Goal: Task Accomplishment & Management: Complete application form

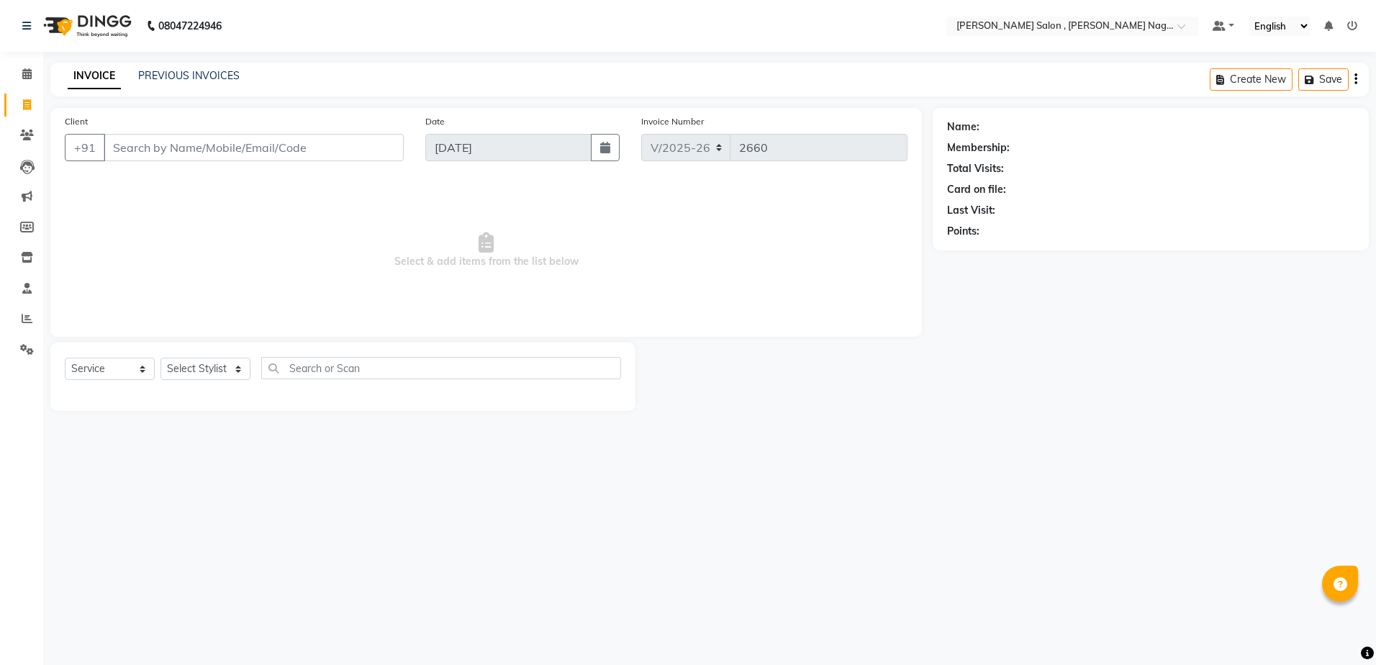
select select "4120"
select select "service"
type input "8002030567"
click at [201, 381] on div "Select Service Product Membership Package Voucher Prepaid Gift Card Select Styl…" at bounding box center [343, 374] width 556 height 34
click at [201, 376] on select "Select Stylist [PERSON_NAME] [PERSON_NAME] HARSH isha pal [PERSON_NAME] [PERSON…" at bounding box center [205, 369] width 90 height 22
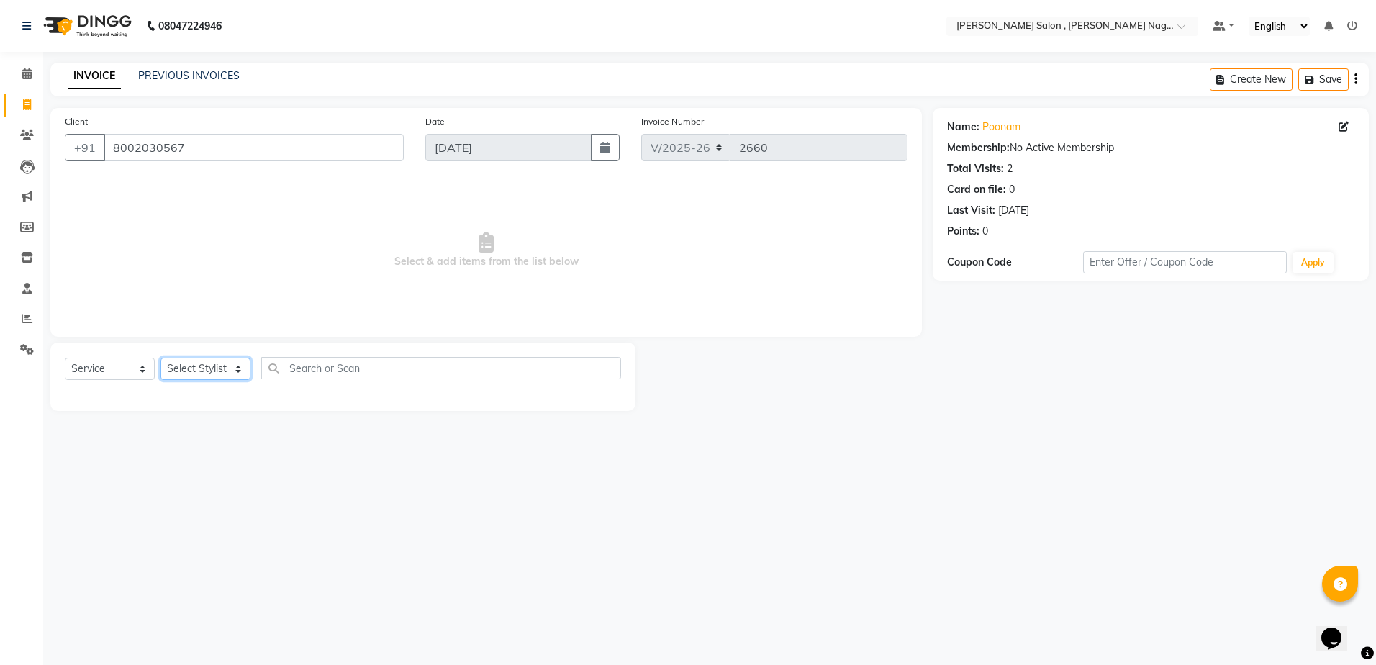
select select "21943"
click at [160, 358] on select "Select Stylist [PERSON_NAME] [PERSON_NAME] HARSH isha pal [PERSON_NAME] [PERSON…" at bounding box center [205, 369] width 90 height 22
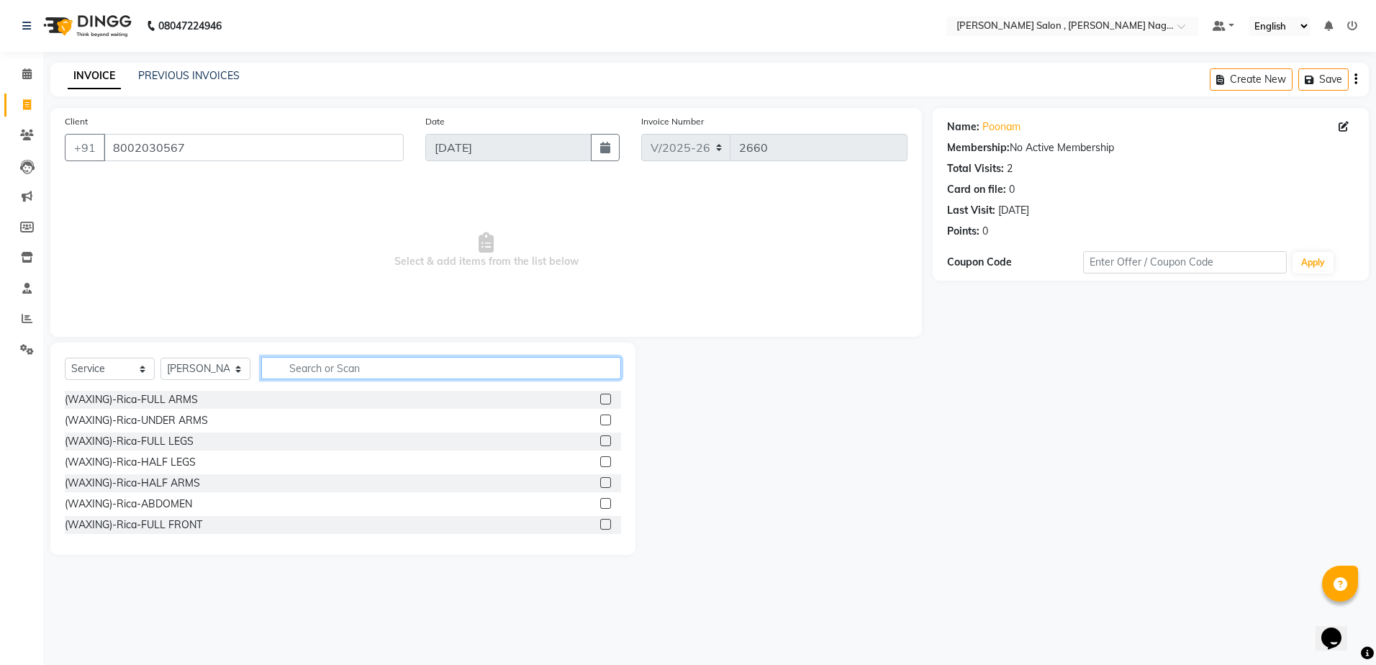
click at [309, 375] on input "text" at bounding box center [441, 368] width 360 height 22
type input "y"
type input "ey"
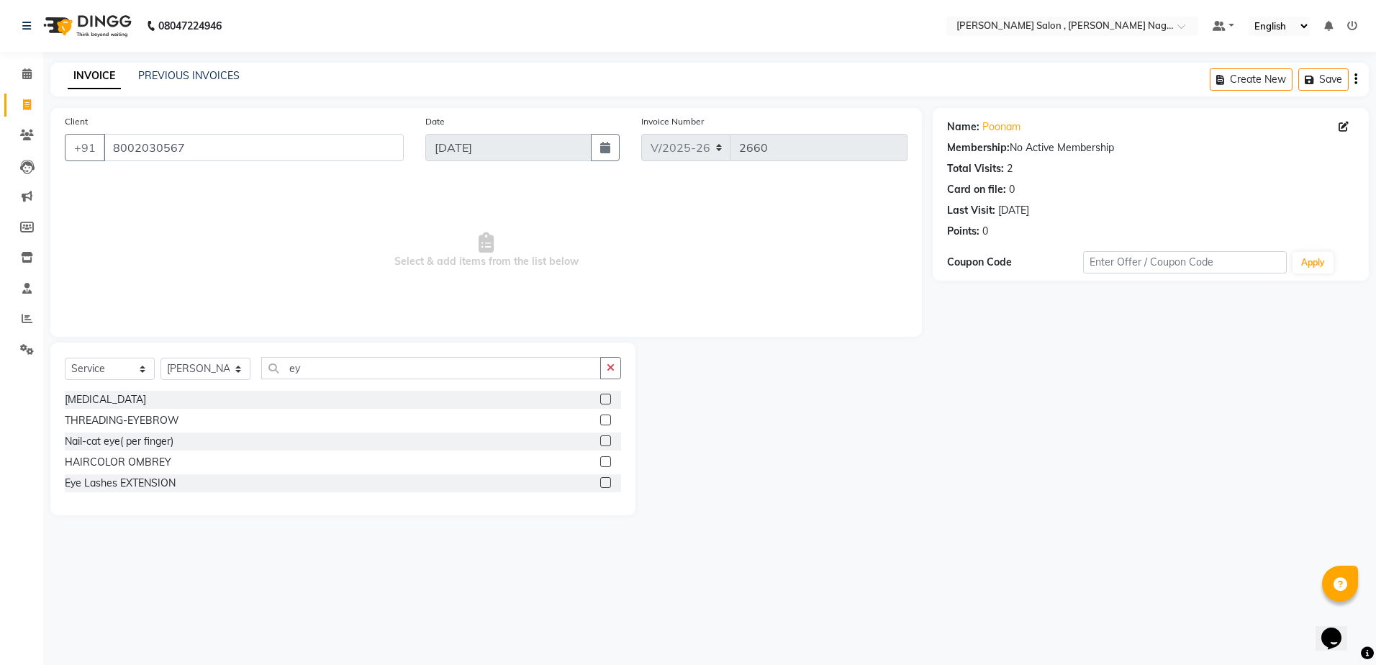
click at [606, 427] on div at bounding box center [604, 421] width 9 height 15
click at [603, 419] on label at bounding box center [605, 419] width 11 height 11
click at [603, 419] on input "checkbox" at bounding box center [604, 420] width 9 height 9
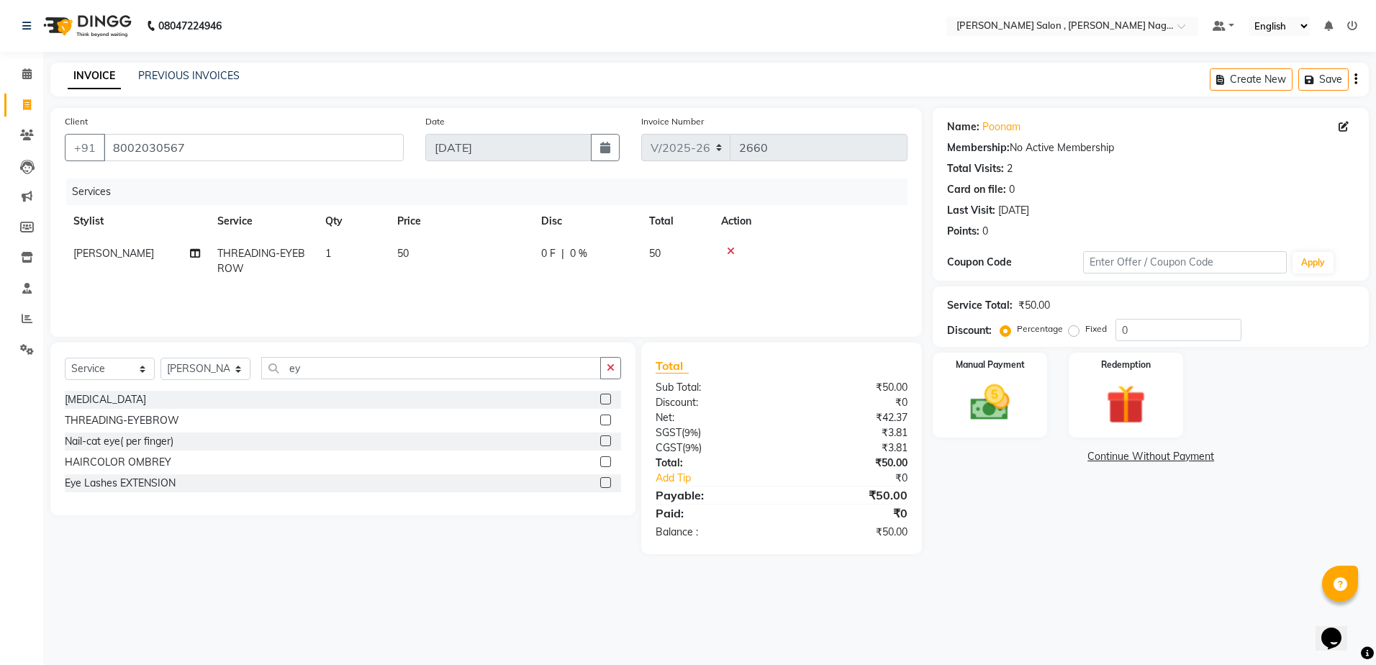
checkbox input "false"
click at [437, 386] on div "Select Service Product Membership Package Voucher Prepaid Gift Card Select Styl…" at bounding box center [343, 374] width 556 height 34
click at [436, 372] on input "ey" at bounding box center [431, 368] width 340 height 22
type input "e"
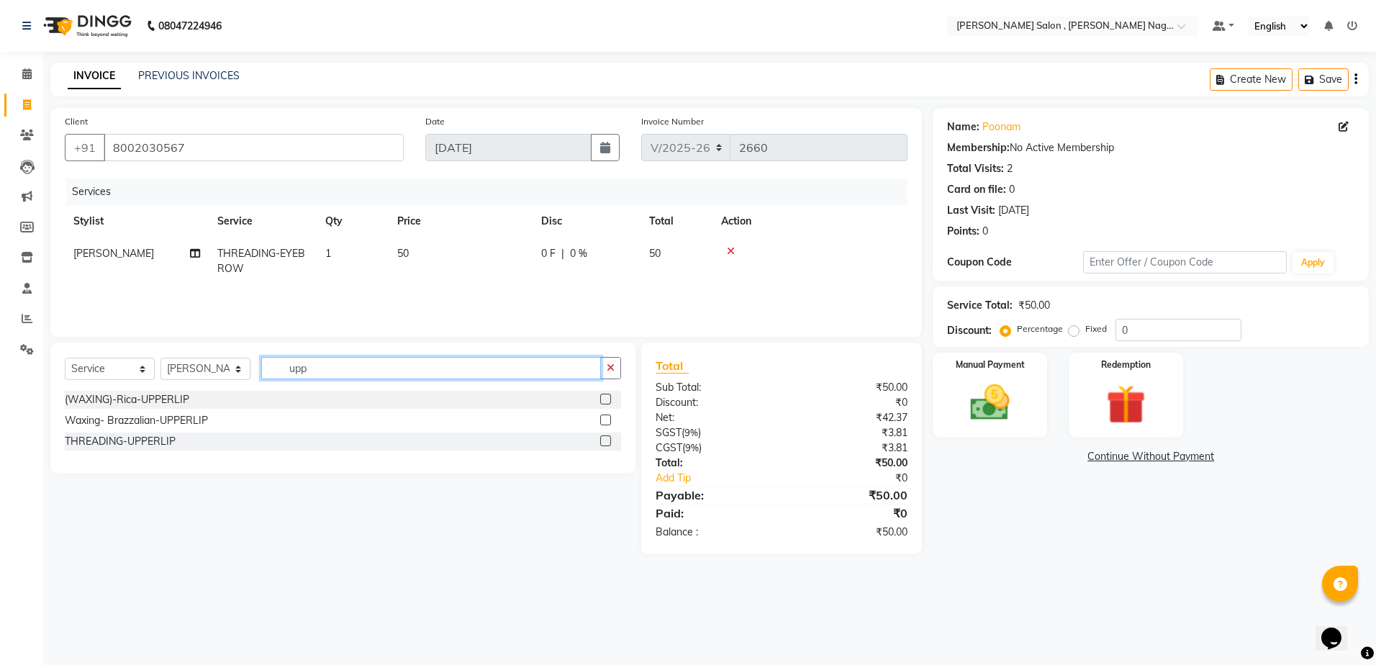
type input "upp"
click at [607, 445] on label at bounding box center [605, 440] width 11 height 11
click at [607, 445] on input "checkbox" at bounding box center [604, 441] width 9 height 9
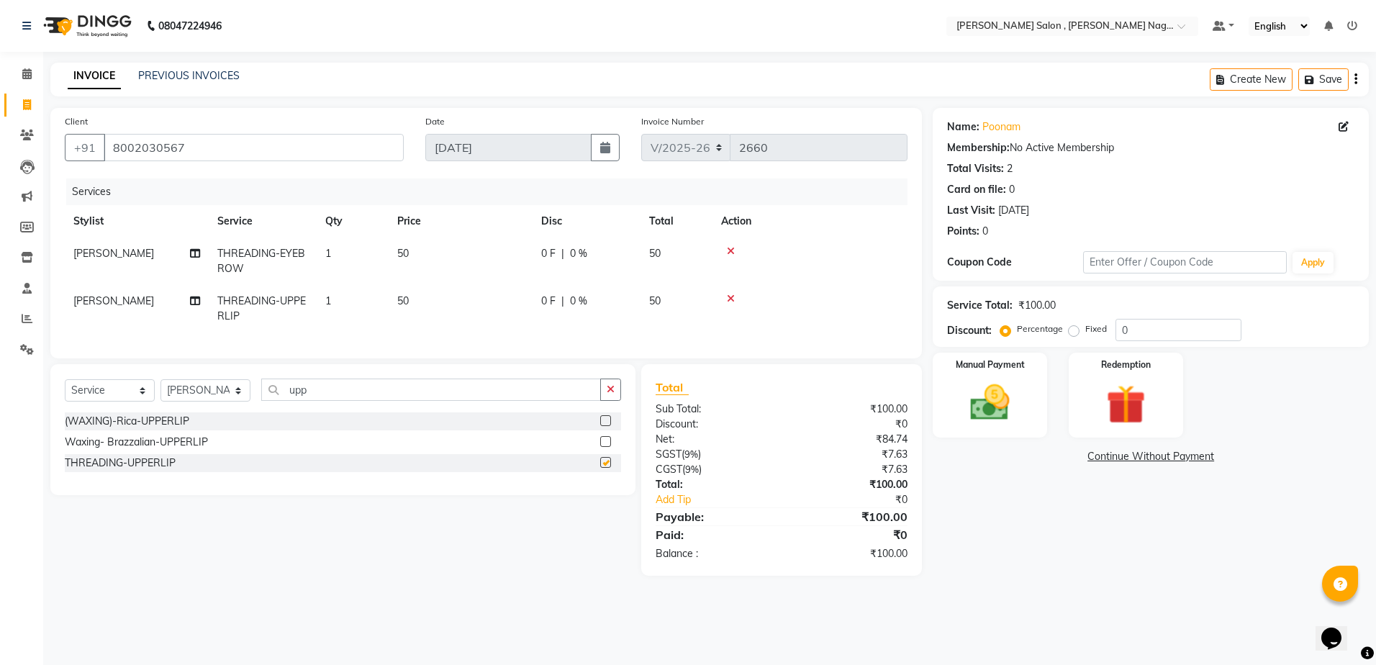
checkbox input "false"
click at [376, 401] on input "upp" at bounding box center [431, 389] width 340 height 22
type input "u"
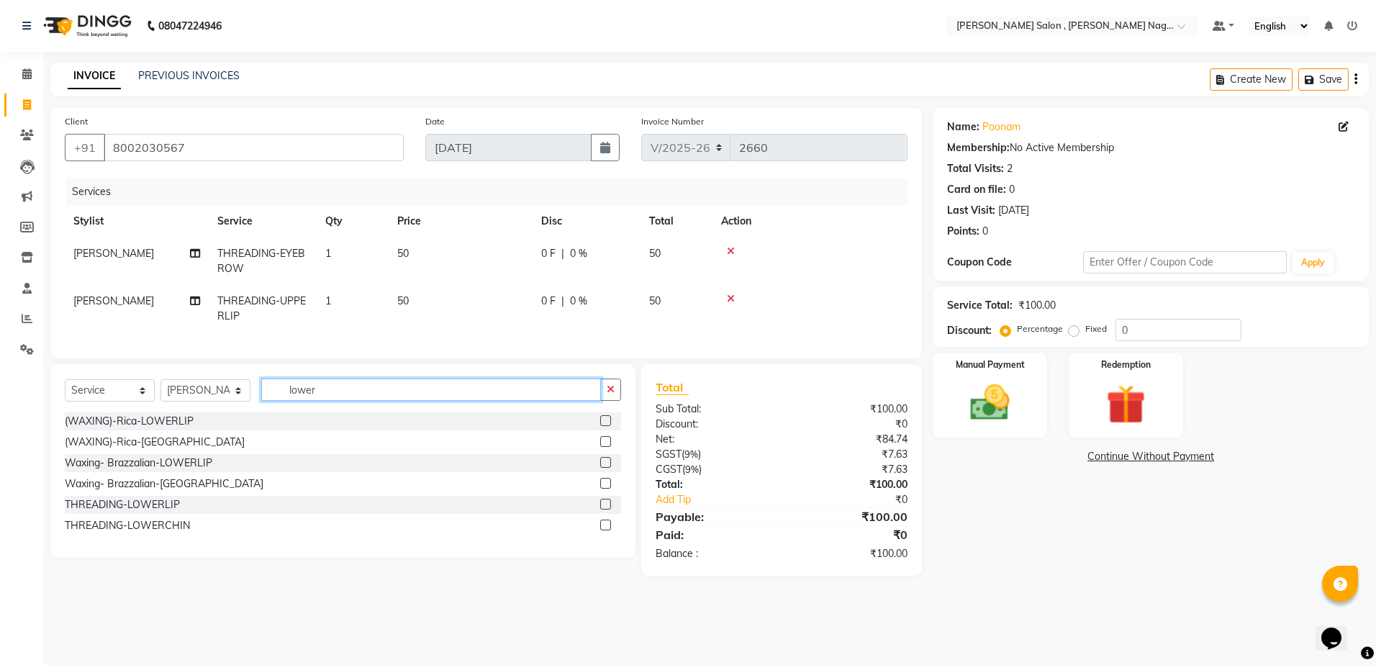
type input "lower"
click at [612, 514] on div at bounding box center [610, 505] width 21 height 18
click at [604, 509] on label at bounding box center [605, 504] width 11 height 11
click at [604, 509] on input "checkbox" at bounding box center [604, 504] width 9 height 9
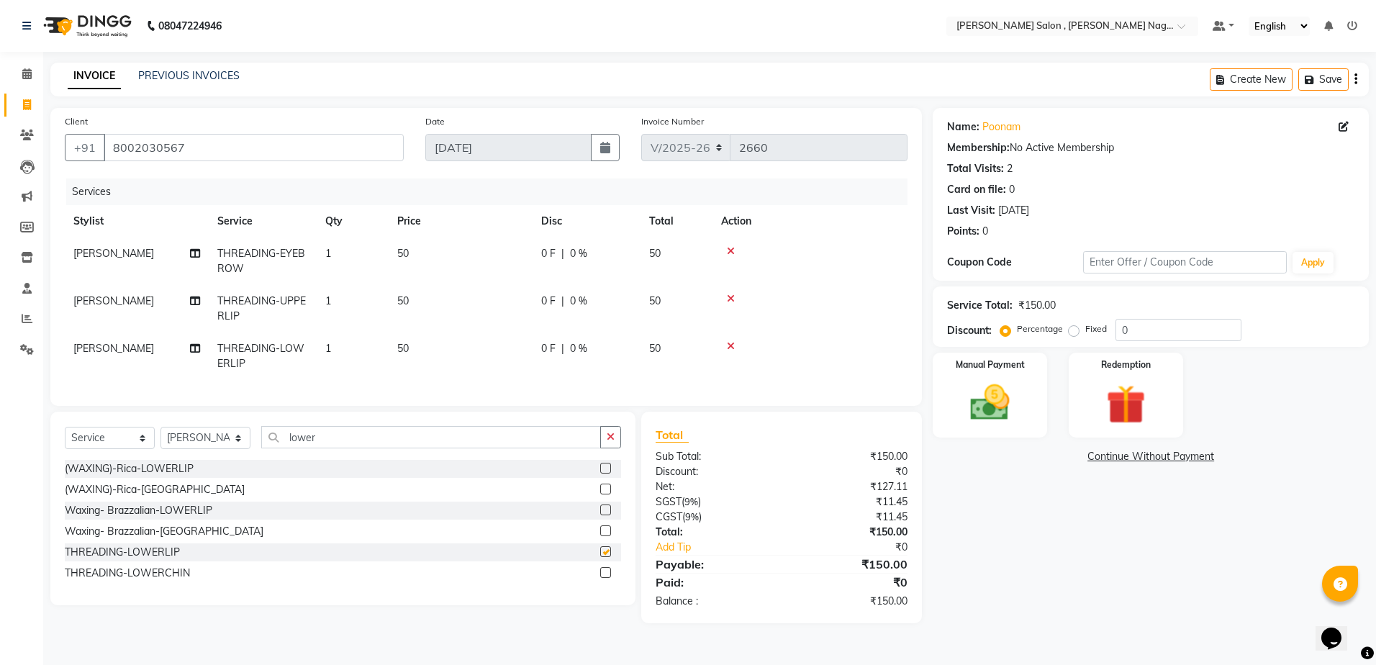
checkbox input "false"
click at [607, 578] on label at bounding box center [605, 572] width 11 height 11
click at [607, 578] on input "checkbox" at bounding box center [604, 572] width 9 height 9
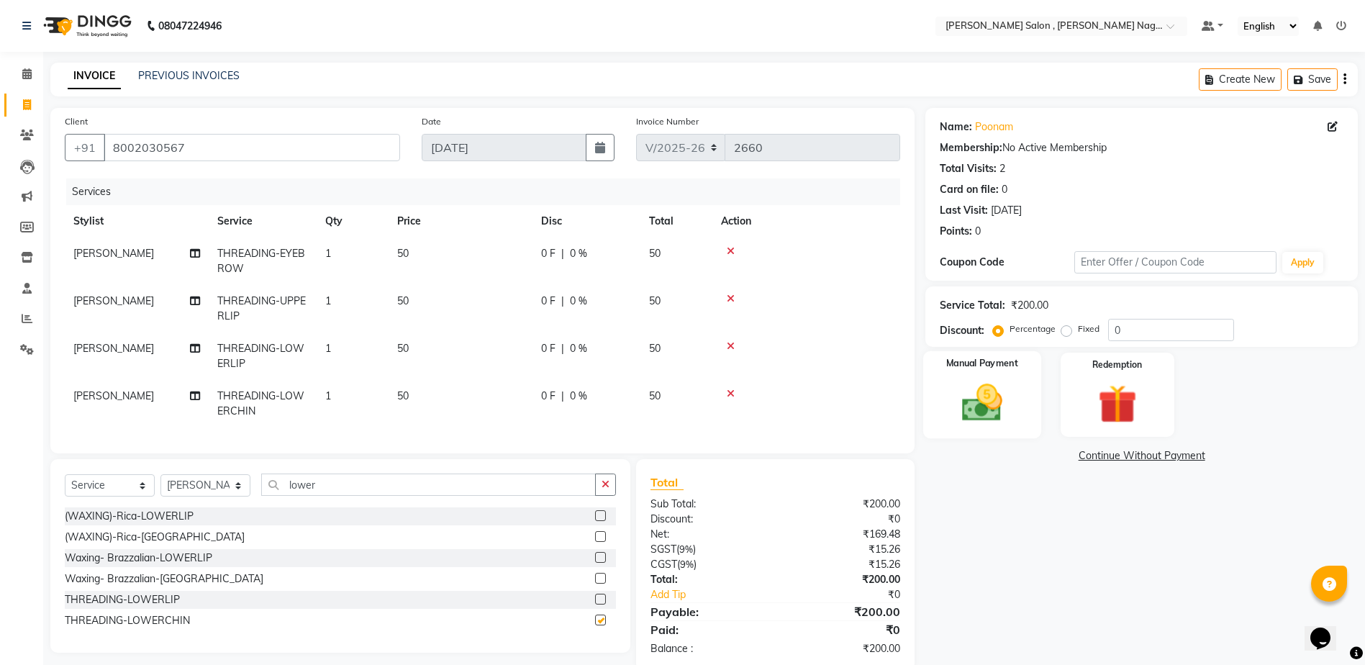
checkbox input "false"
click at [1016, 400] on div "Manual Payment" at bounding box center [982, 395] width 118 height 88
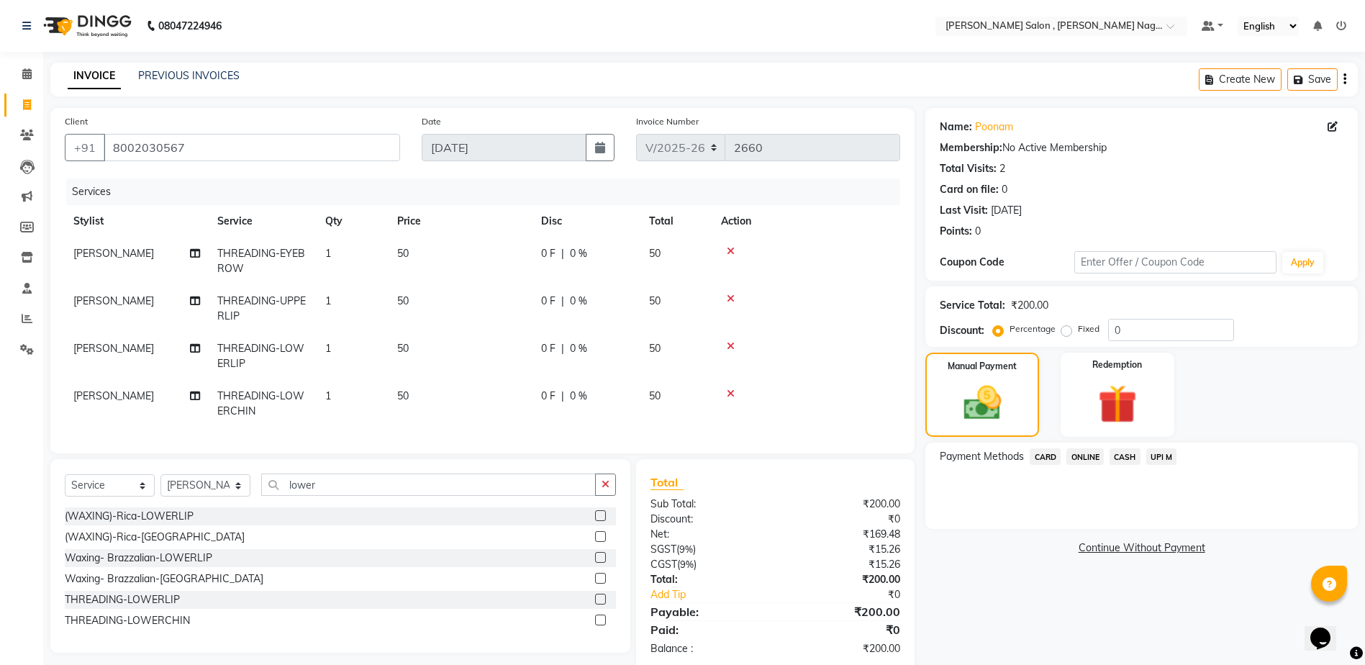
click at [1132, 455] on span "CASH" at bounding box center [1124, 456] width 31 height 17
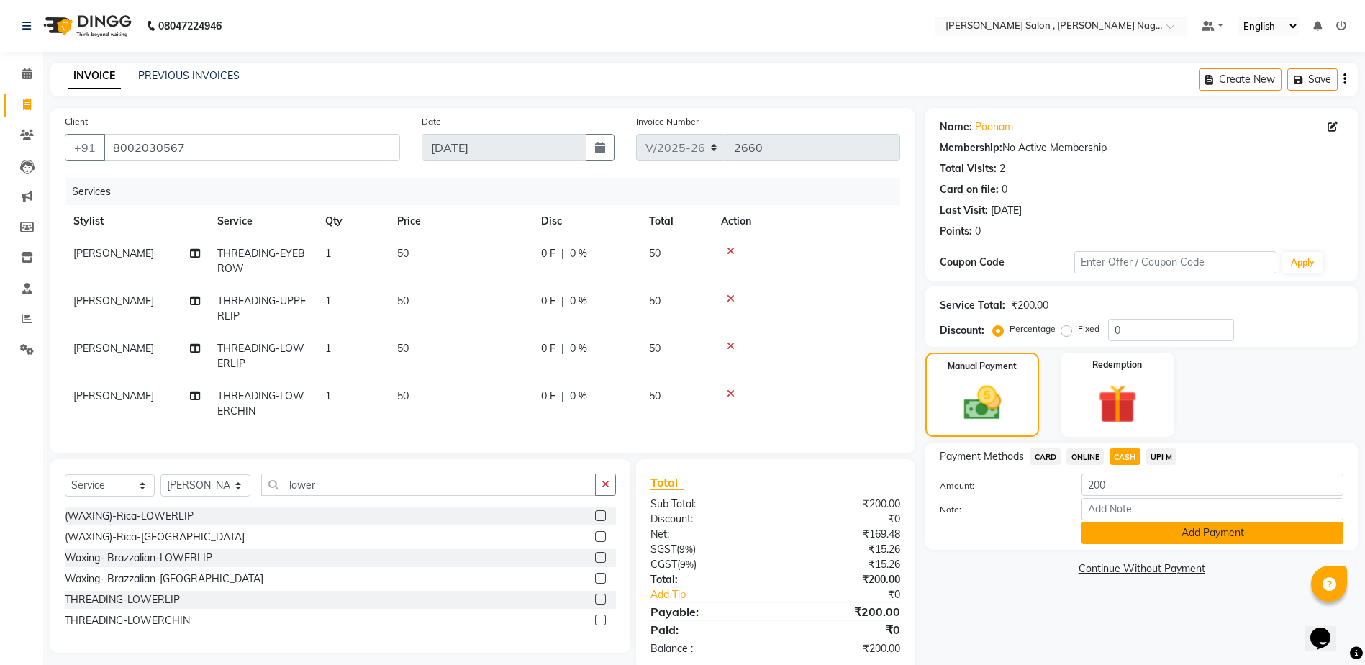
click at [1137, 540] on button "Add Payment" at bounding box center [1212, 533] width 262 height 22
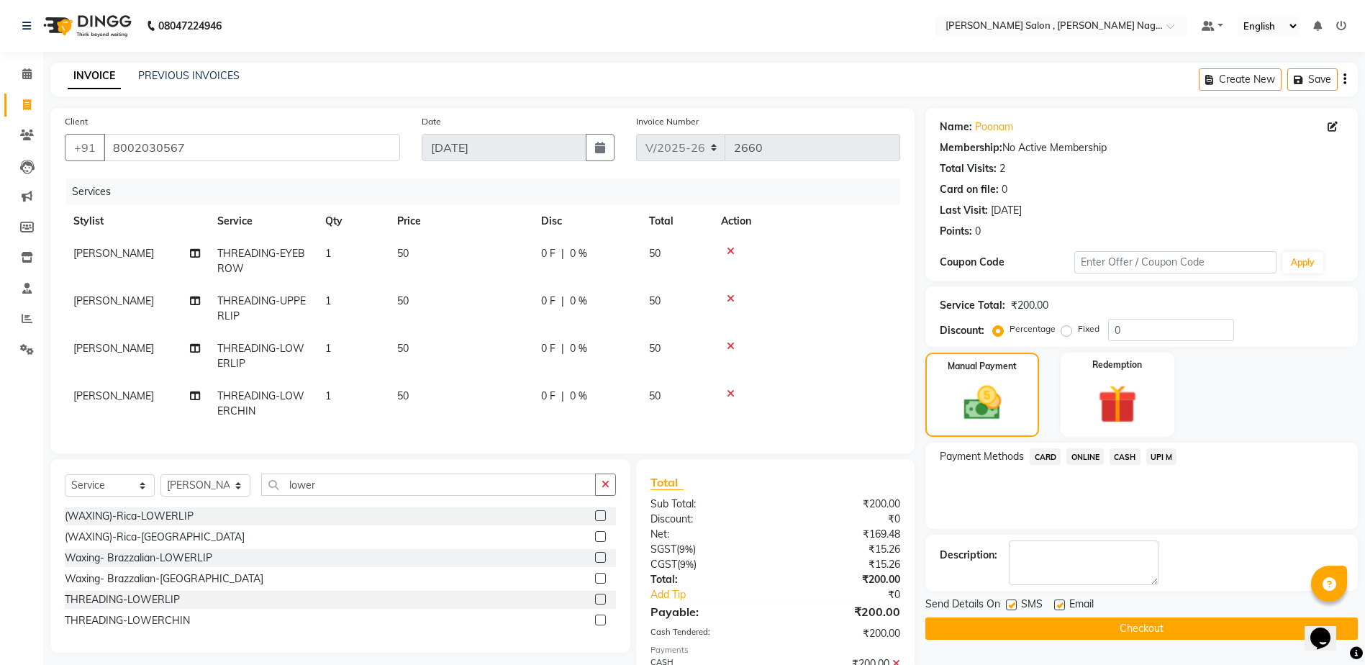
click at [1006, 602] on label at bounding box center [1011, 604] width 11 height 11
click at [1006, 602] on input "checkbox" at bounding box center [1010, 605] width 9 height 9
checkbox input "false"
click at [1059, 602] on label at bounding box center [1059, 604] width 11 height 11
click at [1059, 602] on input "checkbox" at bounding box center [1058, 605] width 9 height 9
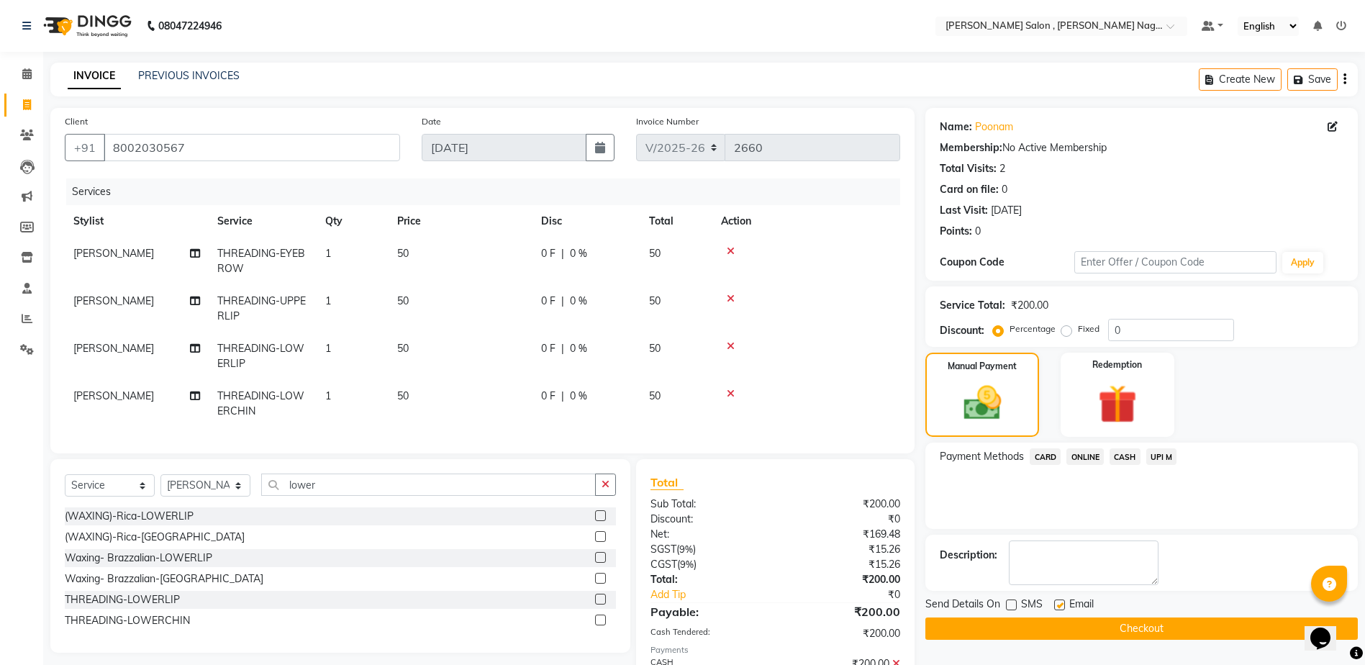
checkbox input "false"
click at [1043, 630] on button "Checkout" at bounding box center [1141, 628] width 432 height 22
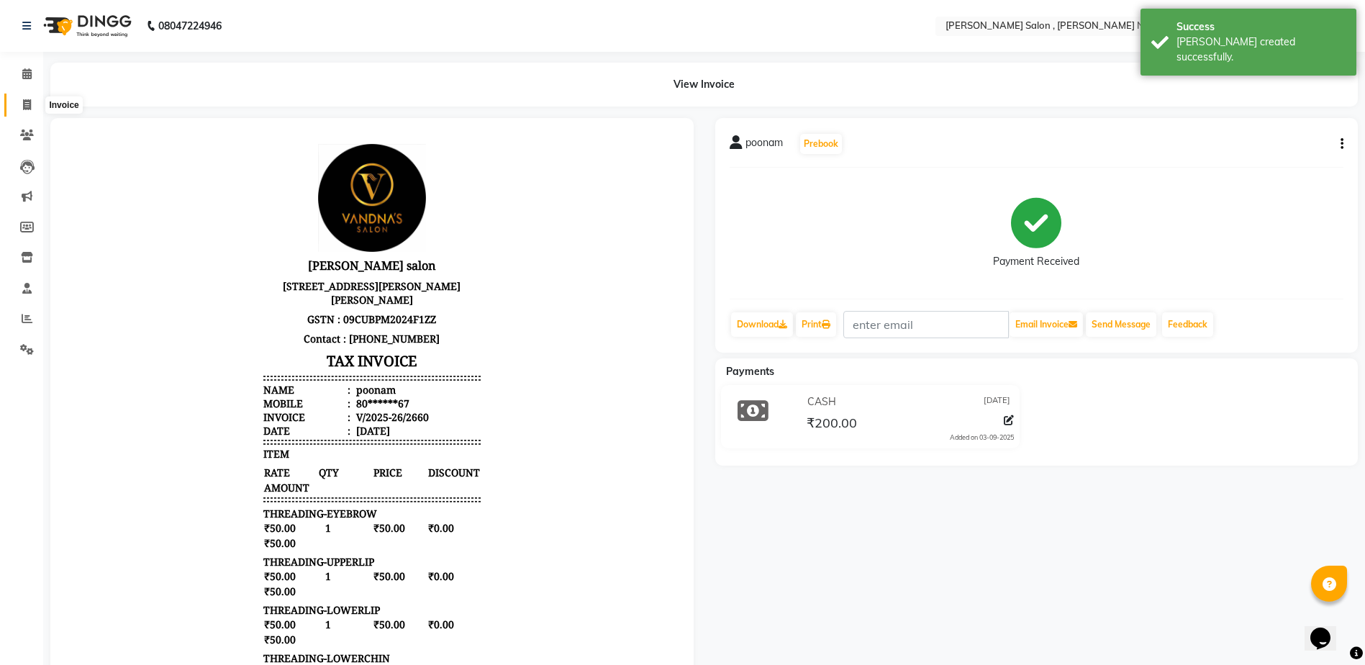
click at [24, 107] on icon at bounding box center [27, 104] width 8 height 11
select select "service"
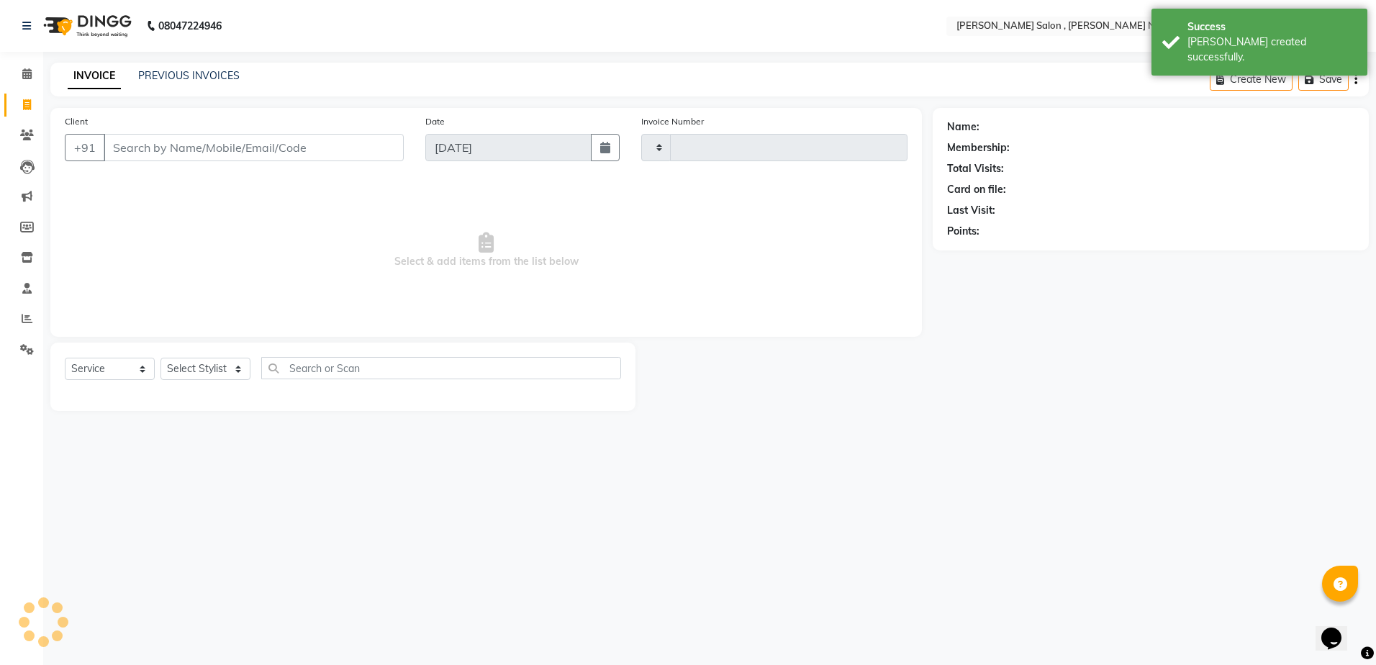
type input "2661"
select select "4120"
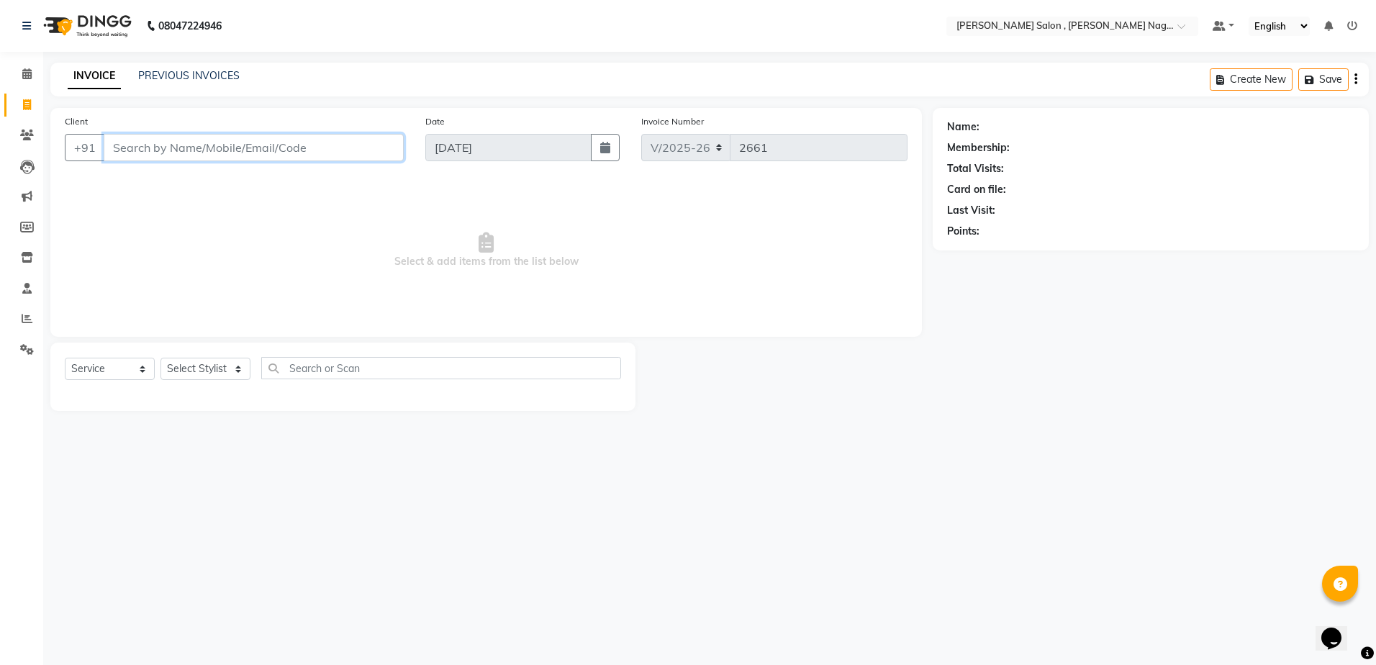
click at [167, 149] on input "Client" at bounding box center [254, 147] width 300 height 27
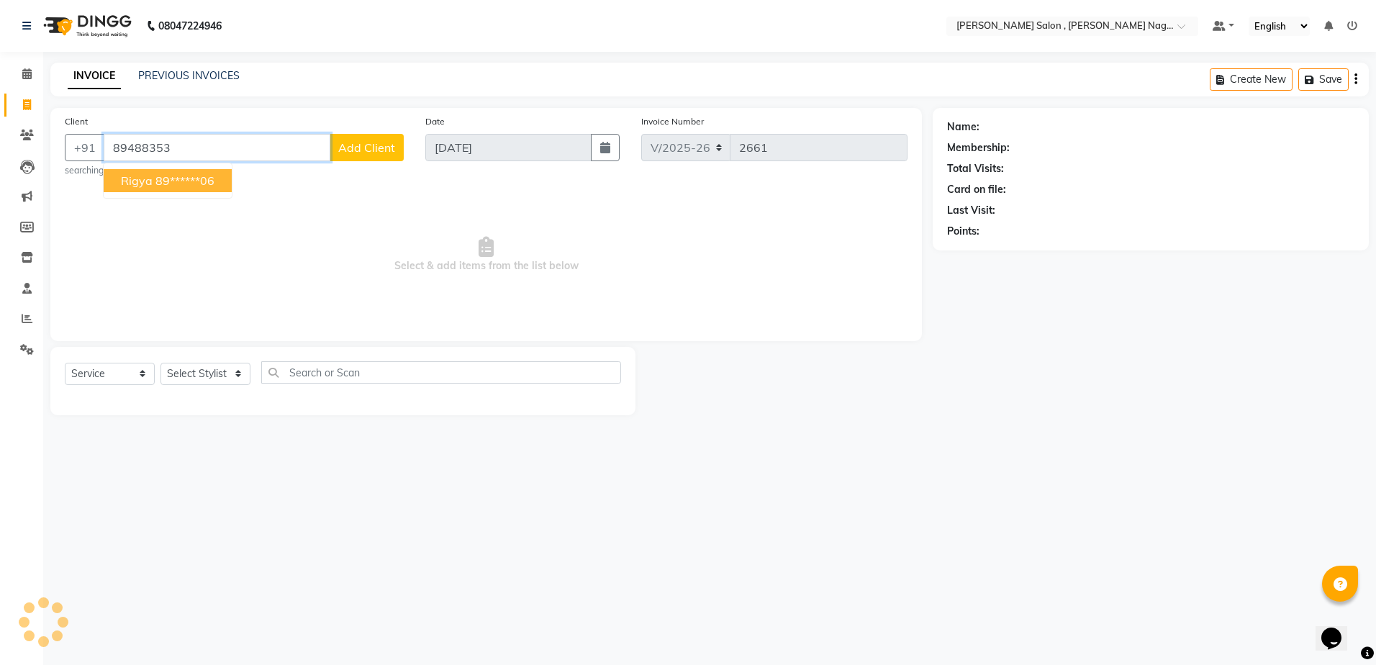
click at [169, 174] on ngb-highlight "89******06" at bounding box center [184, 180] width 59 height 14
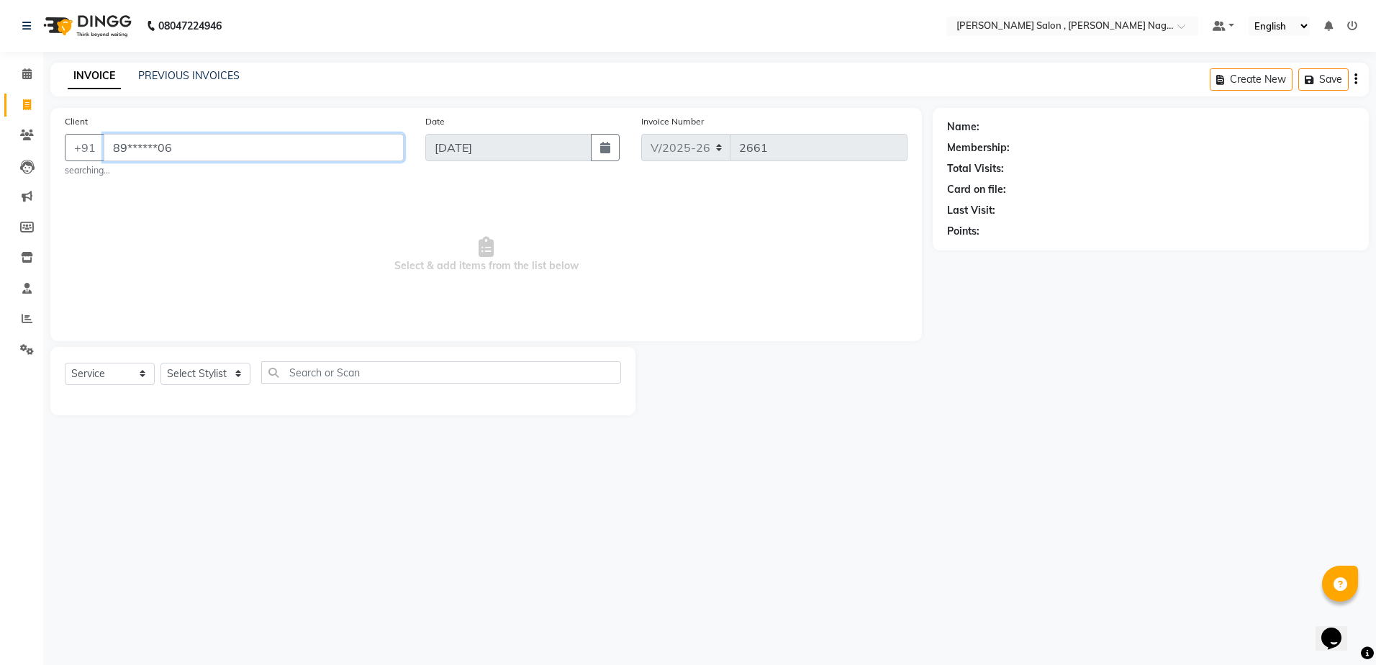
type input "89******06"
click at [209, 374] on select "Select Stylist [PERSON_NAME] [PERSON_NAME] HARSH isha pal [PERSON_NAME] [PERSON…" at bounding box center [205, 374] width 90 height 22
select select "21728"
click at [160, 363] on select "Select Stylist [PERSON_NAME] [PERSON_NAME] HARSH isha pal [PERSON_NAME] [PERSON…" at bounding box center [205, 374] width 90 height 22
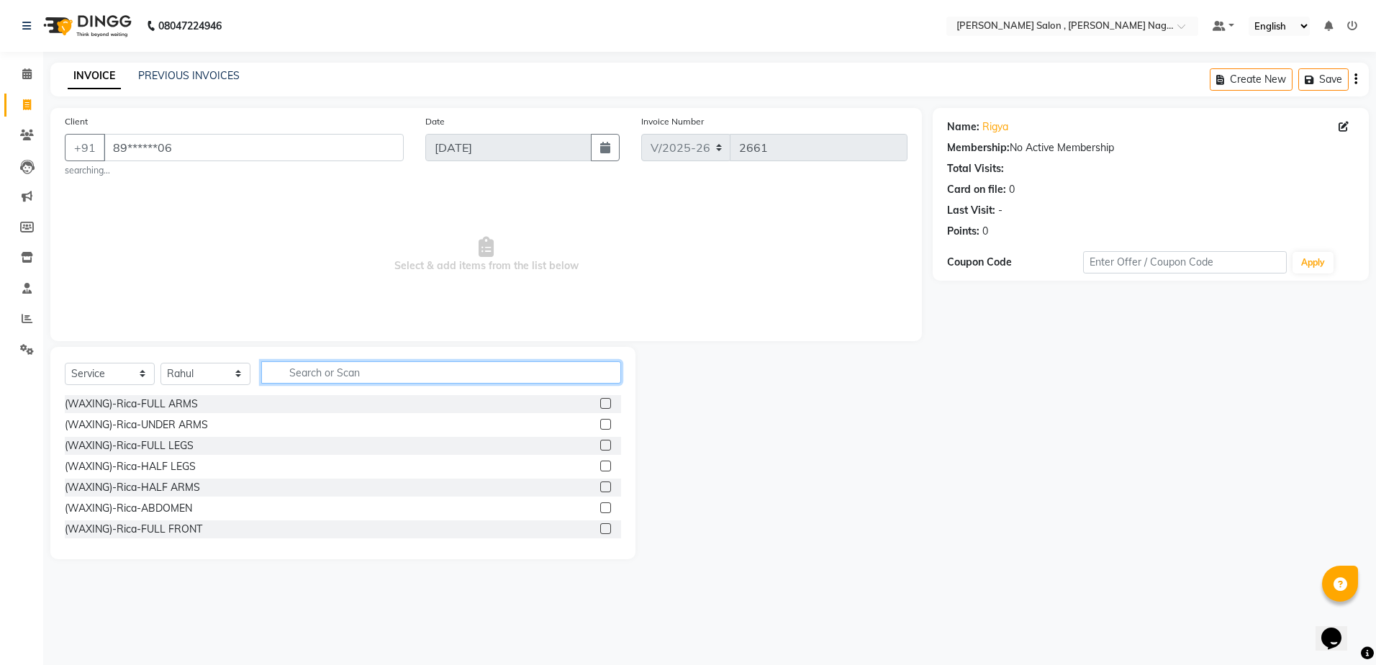
click at [282, 377] on input "text" at bounding box center [441, 372] width 360 height 22
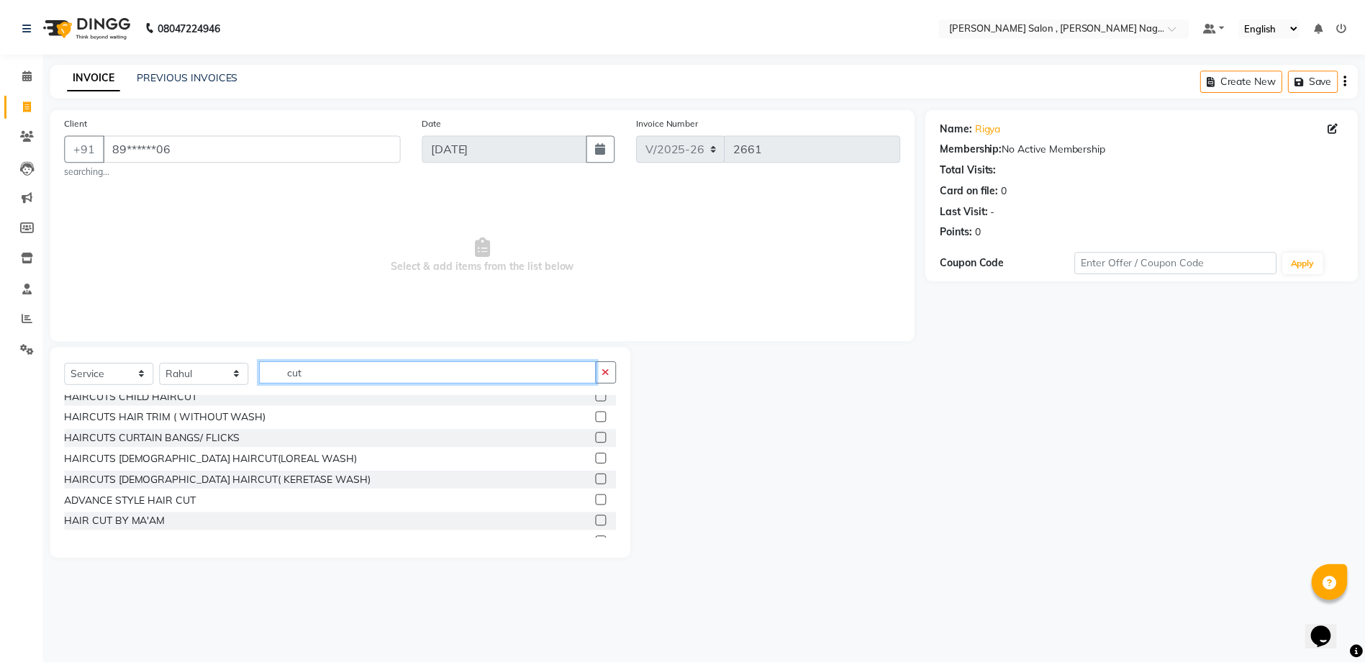
scroll to position [106, 0]
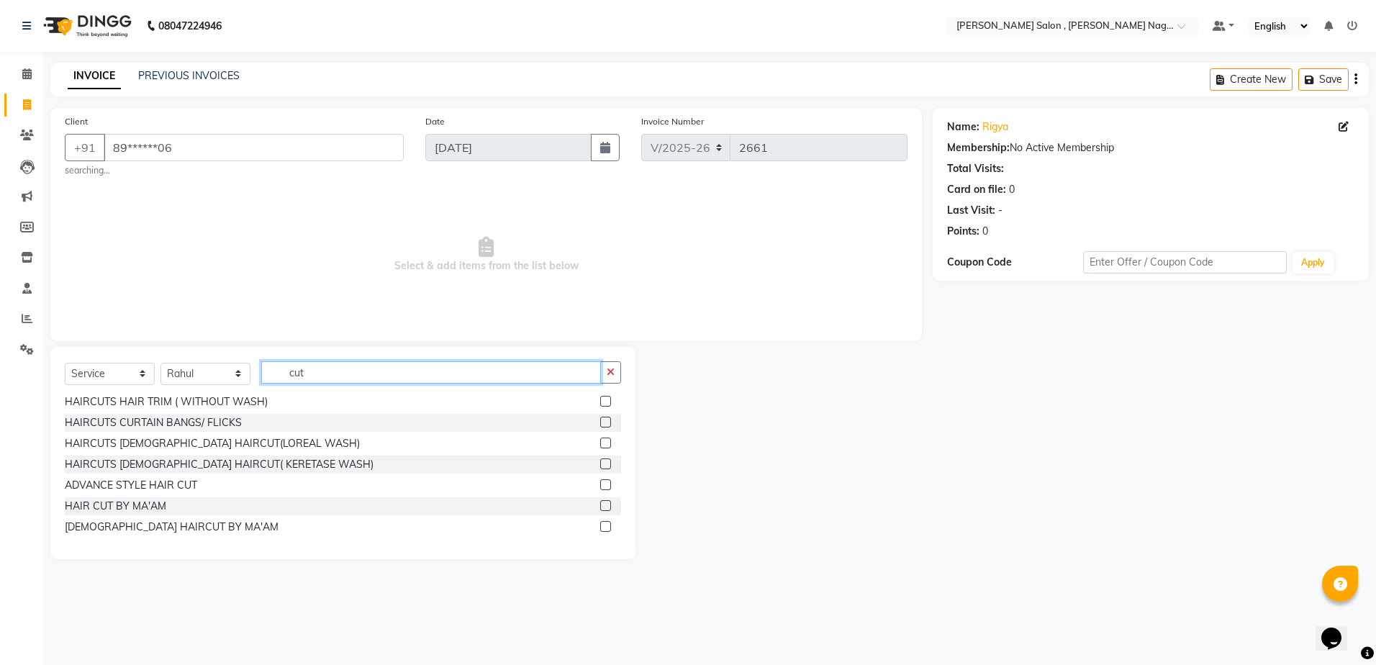
type input "cut"
click at [600, 442] on label at bounding box center [605, 442] width 11 height 11
click at [600, 442] on input "checkbox" at bounding box center [604, 443] width 9 height 9
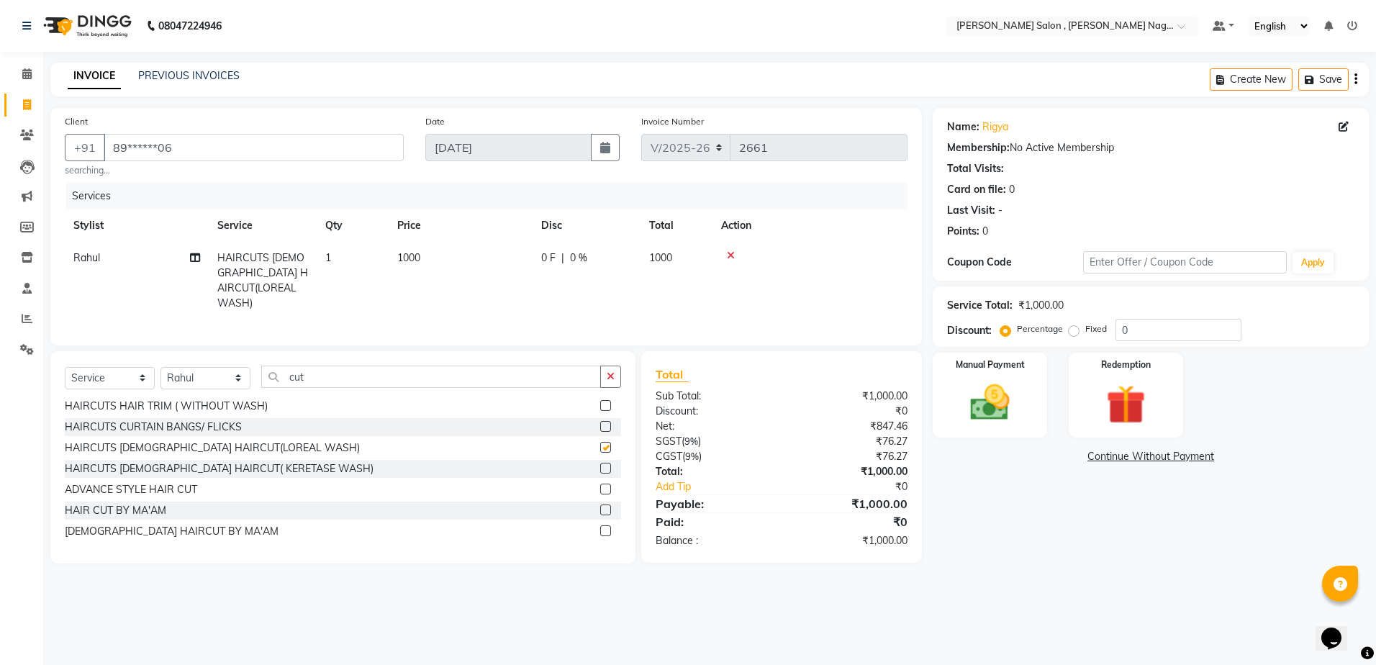
checkbox input "false"
click at [971, 423] on img at bounding box center [989, 402] width 67 height 47
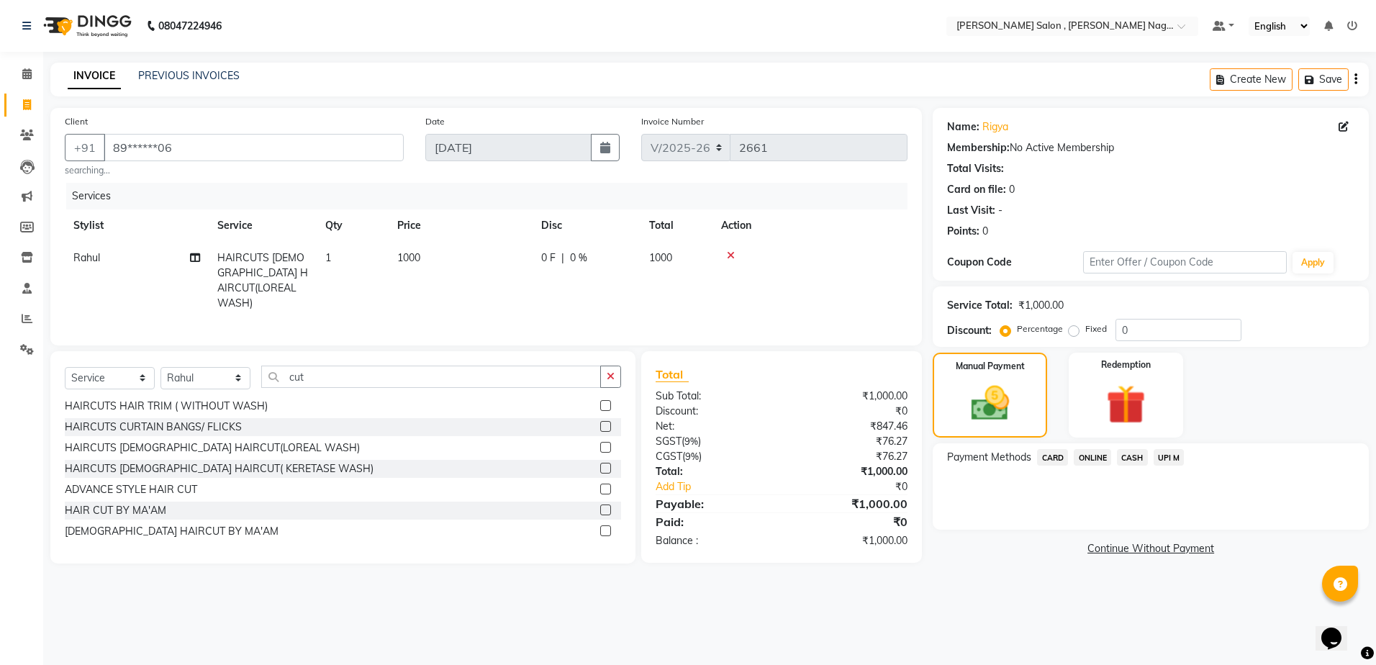
click at [1093, 456] on span "ONLINE" at bounding box center [1092, 457] width 37 height 17
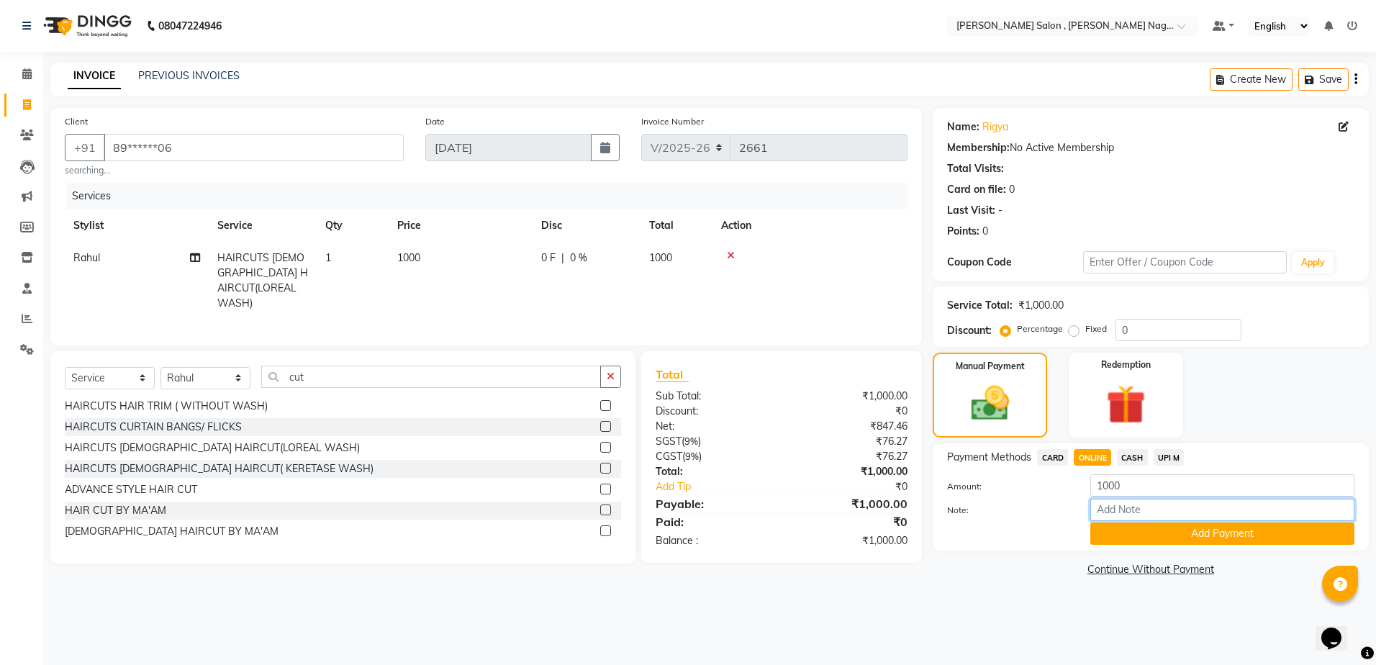
click at [1110, 520] on input "Note:" at bounding box center [1222, 510] width 264 height 22
click at [1107, 537] on button "Add Payment" at bounding box center [1222, 533] width 264 height 22
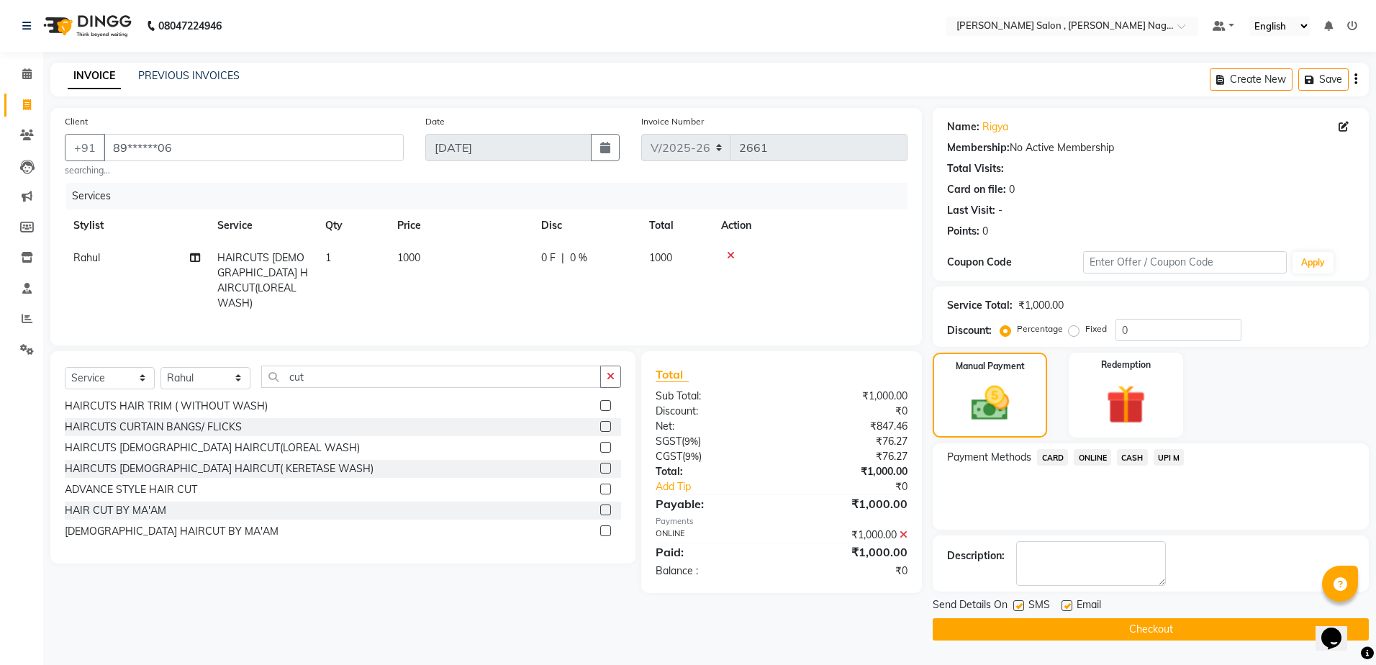
click at [1014, 607] on label at bounding box center [1018, 605] width 11 height 11
click at [1014, 607] on input "checkbox" at bounding box center [1017, 606] width 9 height 9
checkbox input "false"
click at [1065, 604] on label at bounding box center [1066, 605] width 11 height 11
click at [1065, 604] on input "checkbox" at bounding box center [1065, 606] width 9 height 9
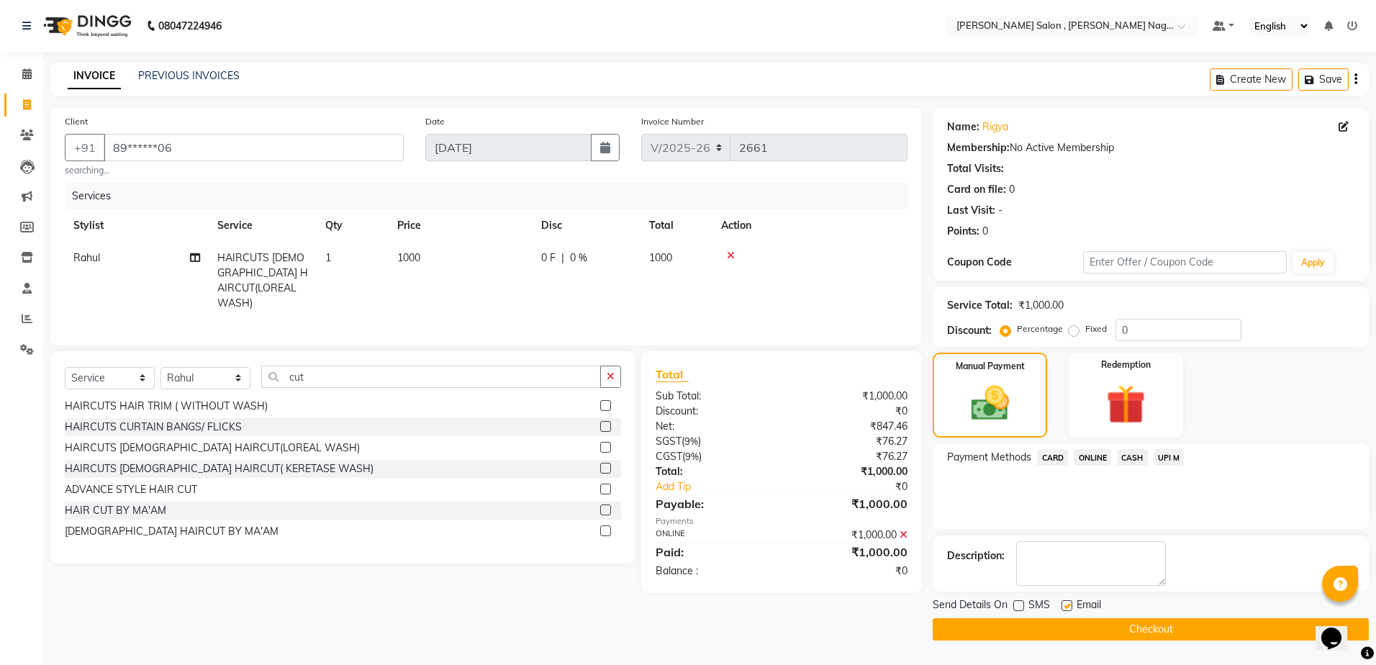
checkbox input "false"
click at [1062, 622] on button "Checkout" at bounding box center [1150, 629] width 436 height 22
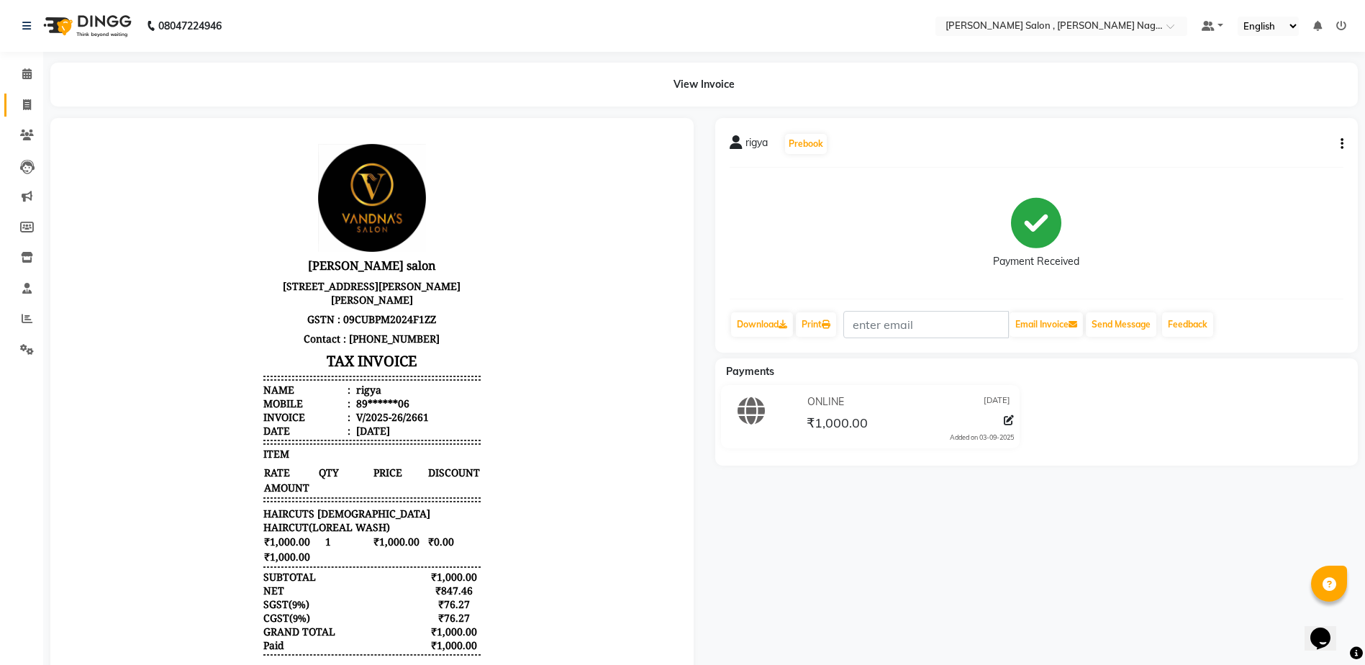
click at [26, 95] on link "Invoice" at bounding box center [21, 106] width 35 height 24
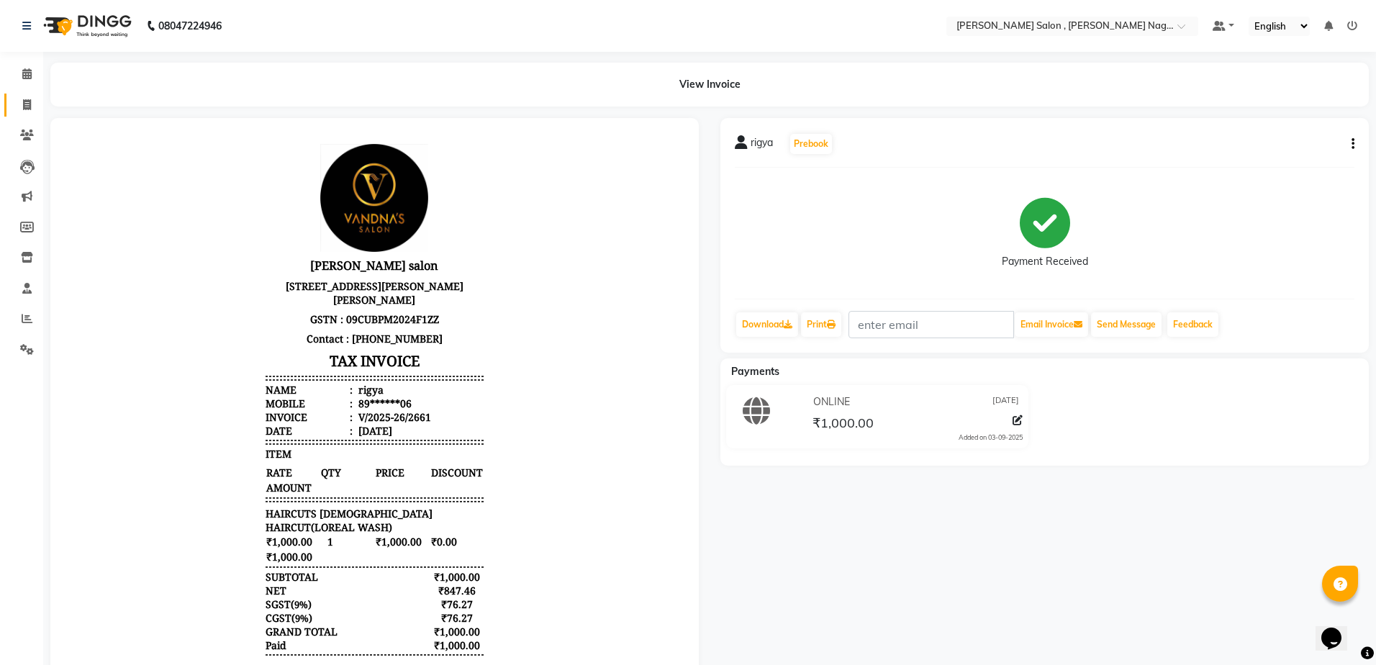
select select "service"
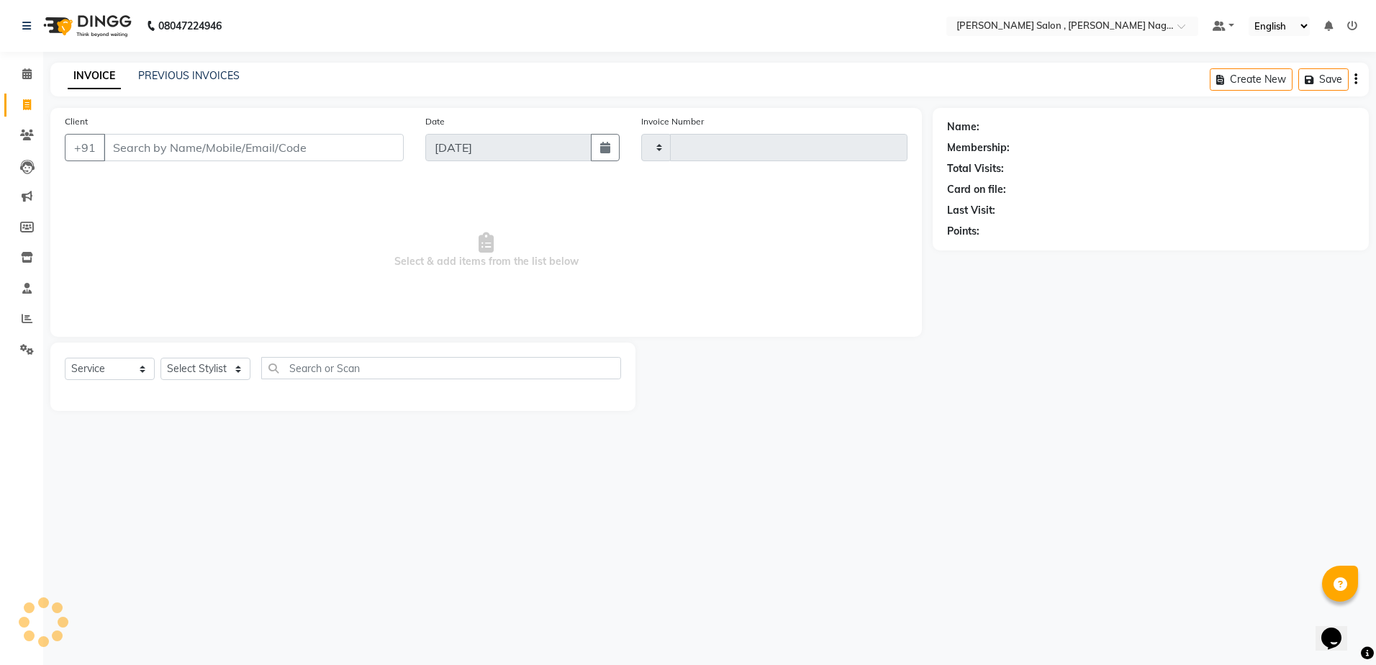
type input "2662"
select select "4120"
click at [146, 137] on input "Client" at bounding box center [254, 147] width 300 height 27
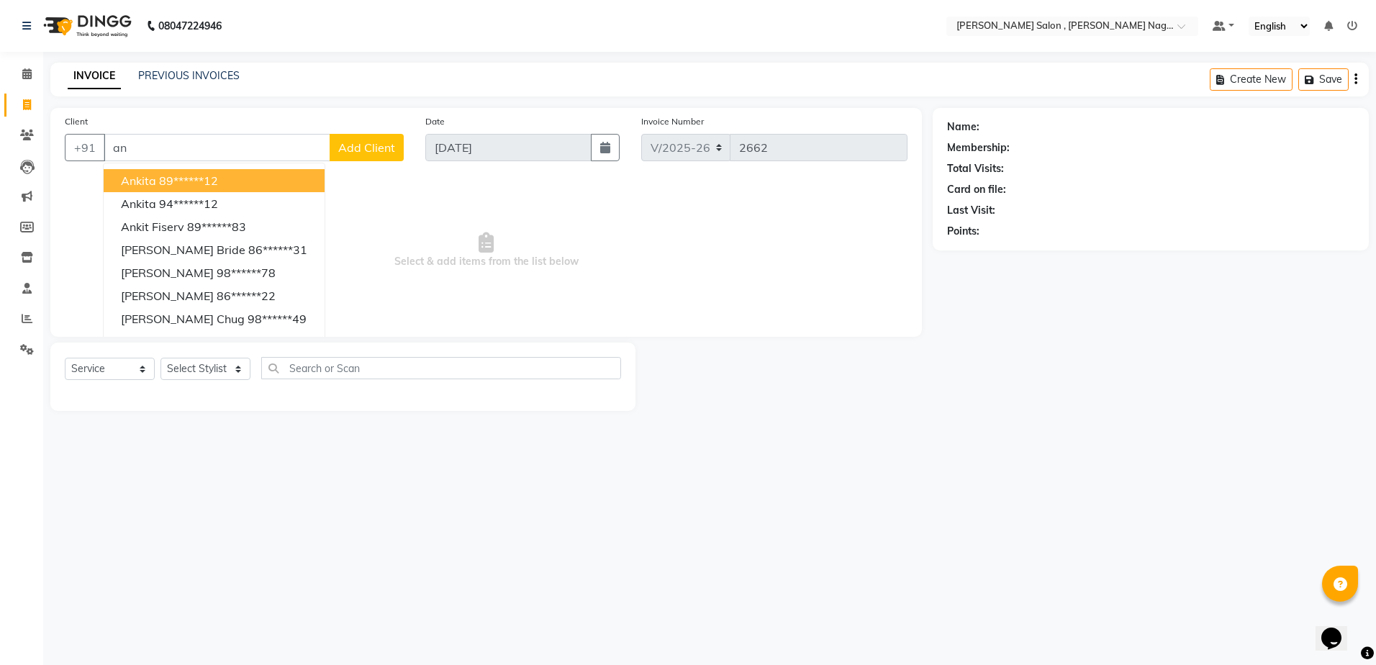
type input "a"
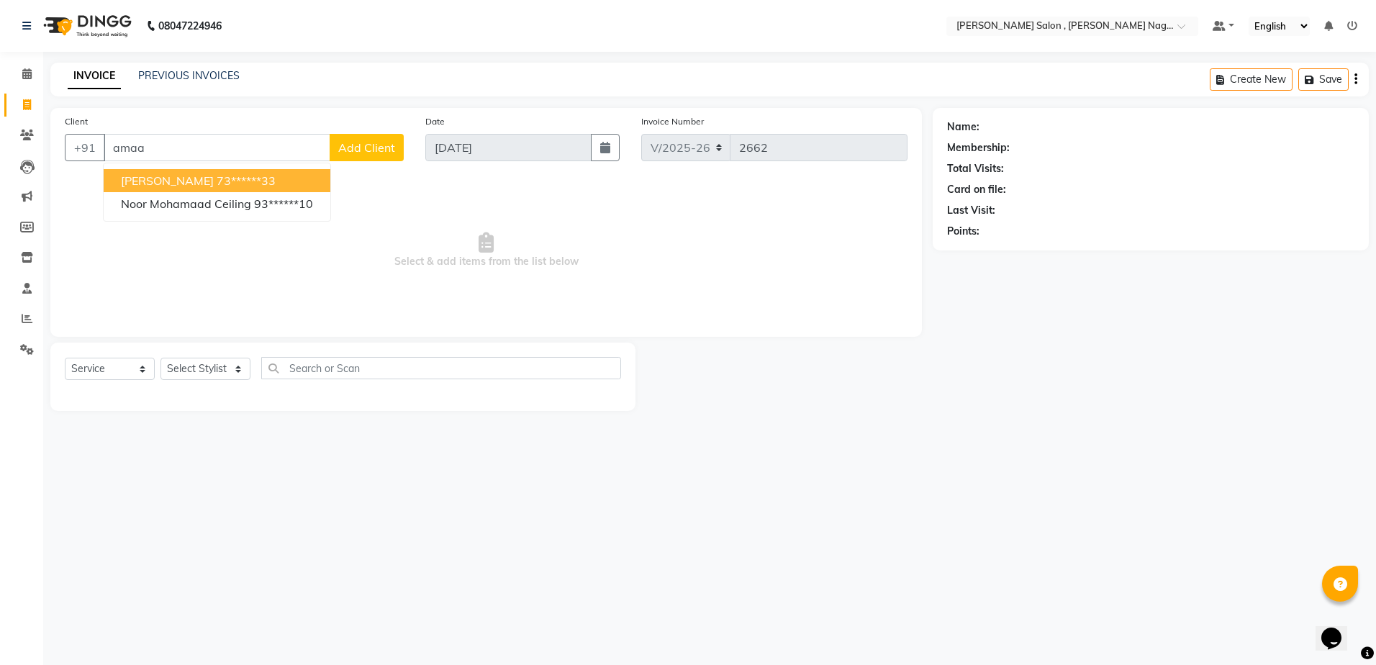
click at [144, 174] on span "[PERSON_NAME]" at bounding box center [167, 180] width 93 height 14
type input "73******33"
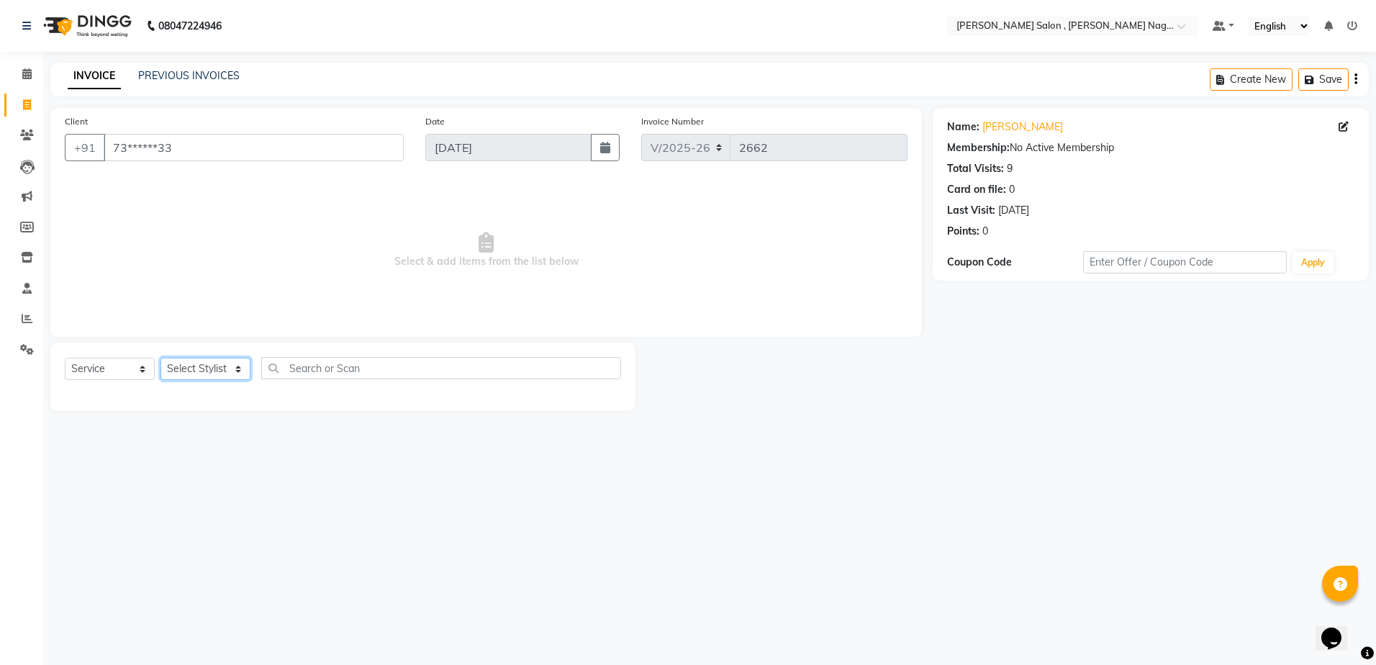
click at [219, 374] on select "Select Stylist [PERSON_NAME] [PERSON_NAME] HARSH isha pal [PERSON_NAME] [PERSON…" at bounding box center [205, 369] width 90 height 22
select select "21939"
click at [160, 358] on select "Select Stylist [PERSON_NAME] [PERSON_NAME] HARSH isha pal [PERSON_NAME] [PERSON…" at bounding box center [205, 369] width 90 height 22
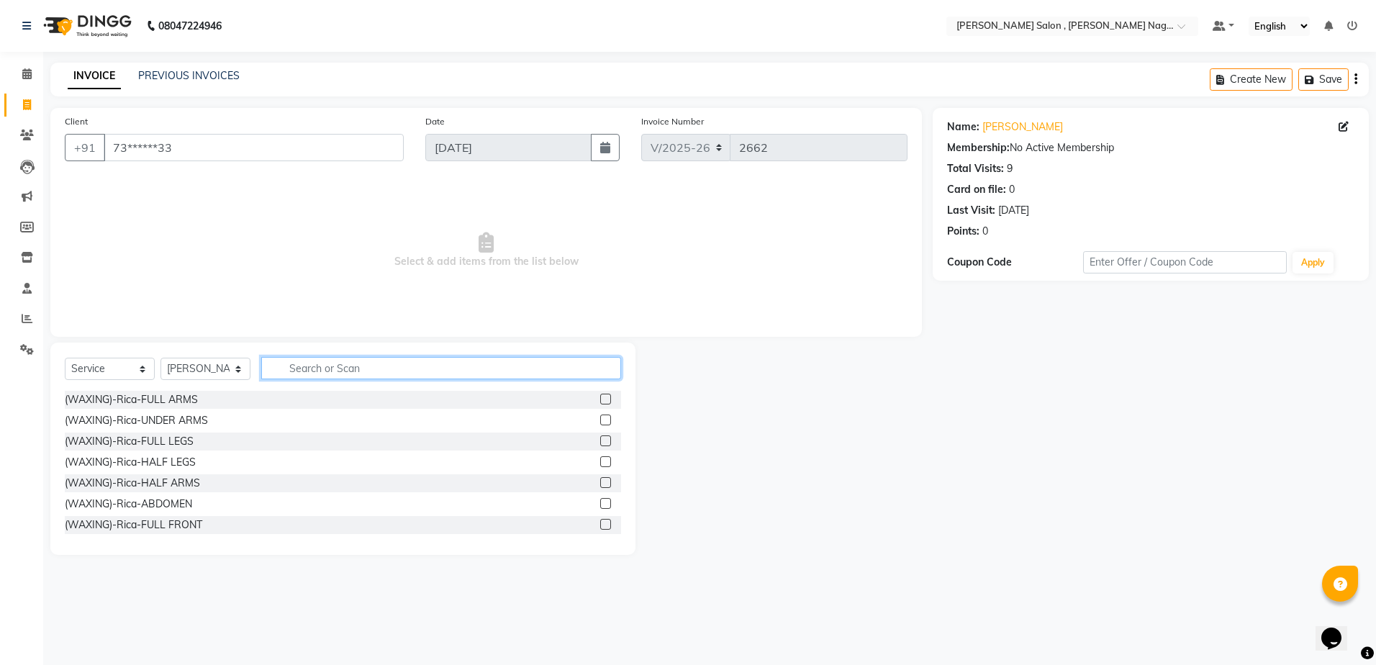
click at [294, 368] on input "text" at bounding box center [441, 368] width 360 height 22
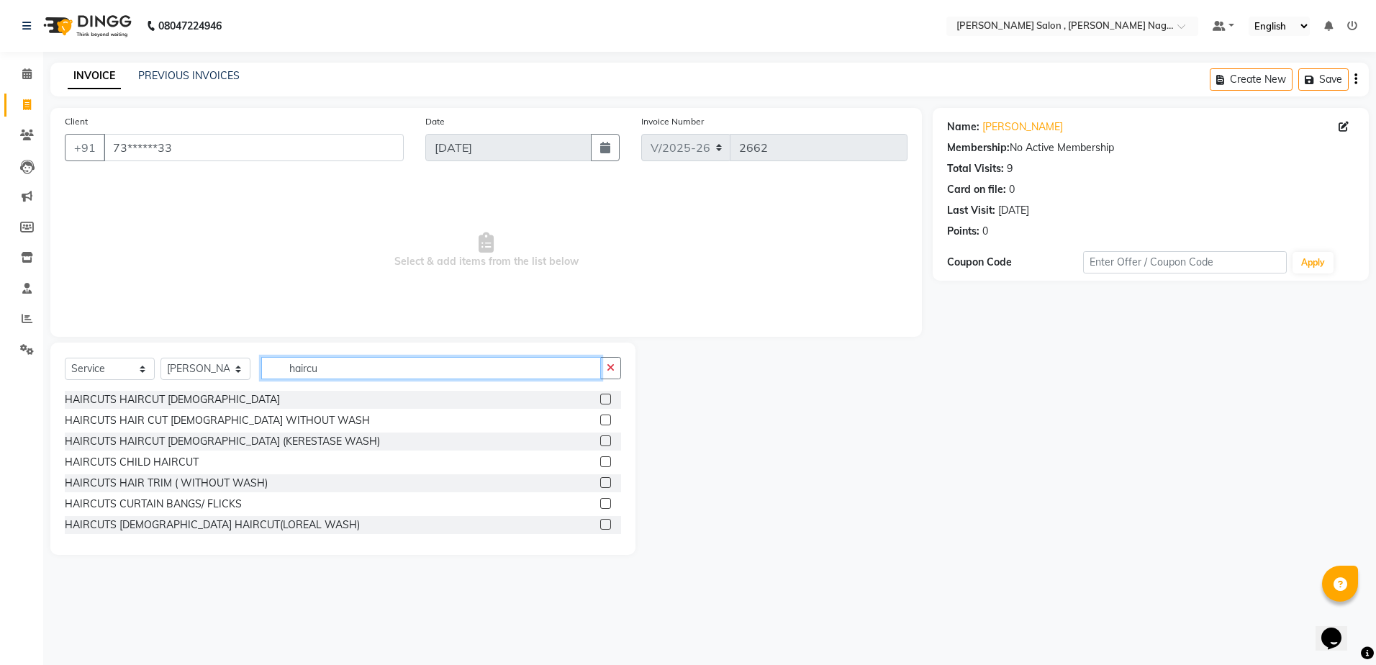
type input "haircu"
click at [600, 397] on label at bounding box center [605, 399] width 11 height 11
click at [600, 397] on input "checkbox" at bounding box center [604, 399] width 9 height 9
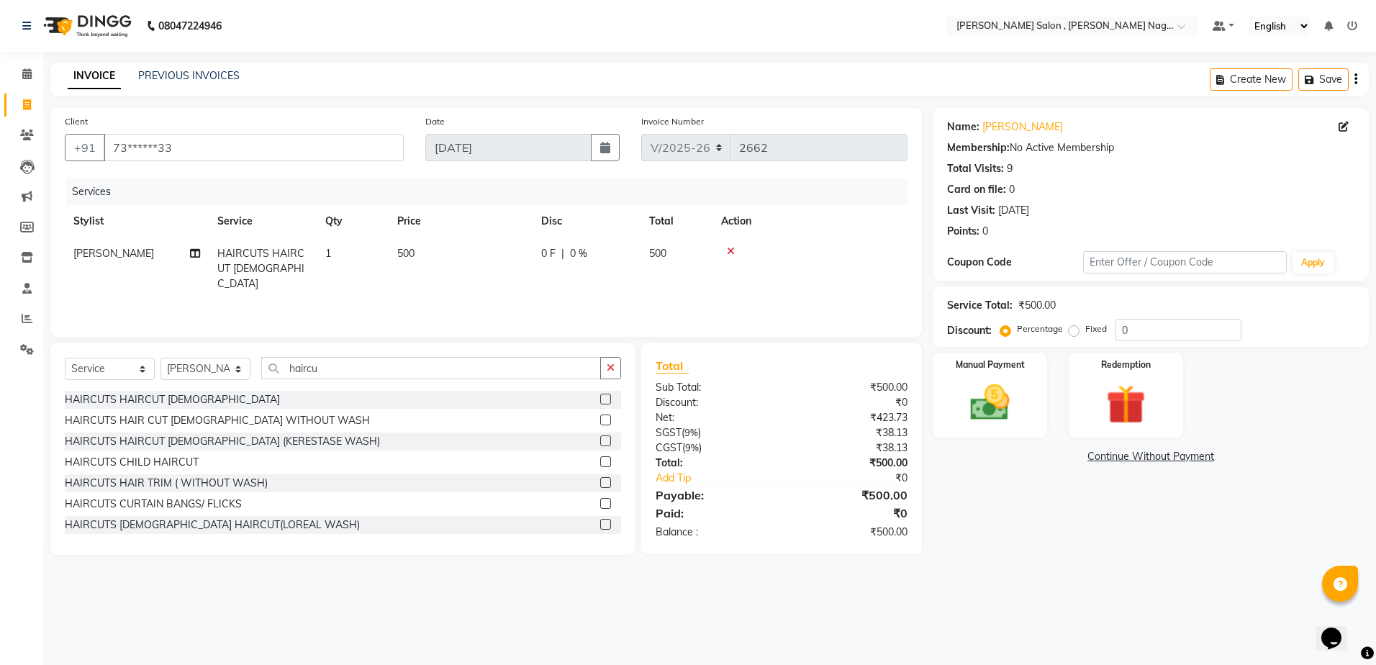
checkbox input "false"
click at [429, 380] on div "Select Service Product Membership Package Voucher Prepaid Gift Card Select Styl…" at bounding box center [343, 374] width 556 height 34
click at [424, 364] on input "haircu" at bounding box center [431, 368] width 340 height 22
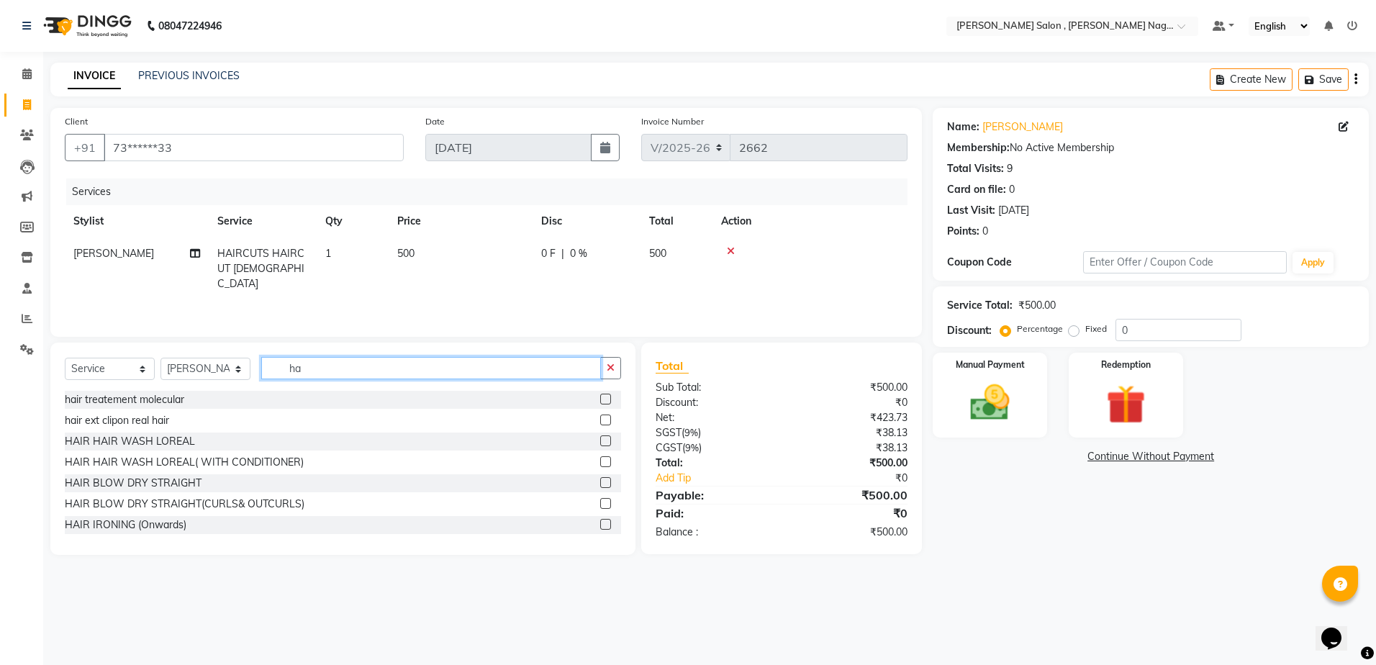
type input "h"
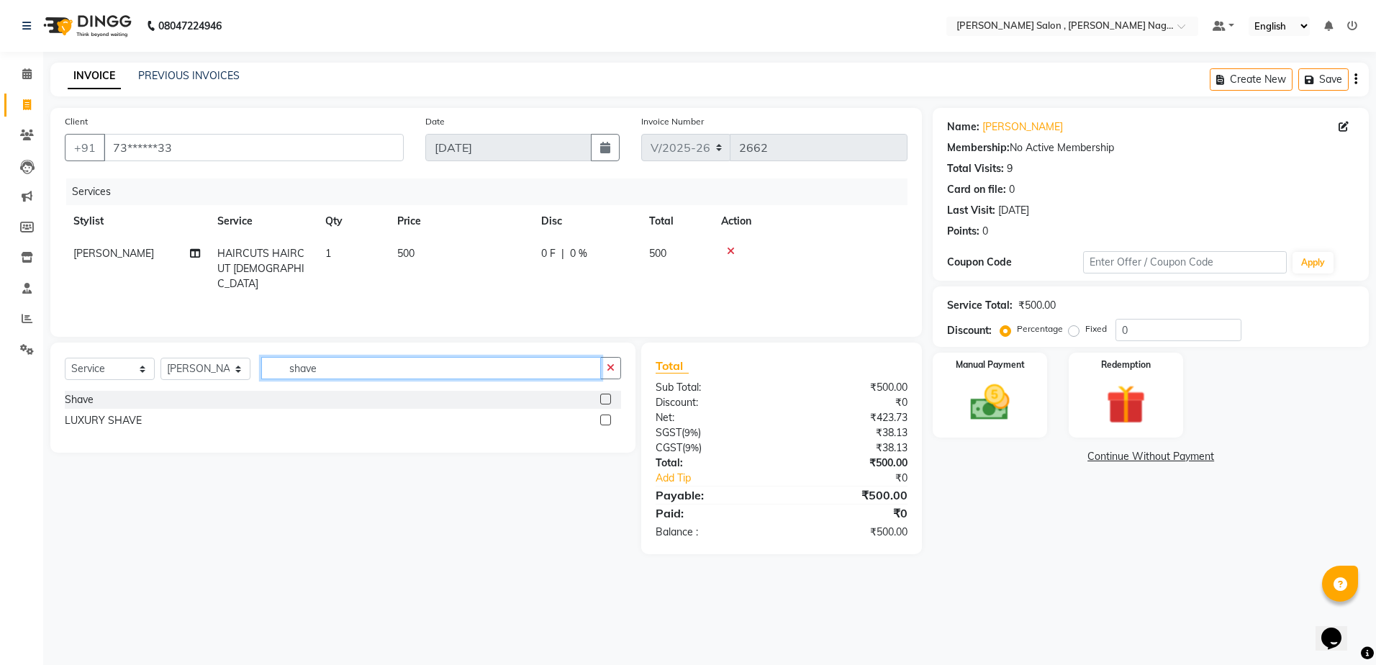
type input "shave"
click at [610, 397] on label at bounding box center [605, 399] width 11 height 11
click at [609, 397] on input "checkbox" at bounding box center [604, 399] width 9 height 9
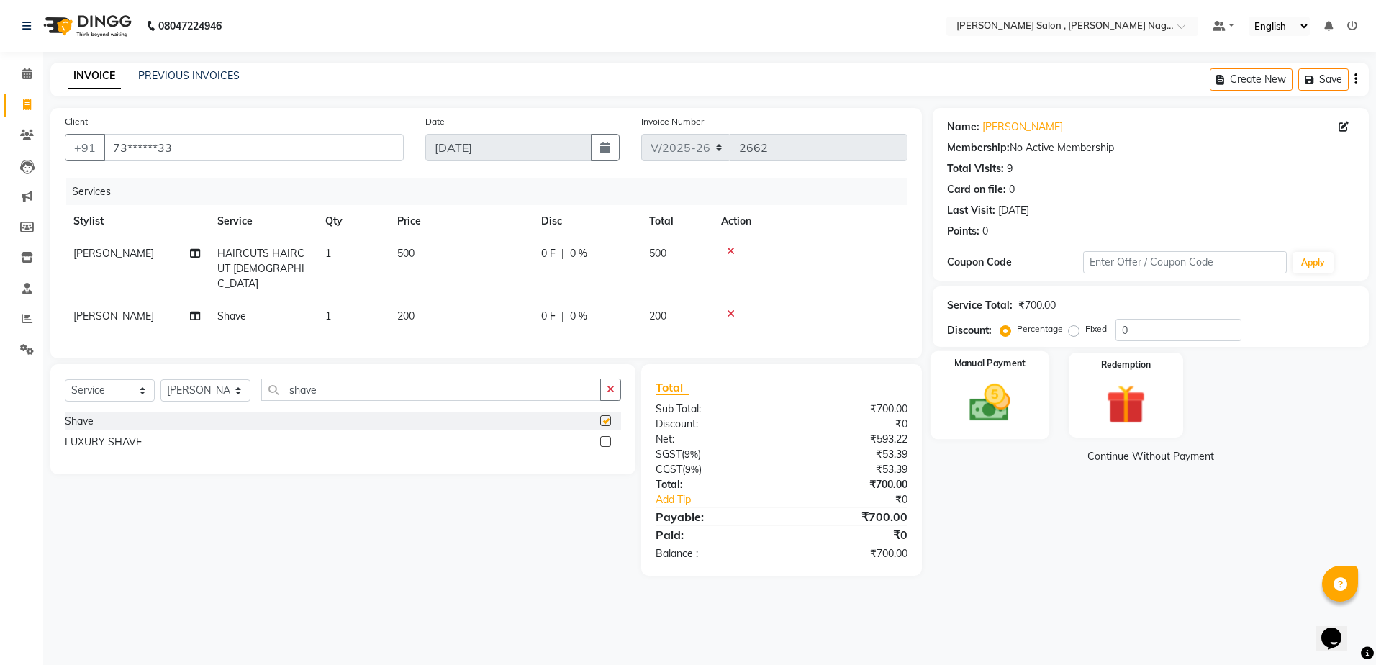
checkbox input "false"
click at [989, 399] on img at bounding box center [989, 402] width 67 height 47
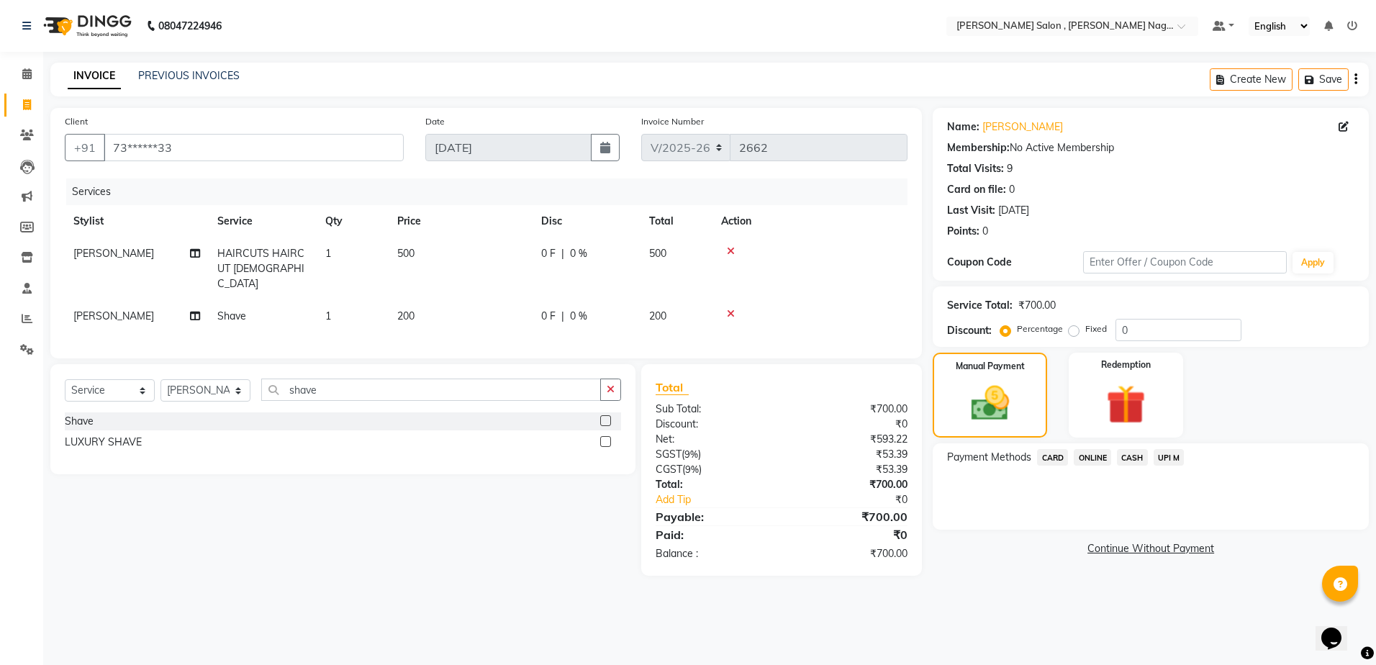
click at [1125, 455] on span "CASH" at bounding box center [1132, 457] width 31 height 17
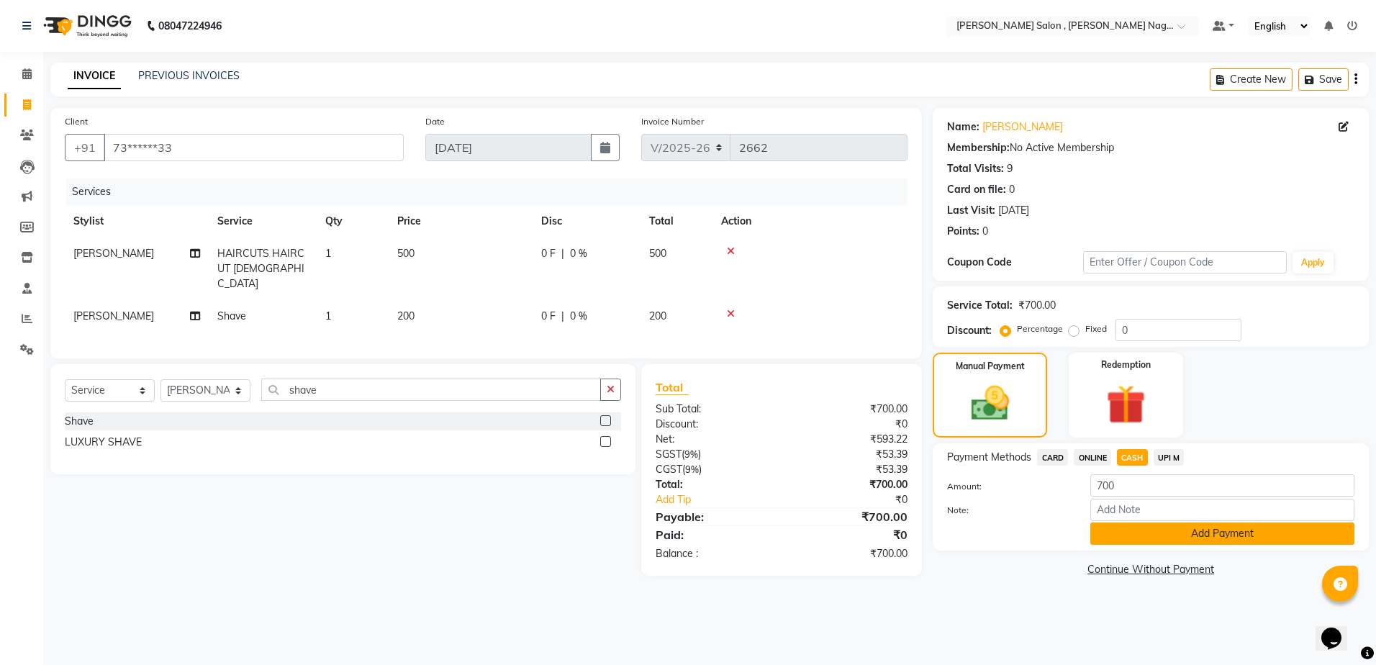
click at [1120, 525] on button "Add Payment" at bounding box center [1222, 533] width 264 height 22
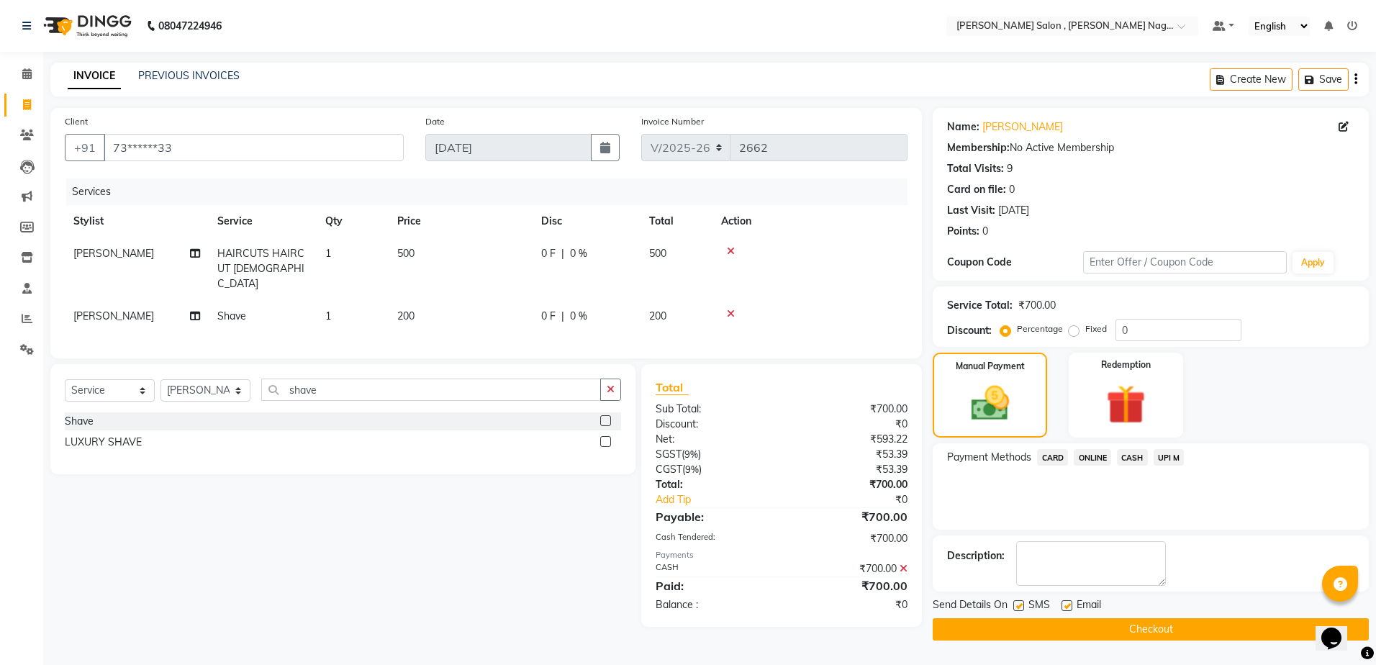
click at [1015, 609] on label at bounding box center [1018, 605] width 11 height 11
click at [1015, 609] on input "checkbox" at bounding box center [1017, 606] width 9 height 9
checkbox input "false"
click at [1066, 599] on div "Email" at bounding box center [1086, 606] width 51 height 18
click at [1065, 607] on label at bounding box center [1066, 605] width 11 height 11
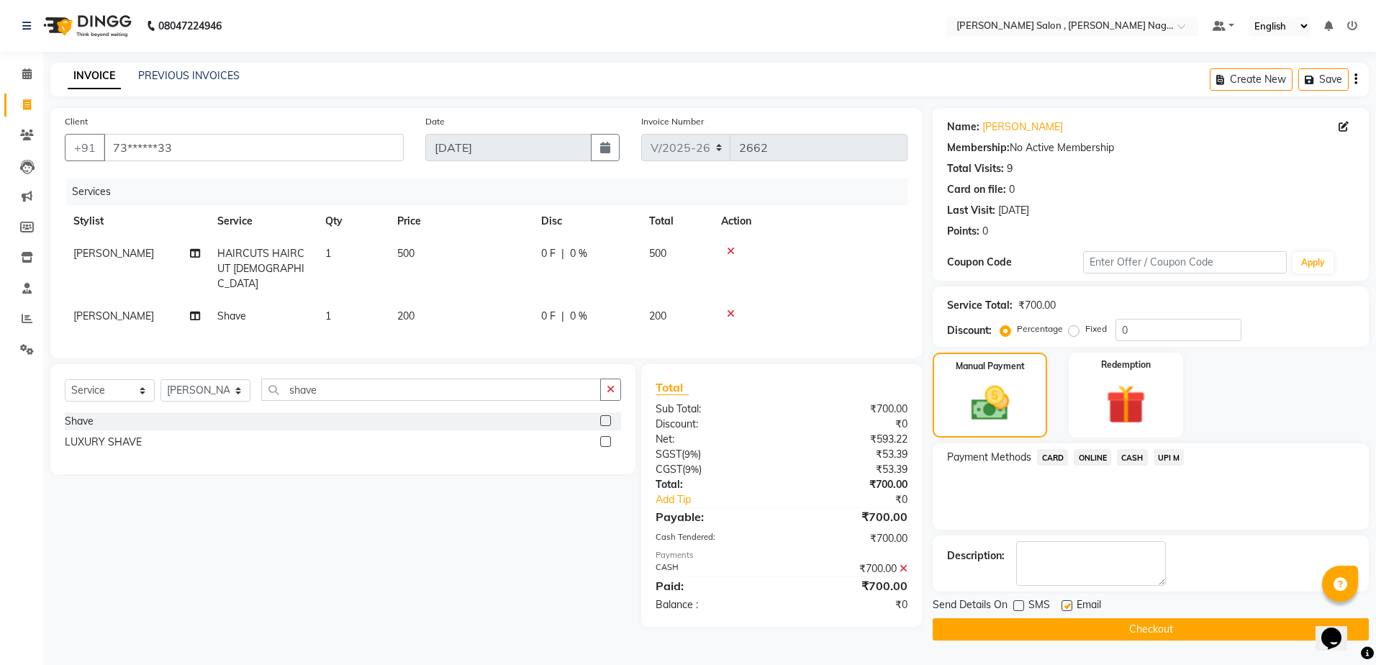
click at [1065, 607] on input "checkbox" at bounding box center [1065, 606] width 9 height 9
checkbox input "false"
click at [1060, 635] on button "Checkout" at bounding box center [1150, 629] width 436 height 22
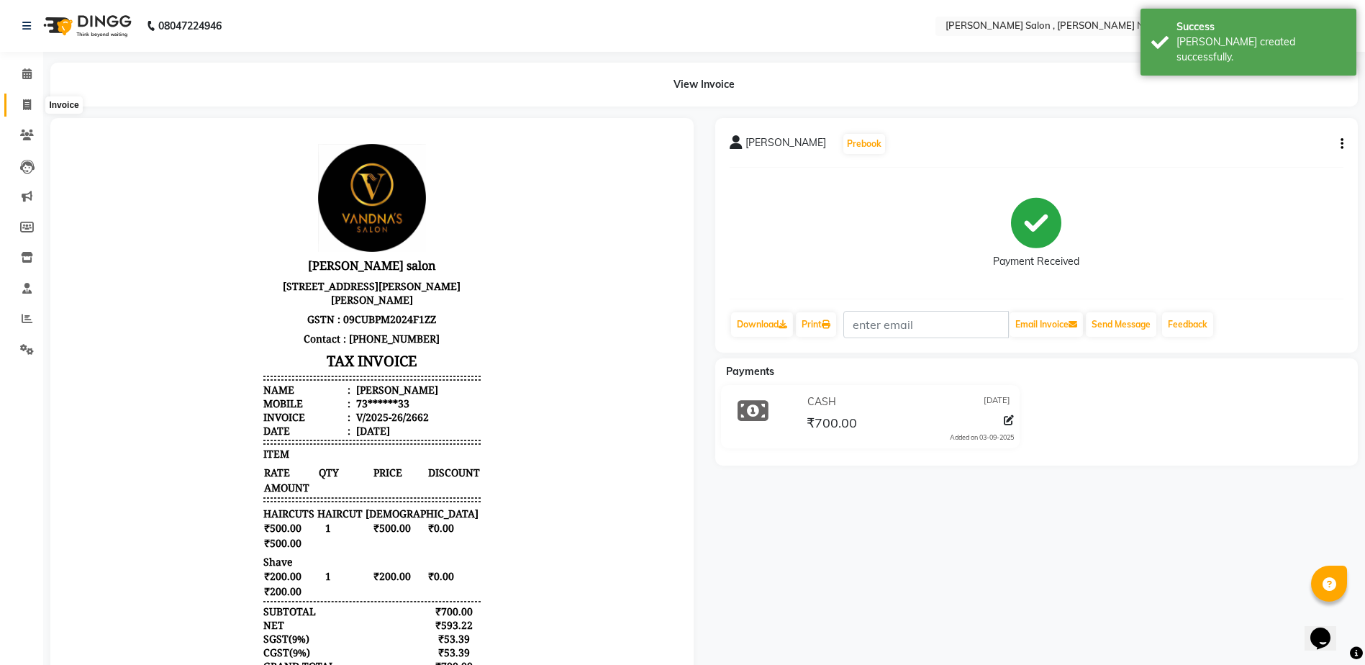
drag, startPoint x: 27, startPoint y: 104, endPoint x: 36, endPoint y: 106, distance: 9.1
click at [27, 104] on icon at bounding box center [27, 104] width 8 height 11
select select "service"
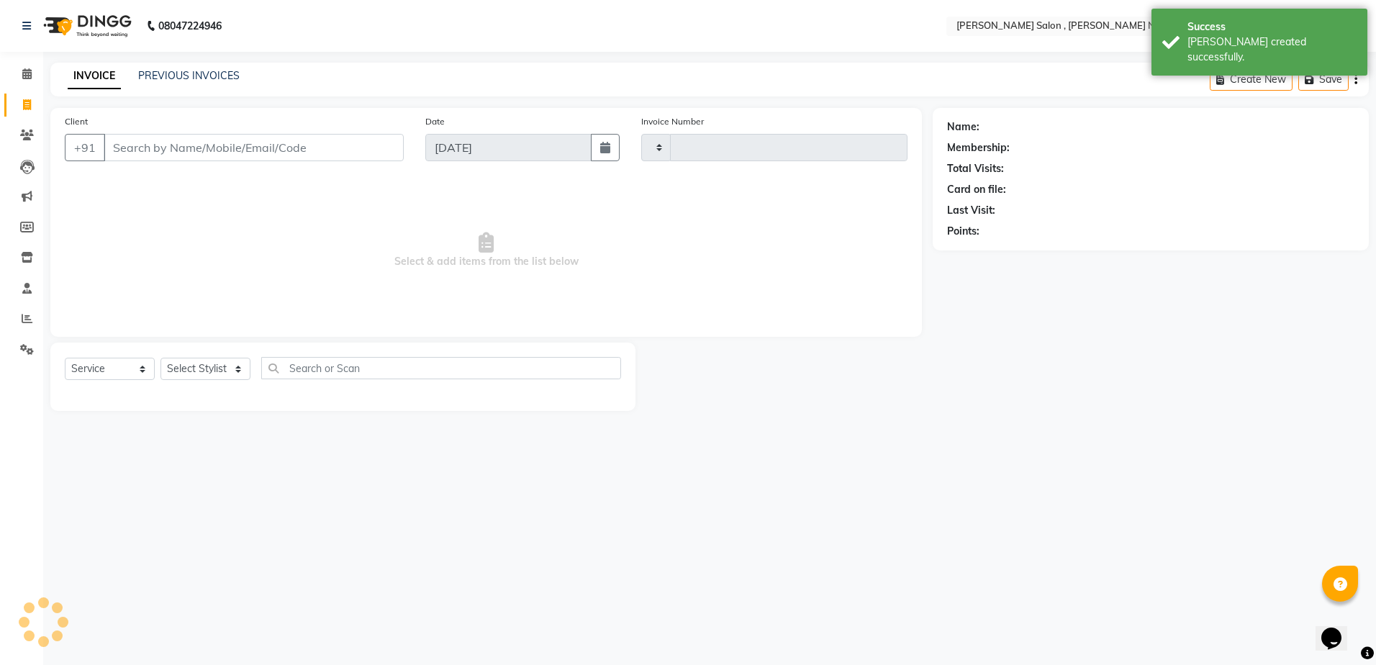
type input "2663"
click at [163, 145] on input "Client" at bounding box center [254, 147] width 300 height 27
select select "4120"
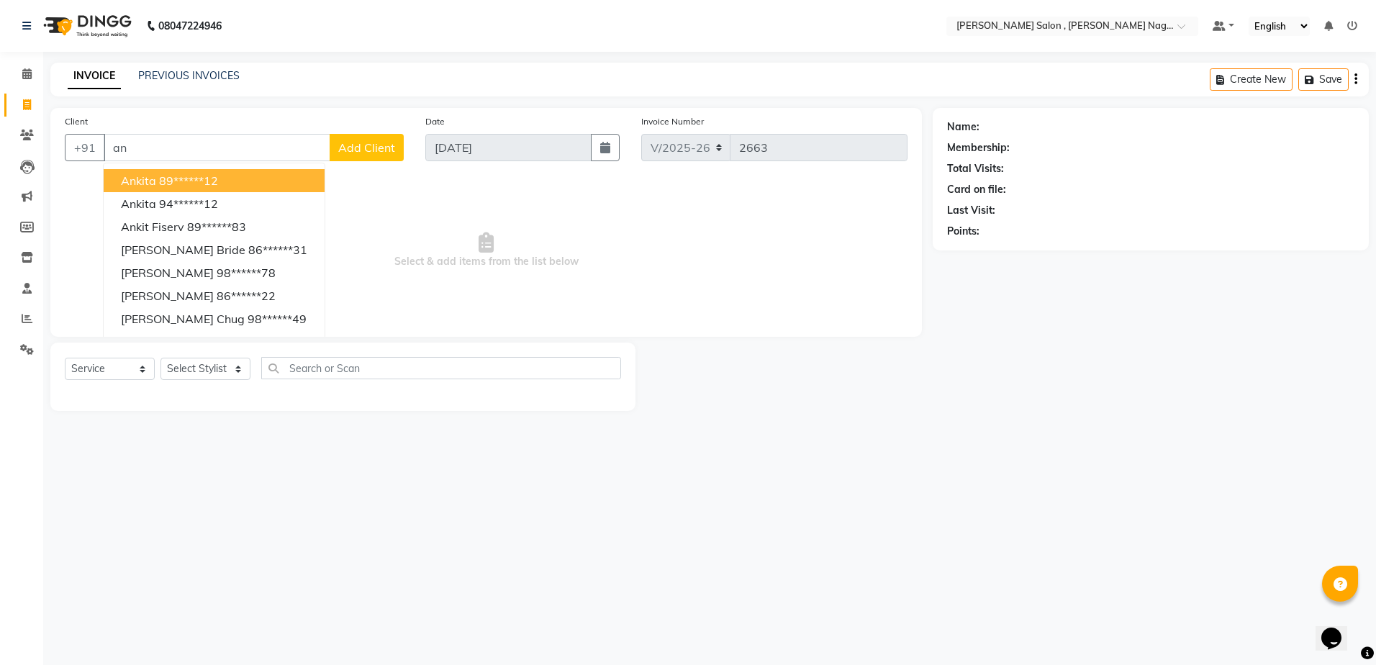
type input "a"
type input "9936214666"
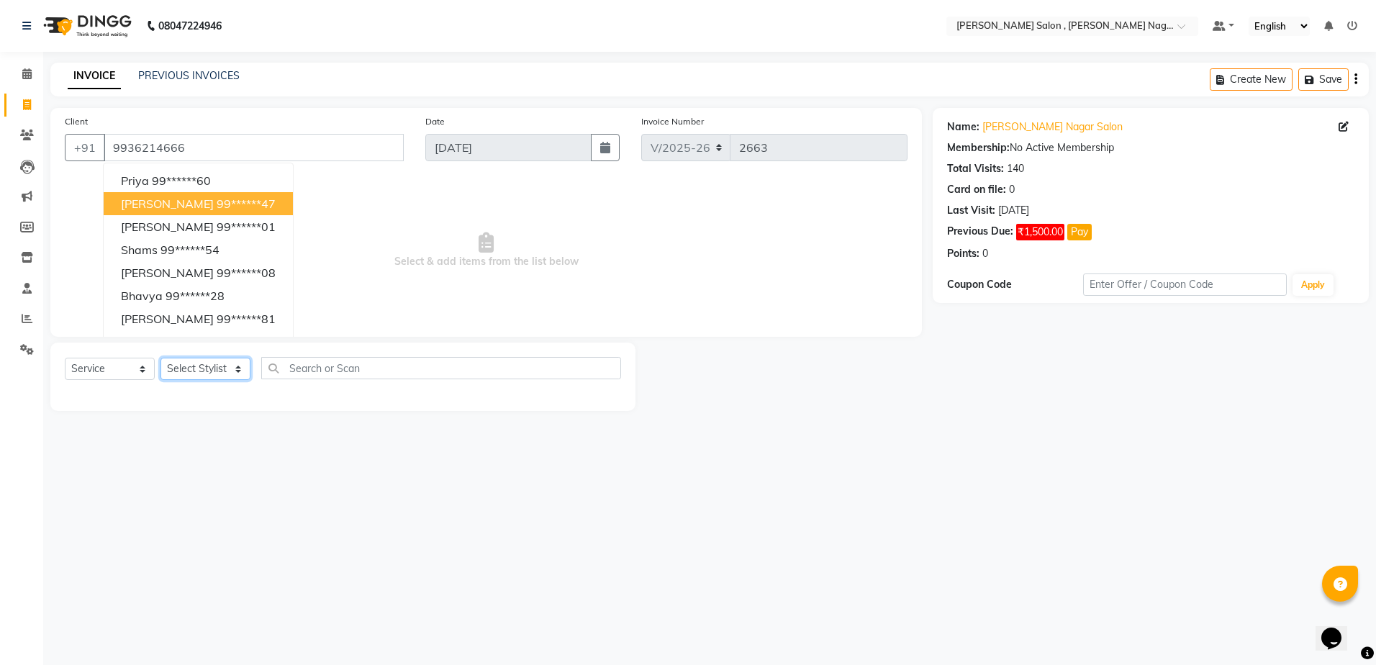
click at [200, 369] on select "Select Stylist [PERSON_NAME] [PERSON_NAME] HARSH isha pal [PERSON_NAME] [PERSON…" at bounding box center [205, 369] width 90 height 22
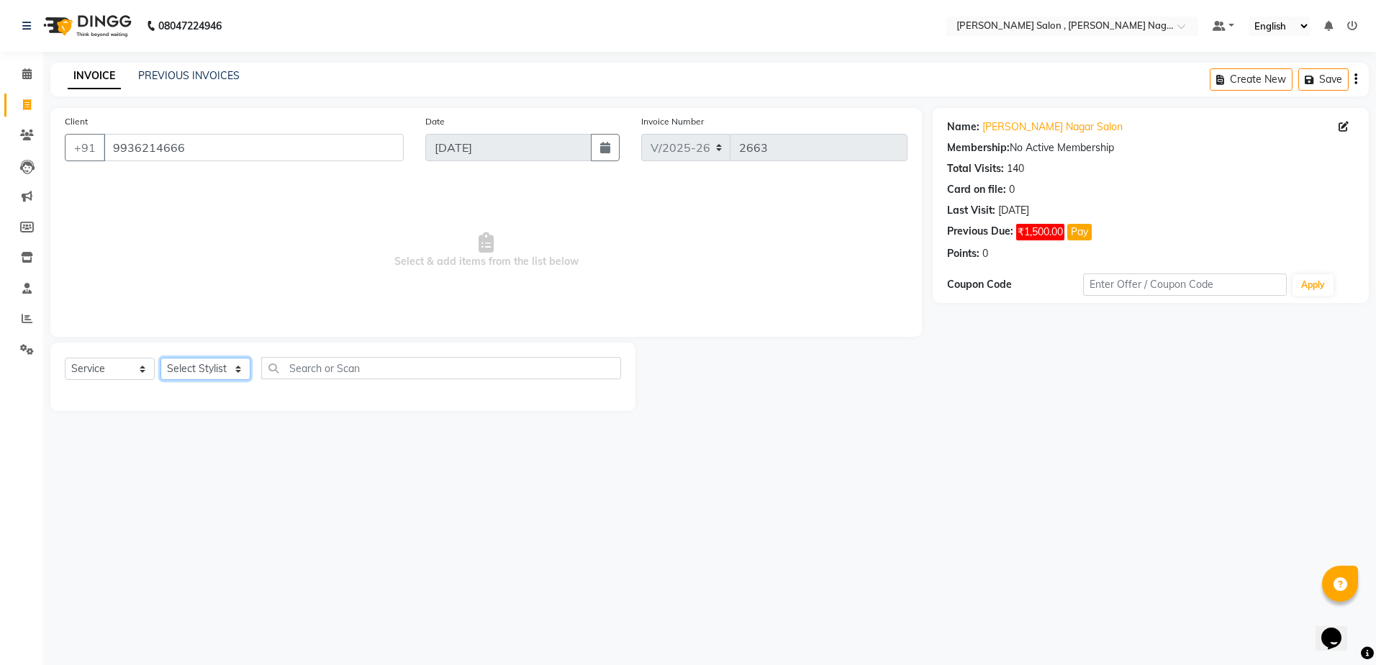
select select "21939"
click at [160, 358] on select "Select Stylist [PERSON_NAME] [PERSON_NAME] HARSH isha pal [PERSON_NAME] [PERSON…" at bounding box center [205, 369] width 90 height 22
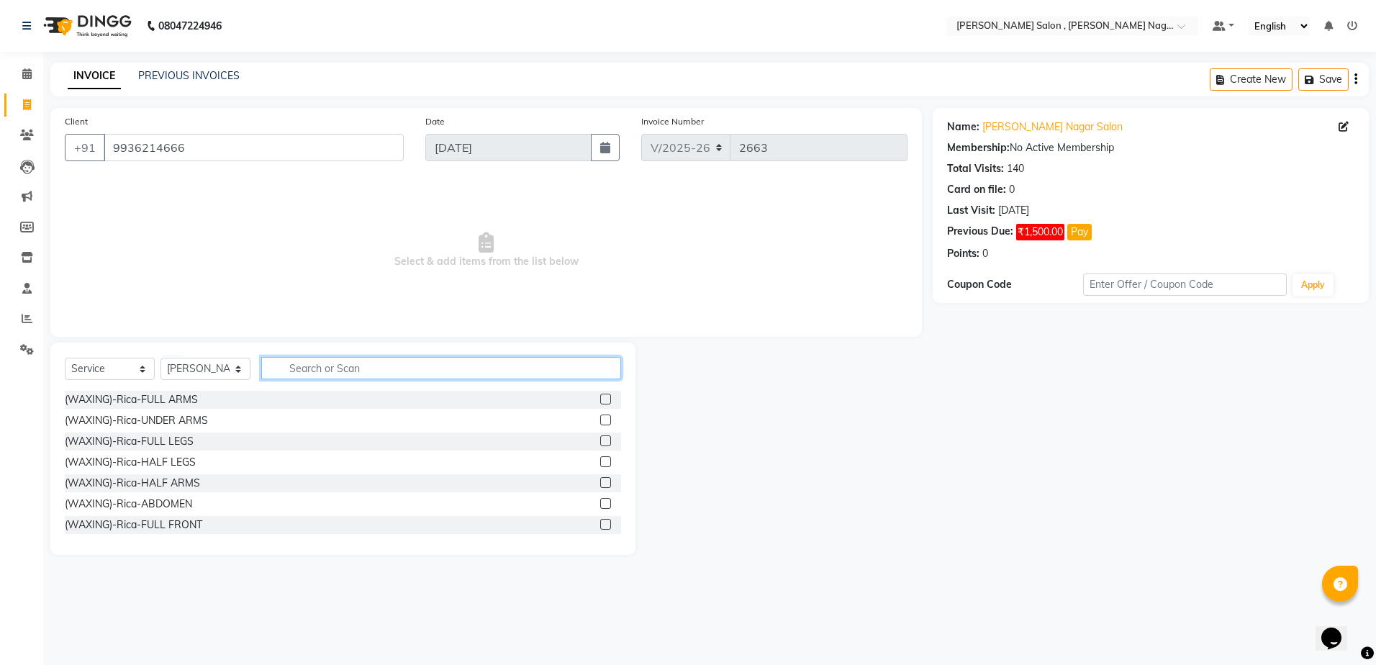
click at [317, 367] on input "text" at bounding box center [441, 368] width 360 height 22
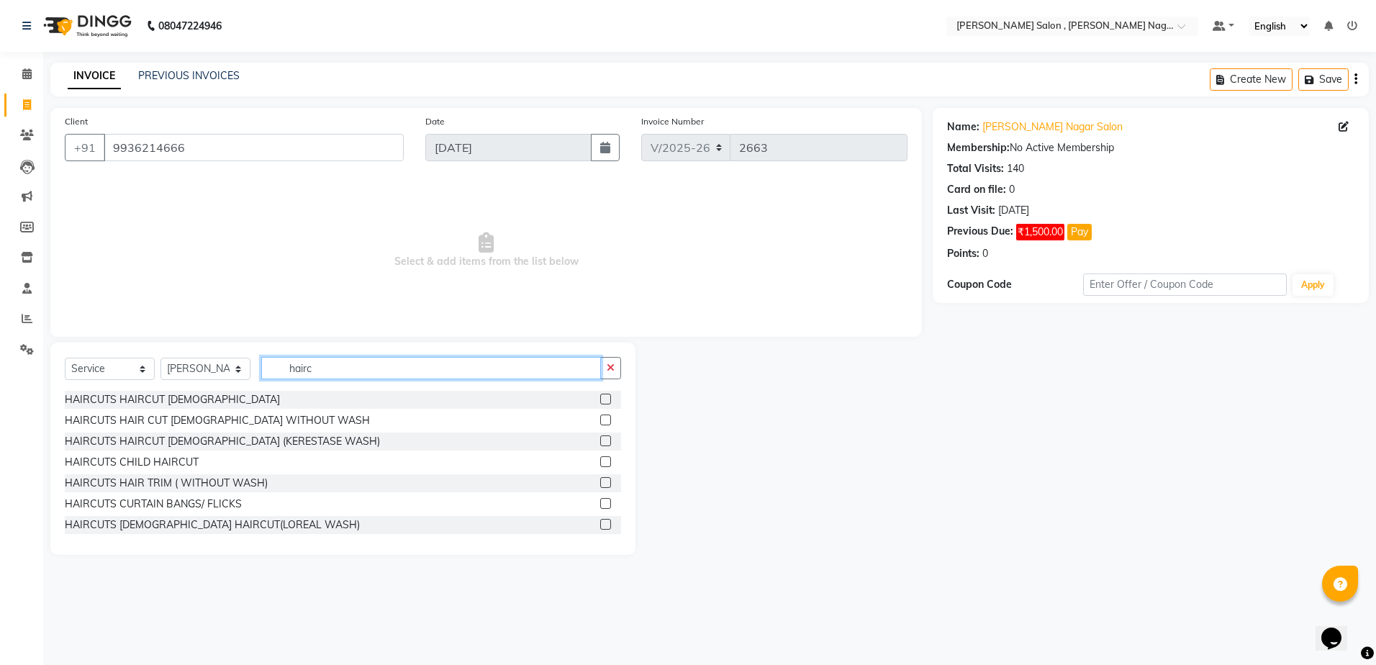
type input "hairc"
click at [600, 398] on label at bounding box center [605, 399] width 11 height 11
click at [600, 398] on input "checkbox" at bounding box center [604, 399] width 9 height 9
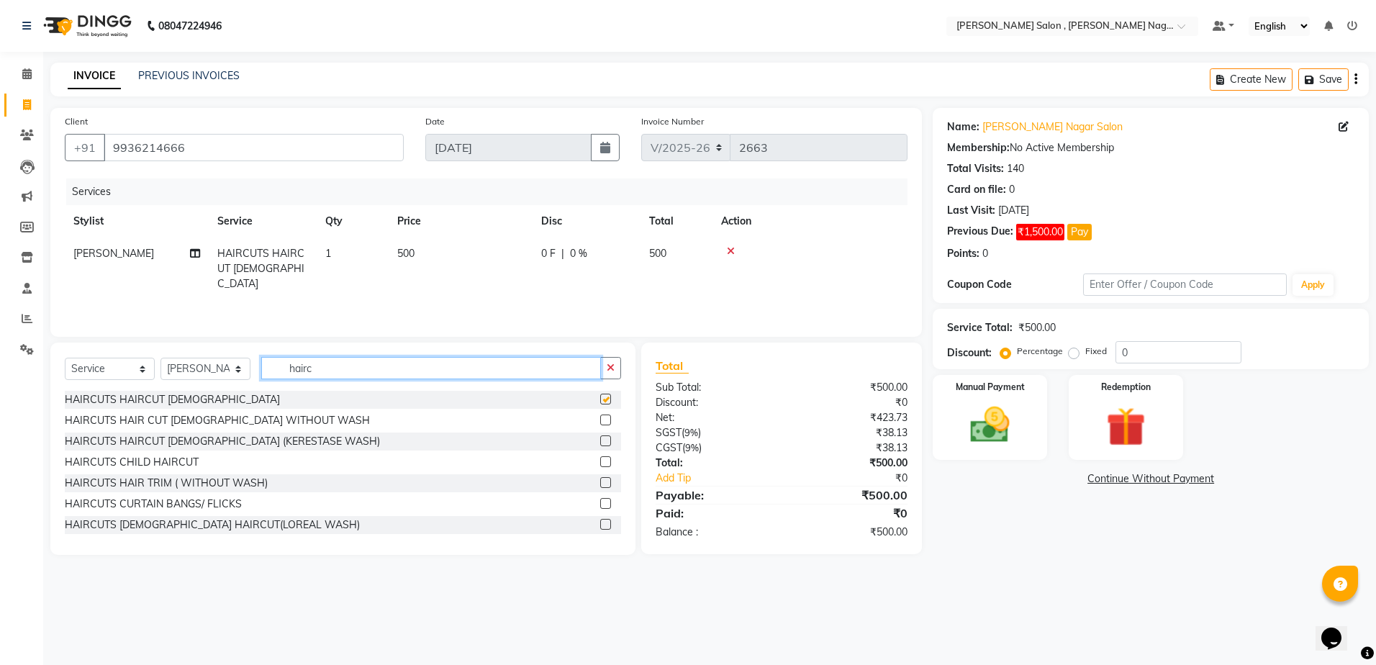
click at [450, 370] on input "hairc" at bounding box center [431, 368] width 340 height 22
checkbox input "false"
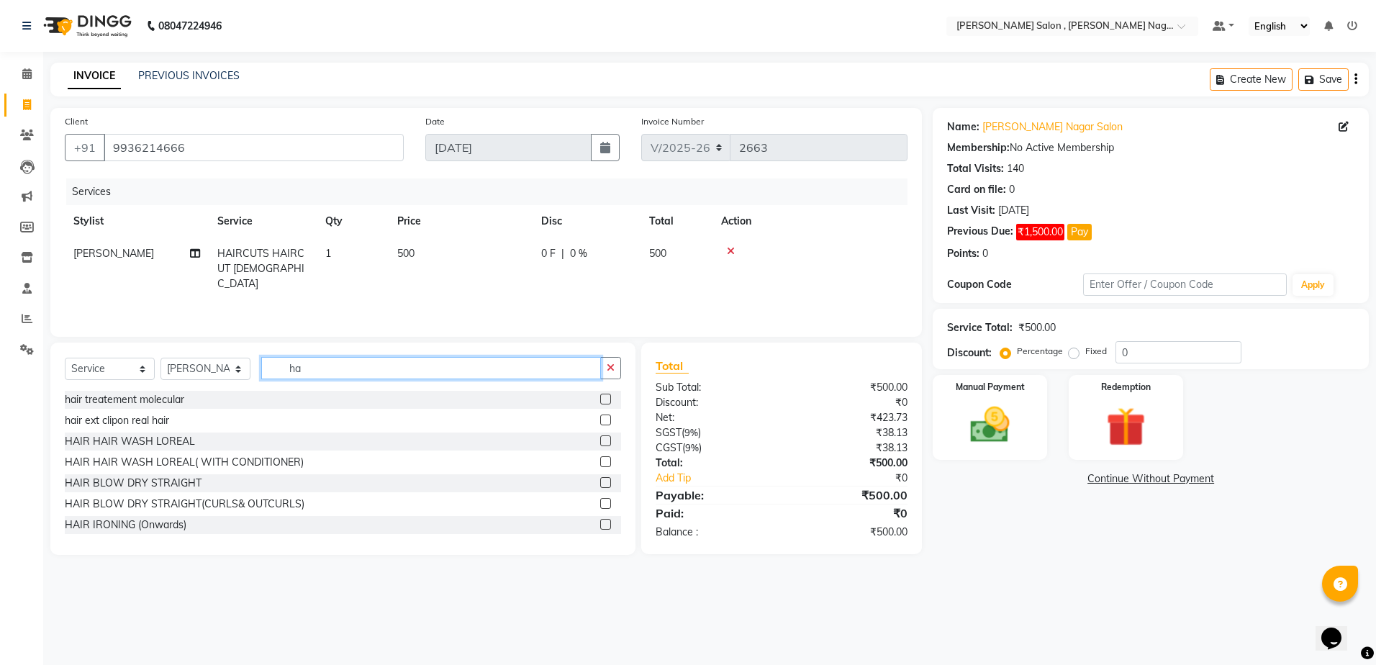
type input "h"
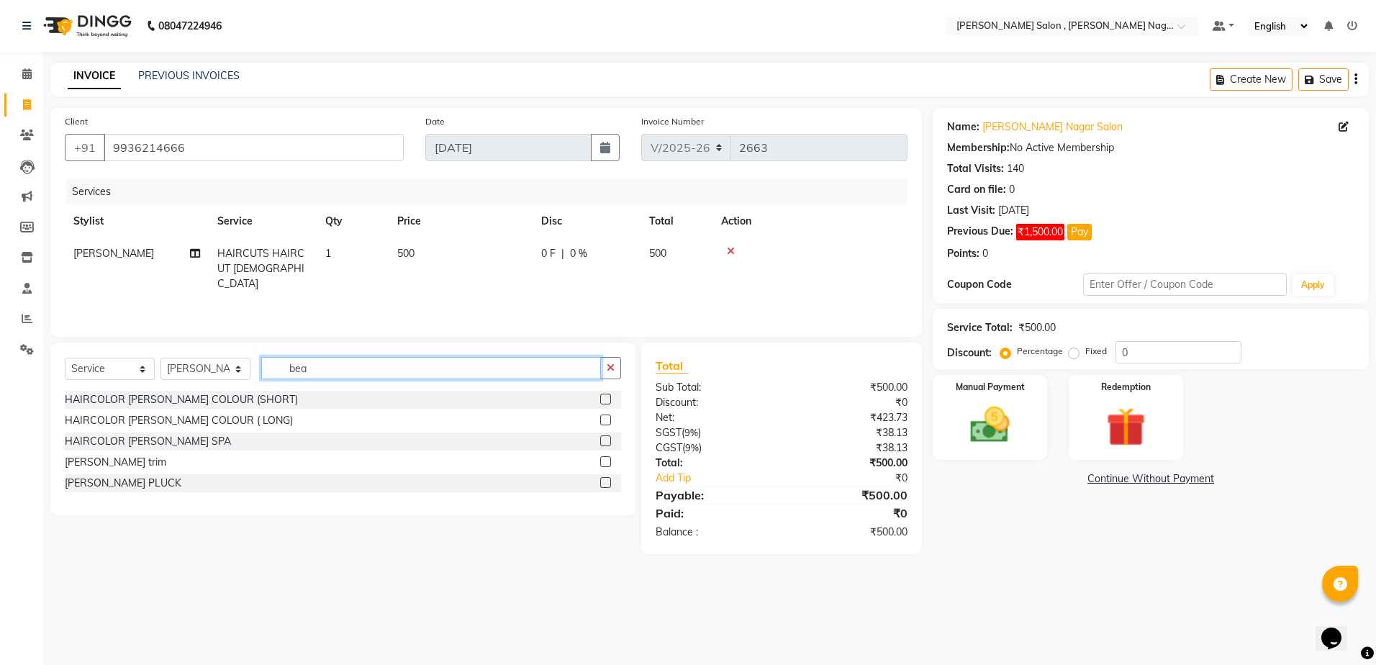
type input "bea"
click at [602, 460] on label at bounding box center [605, 461] width 11 height 11
click at [602, 460] on input "checkbox" at bounding box center [604, 462] width 9 height 9
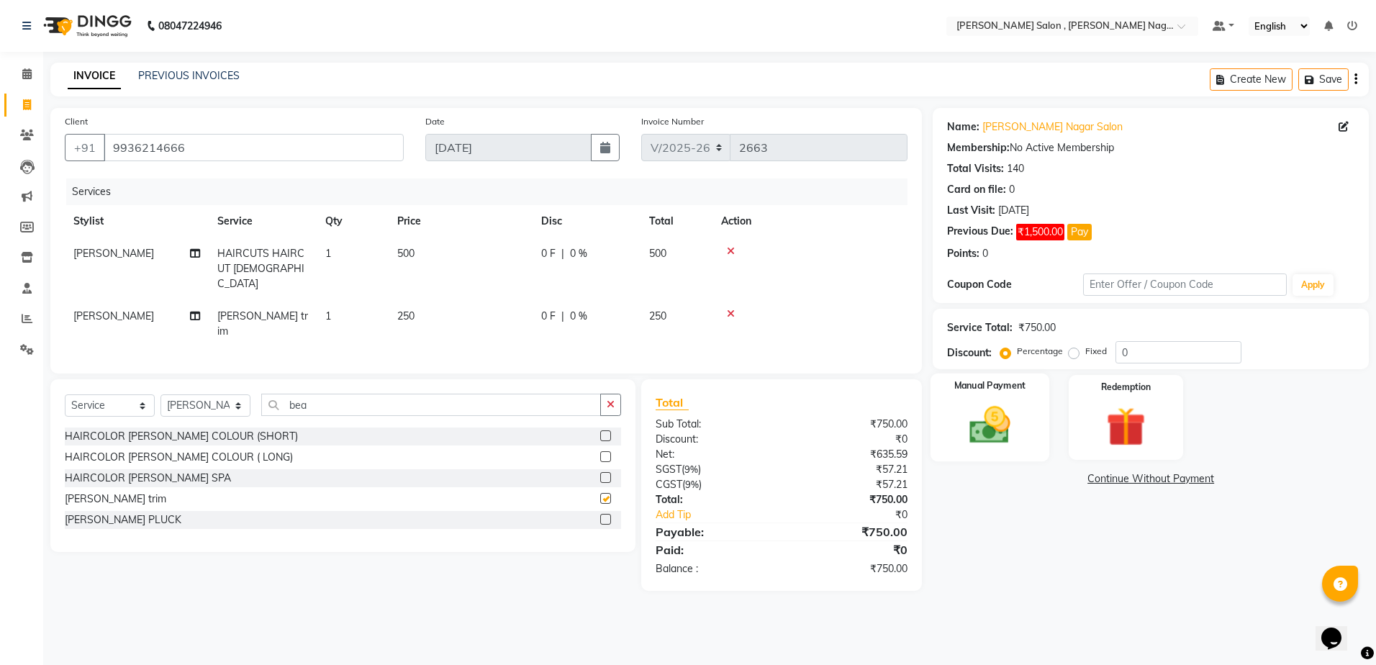
checkbox input "false"
click at [989, 450] on div "Manual Payment" at bounding box center [989, 417] width 119 height 88
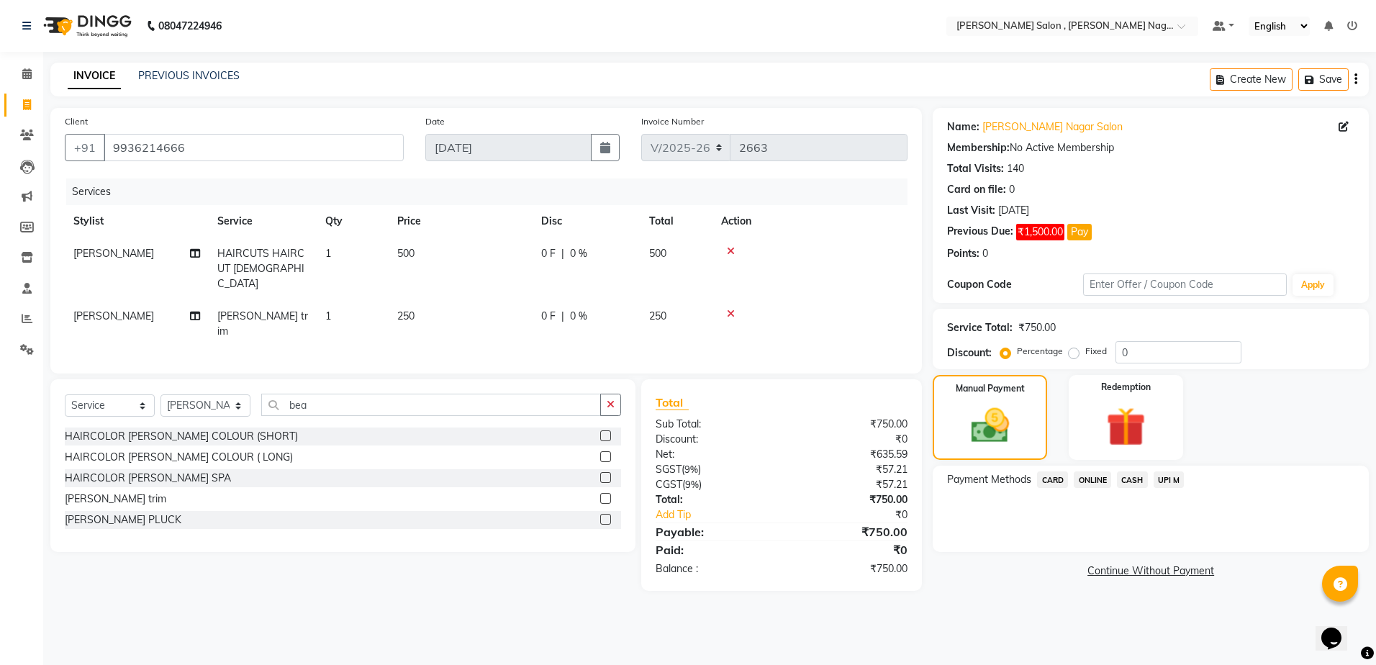
click at [1144, 486] on span "CASH" at bounding box center [1132, 479] width 31 height 17
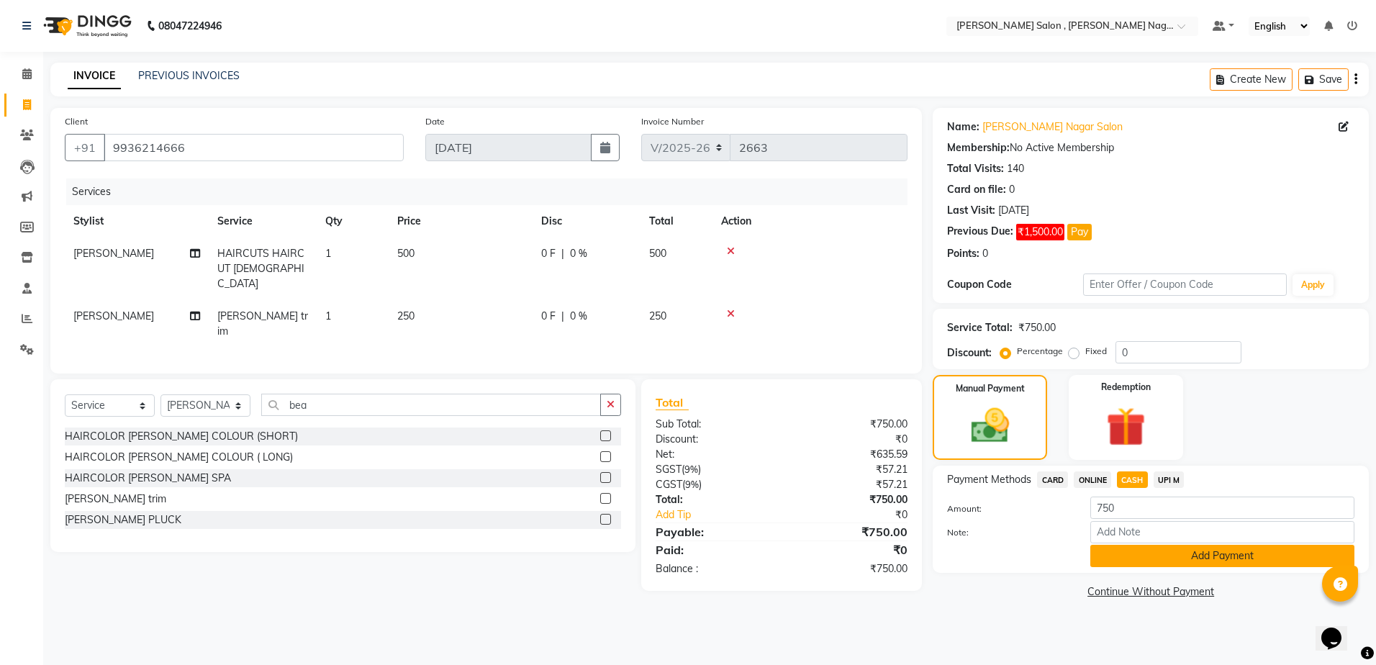
click at [1127, 559] on button "Add Payment" at bounding box center [1222, 556] width 264 height 22
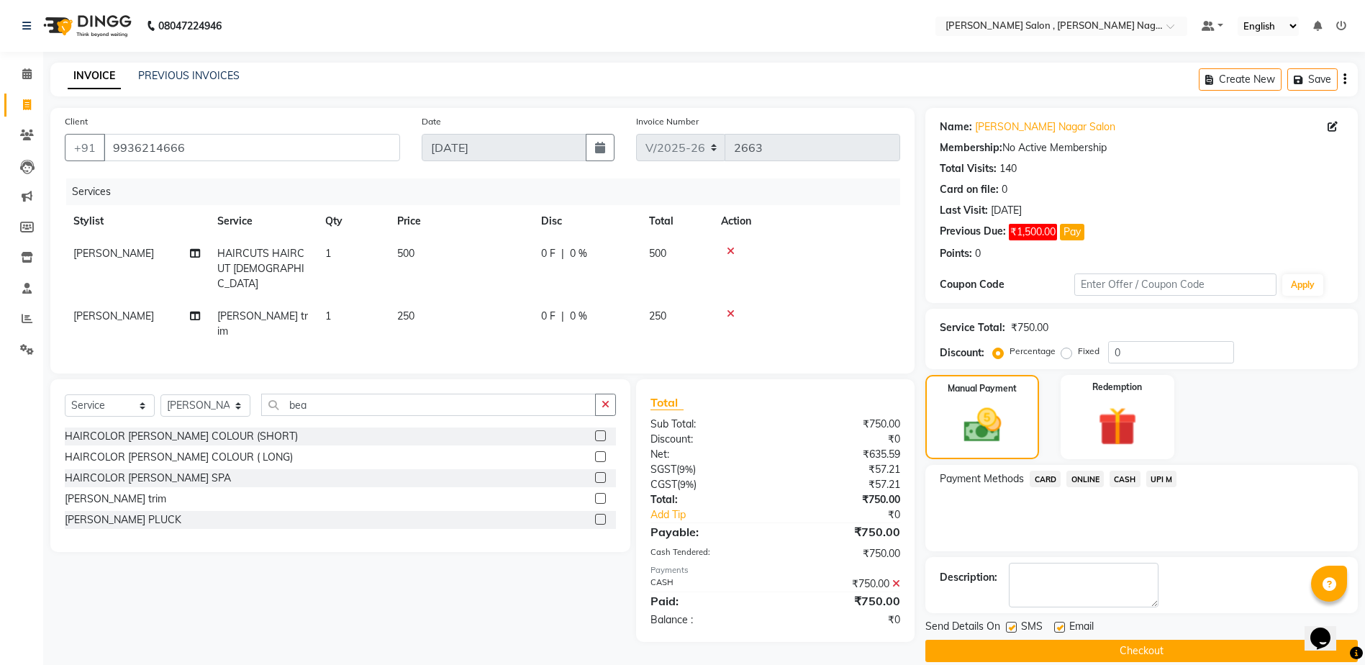
click at [1069, 648] on button "Checkout" at bounding box center [1141, 651] width 432 height 22
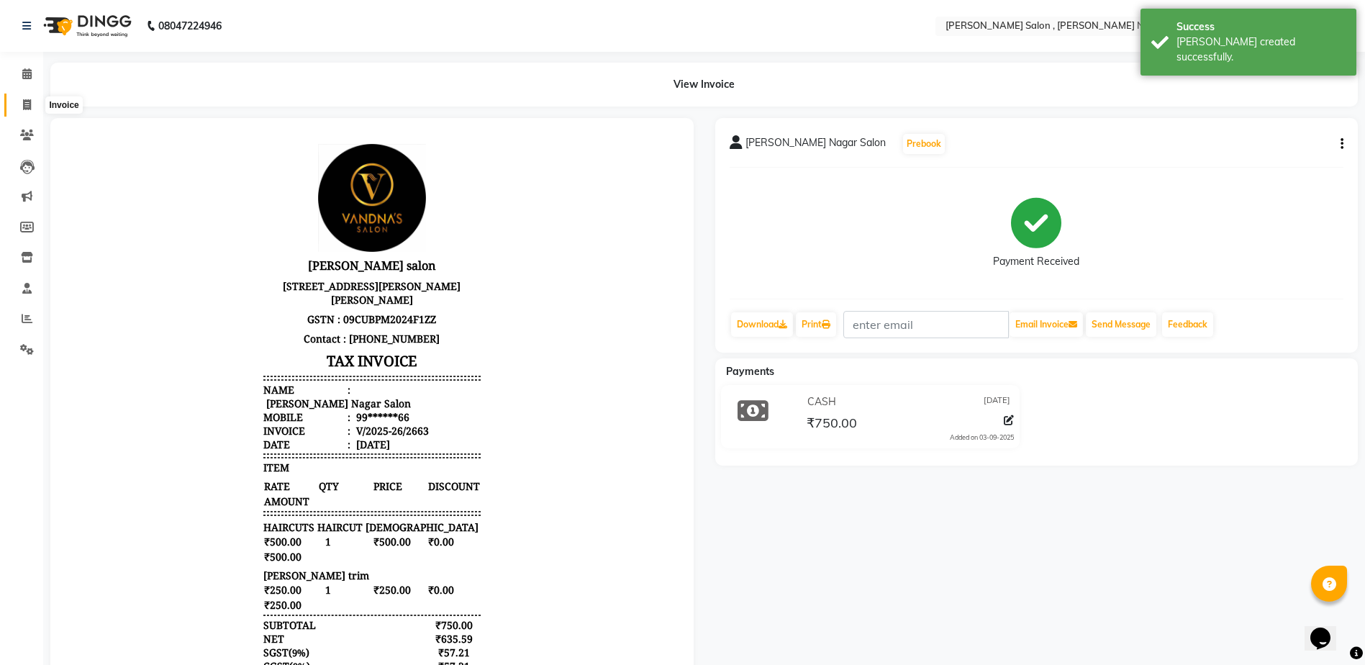
click at [25, 106] on icon at bounding box center [27, 104] width 8 height 11
select select "service"
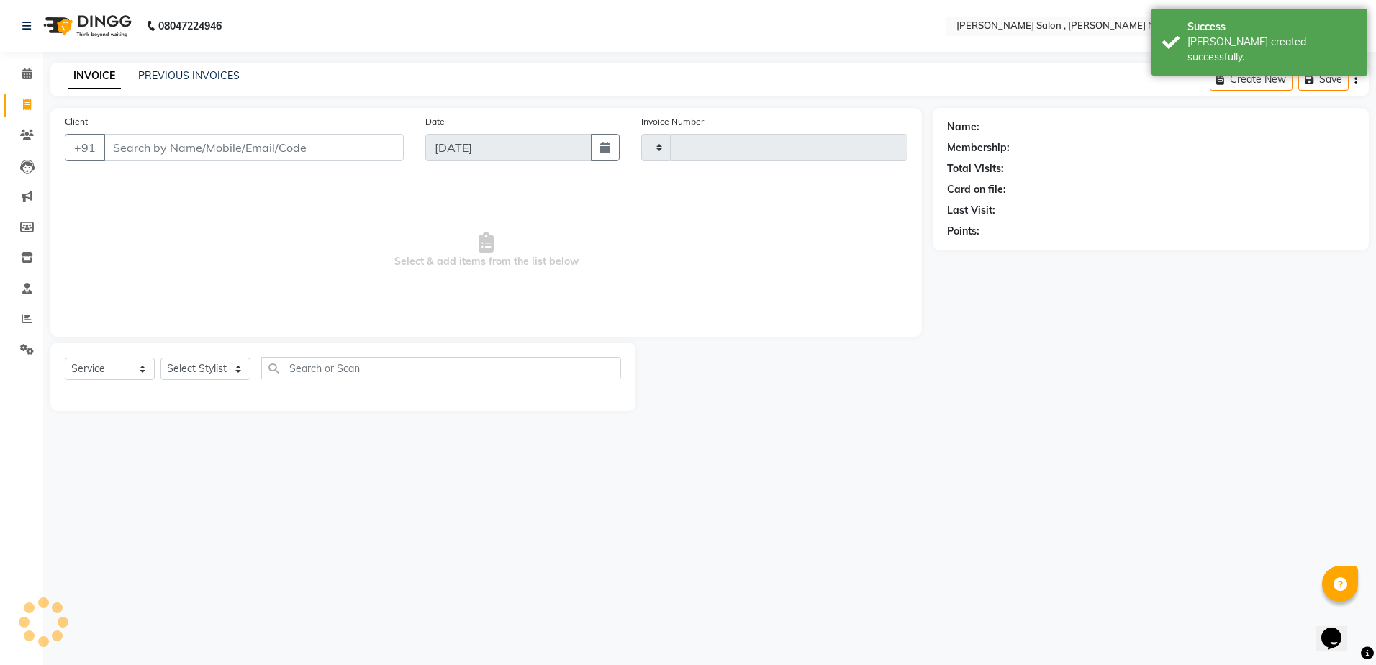
type input "2664"
select select "4120"
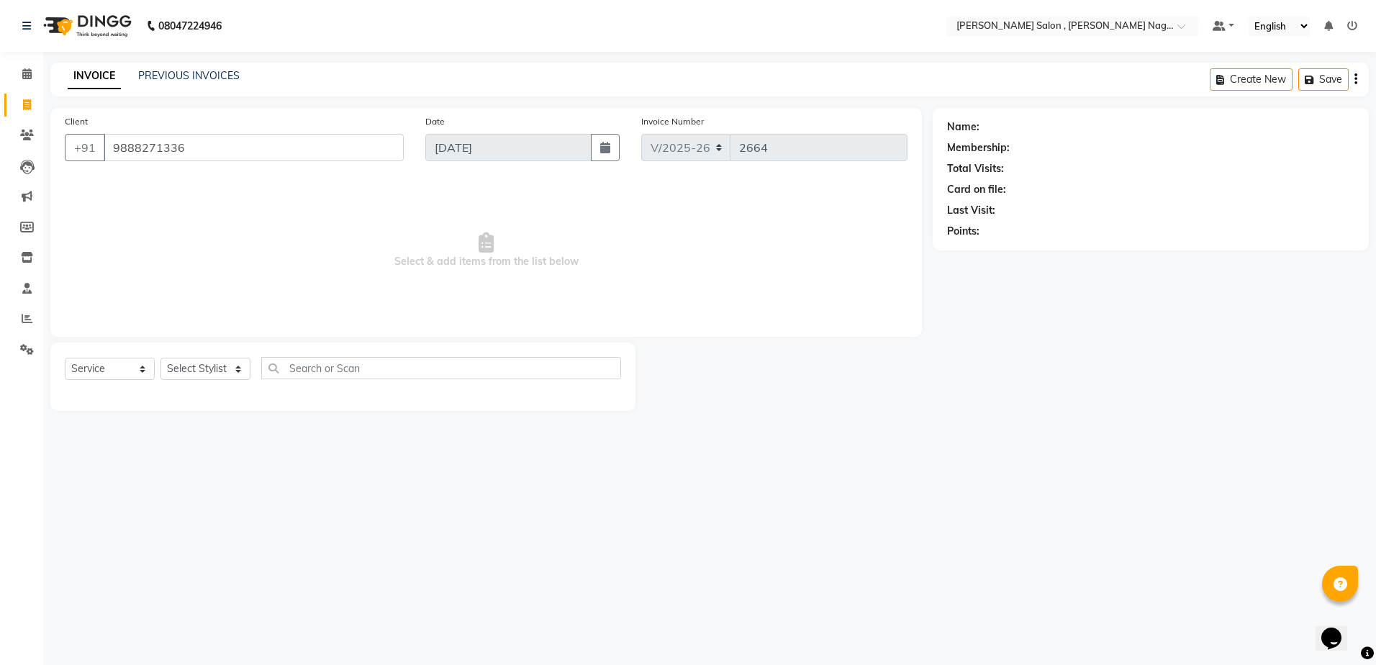
type input "9888271336"
click at [194, 382] on div "Select Service Product Membership Package Voucher Prepaid Gift Card Select Styl…" at bounding box center [343, 374] width 556 height 34
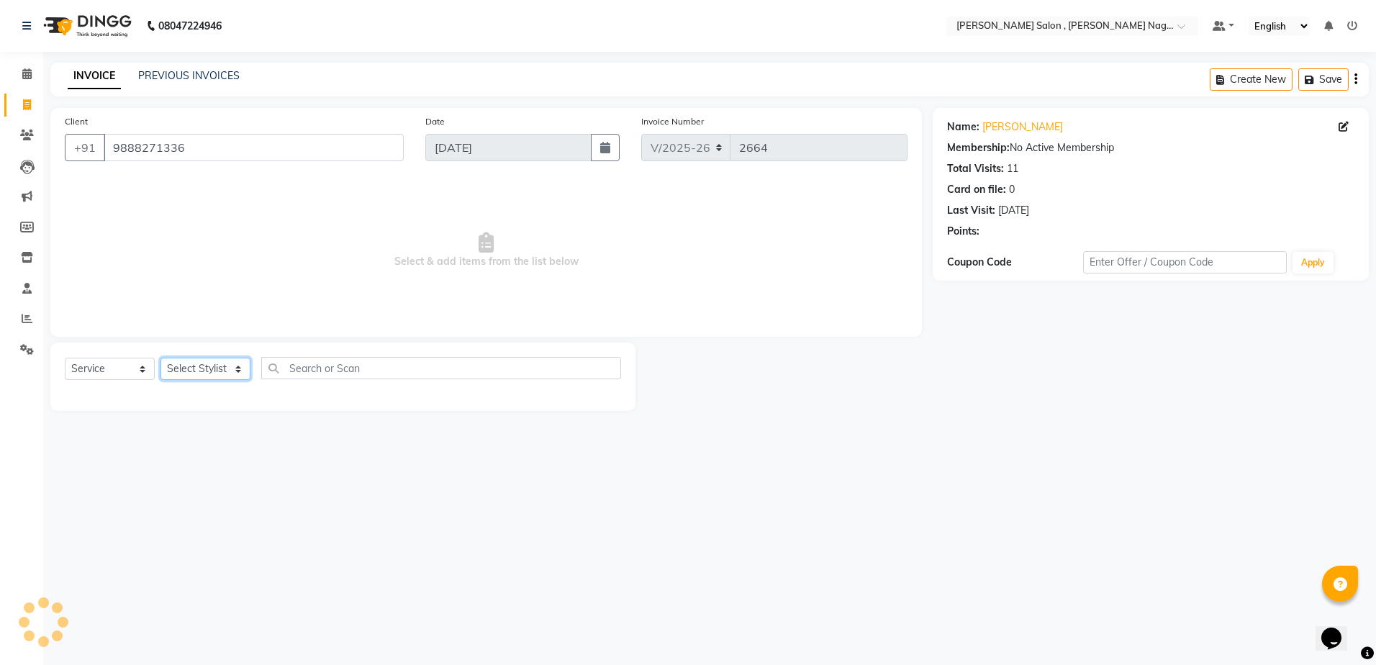
drag, startPoint x: 195, startPoint y: 371, endPoint x: 153, endPoint y: 214, distance: 162.5
click at [195, 371] on select "Select Stylist [PERSON_NAME] [PERSON_NAME] HARSH isha pal [PERSON_NAME] [PERSON…" at bounding box center [205, 369] width 90 height 22
select select "33786"
click at [160, 358] on select "Select Stylist [PERSON_NAME] [PERSON_NAME] HARSH isha pal [PERSON_NAME] [PERSON…" at bounding box center [205, 369] width 90 height 22
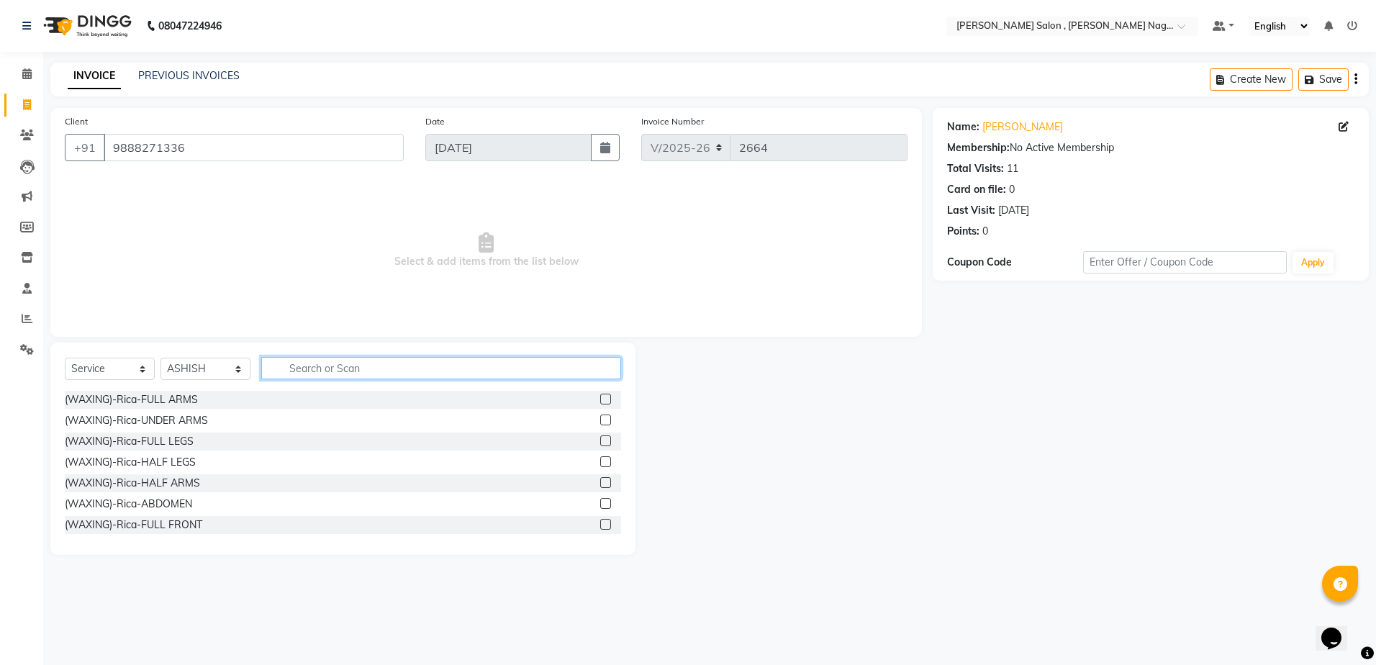
click at [284, 357] on input "text" at bounding box center [441, 368] width 360 height 22
type input "kera"
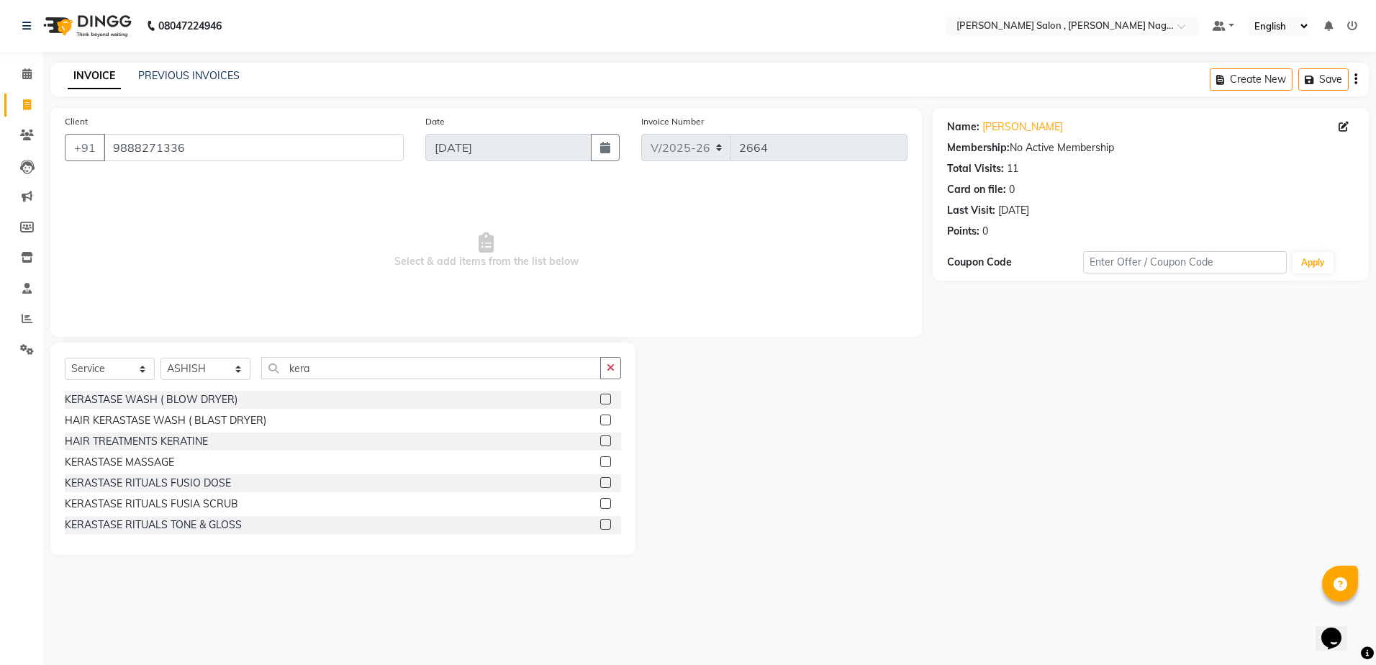
click at [600, 395] on label at bounding box center [605, 399] width 11 height 11
click at [600, 395] on input "checkbox" at bounding box center [604, 399] width 9 height 9
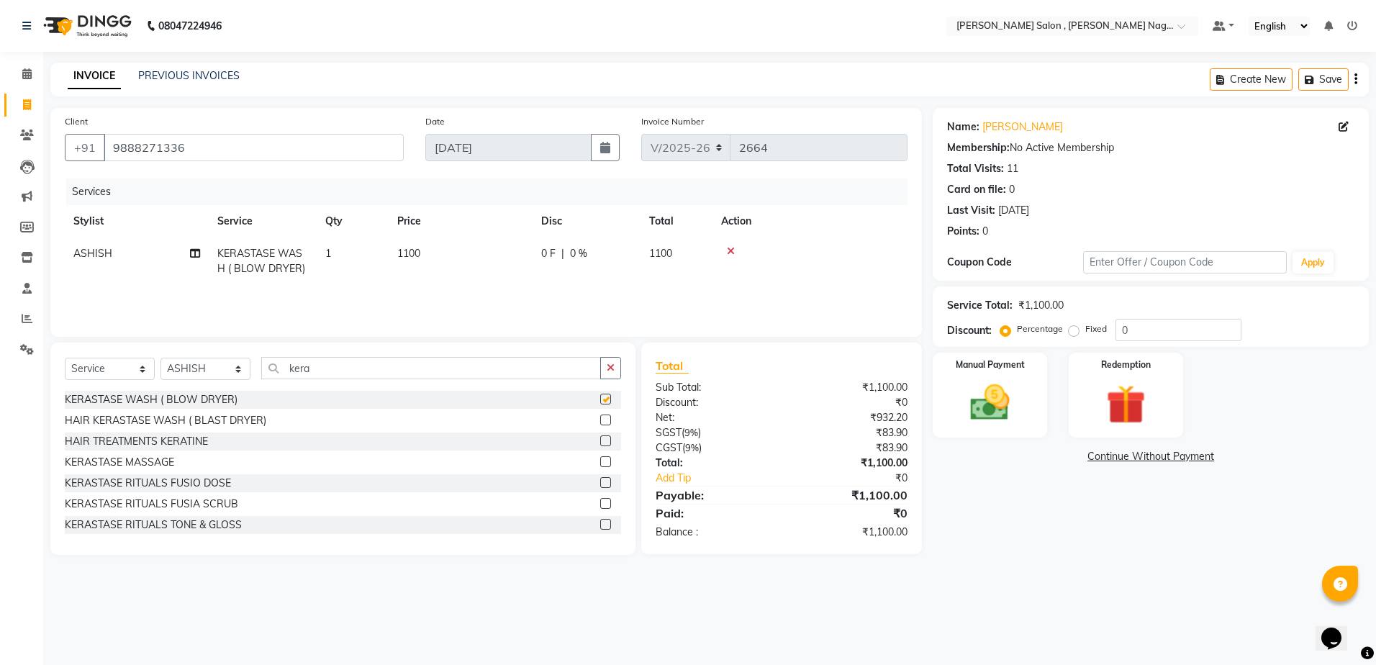
checkbox input "false"
click at [222, 378] on select "Select Stylist [PERSON_NAME] [PERSON_NAME] HARSH isha pal [PERSON_NAME] [PERSON…" at bounding box center [205, 369] width 90 height 22
select select "21728"
click at [160, 358] on select "Select Stylist [PERSON_NAME] [PERSON_NAME] HARSH isha pal [PERSON_NAME] [PERSON…" at bounding box center [205, 369] width 90 height 22
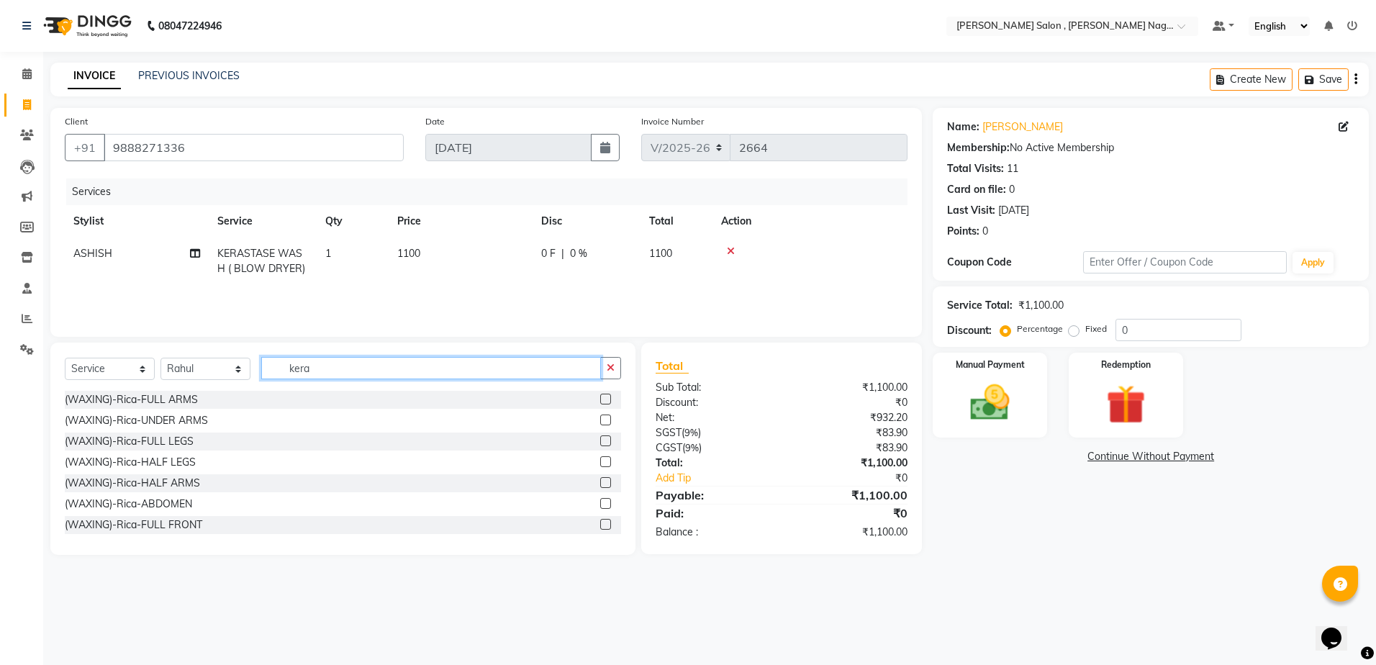
click at [350, 366] on input "kera" at bounding box center [431, 368] width 340 height 22
type input "k"
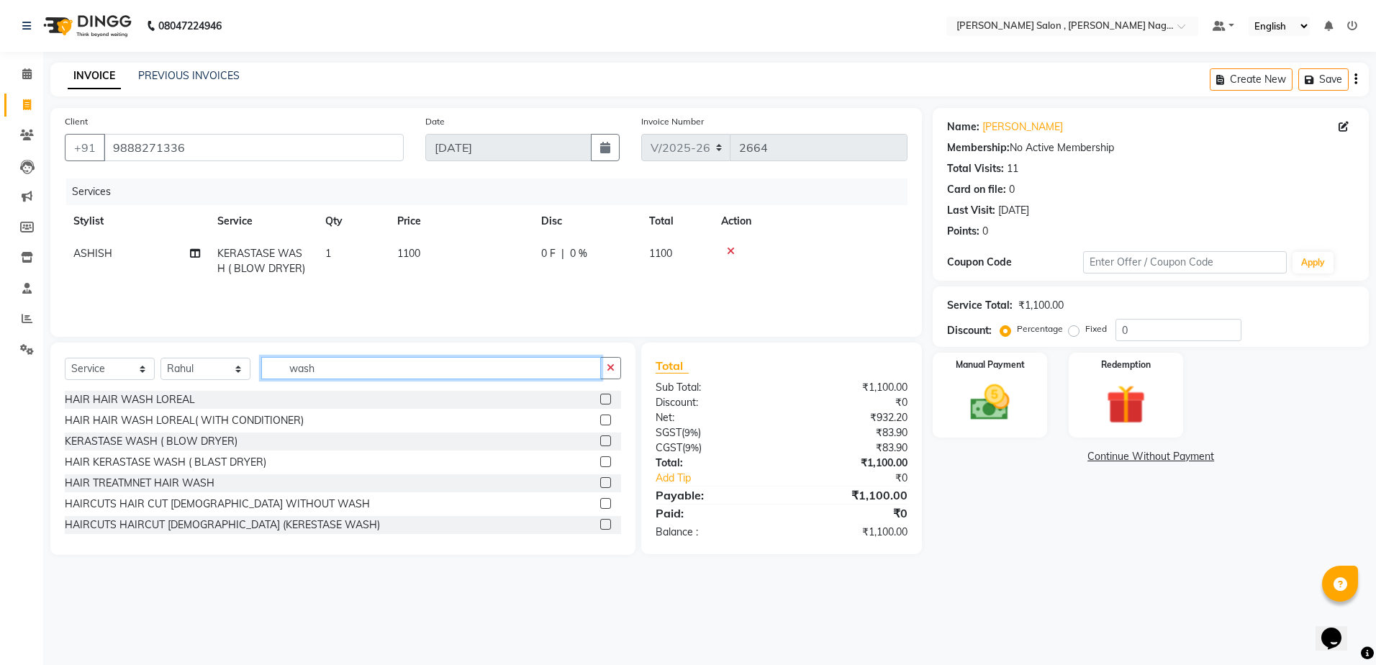
type input "wash"
click at [600, 420] on label at bounding box center [605, 419] width 11 height 11
click at [600, 420] on input "checkbox" at bounding box center [604, 420] width 9 height 9
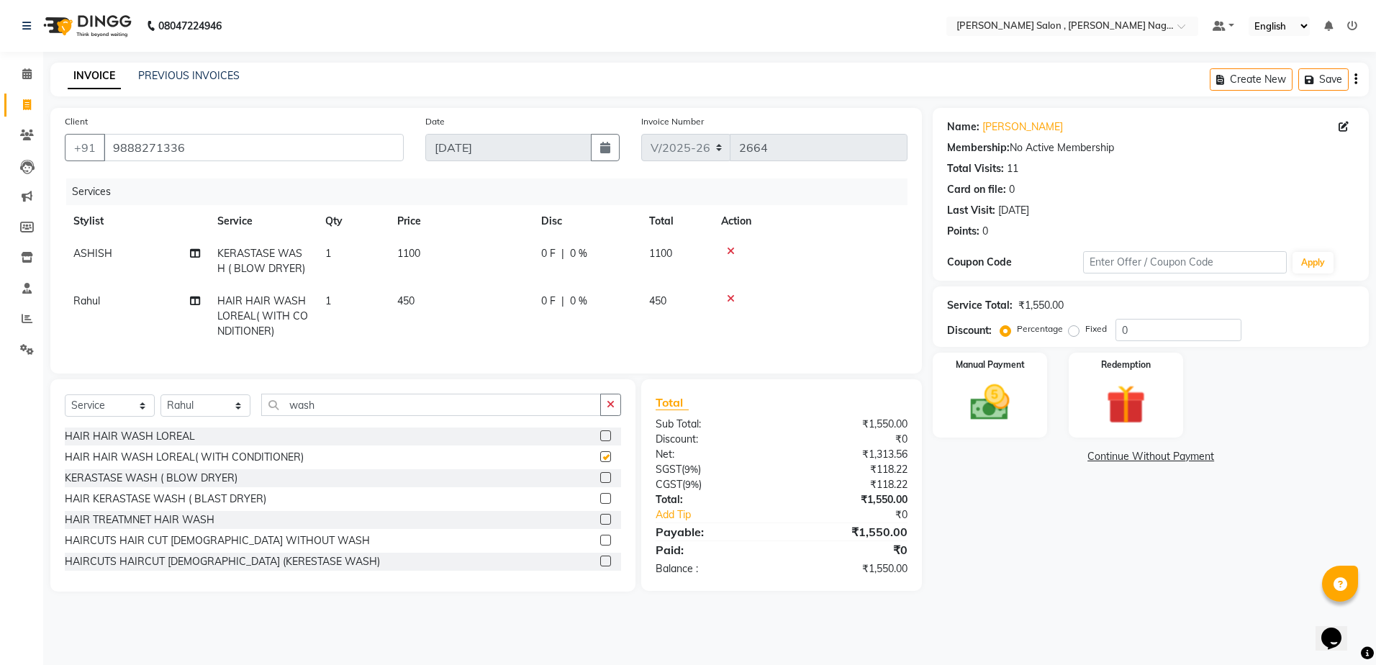
checkbox input "false"
click at [457, 427] on div "Select Service Product Membership Package Voucher Prepaid Gift Card Select Styl…" at bounding box center [343, 411] width 556 height 34
click at [448, 416] on input "wash" at bounding box center [431, 405] width 340 height 22
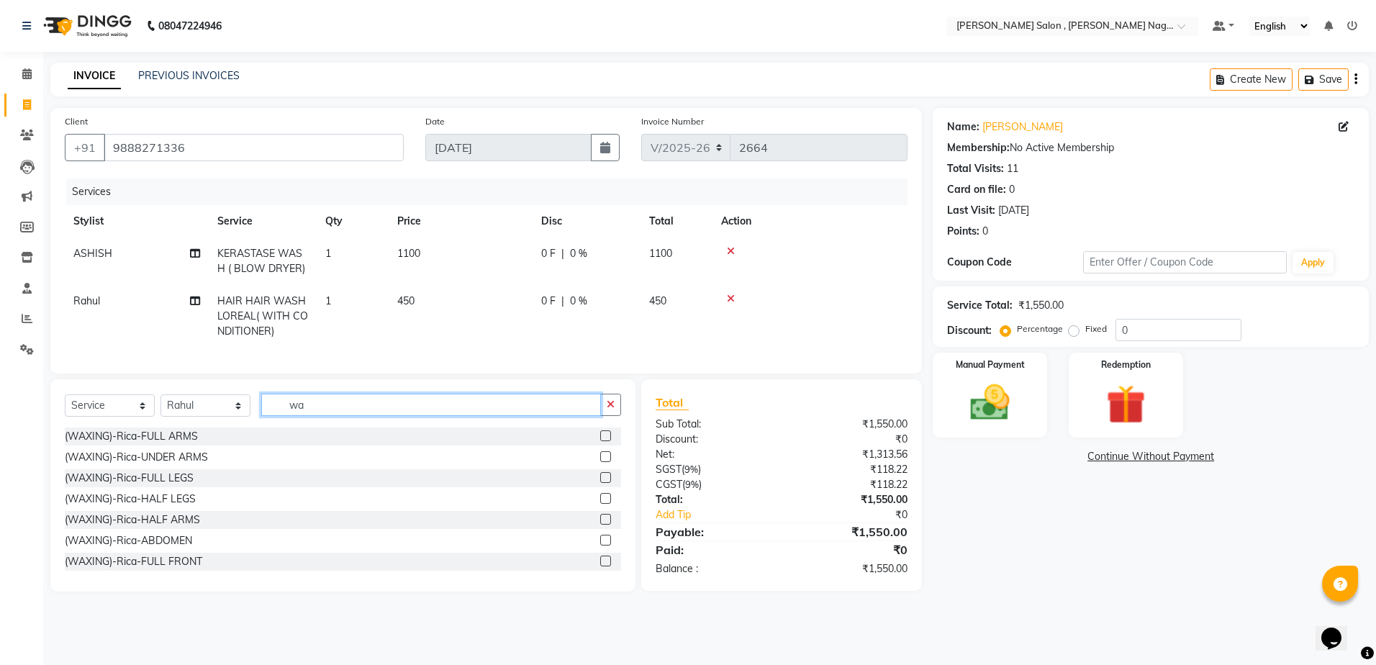
type input "w"
type input "blow"
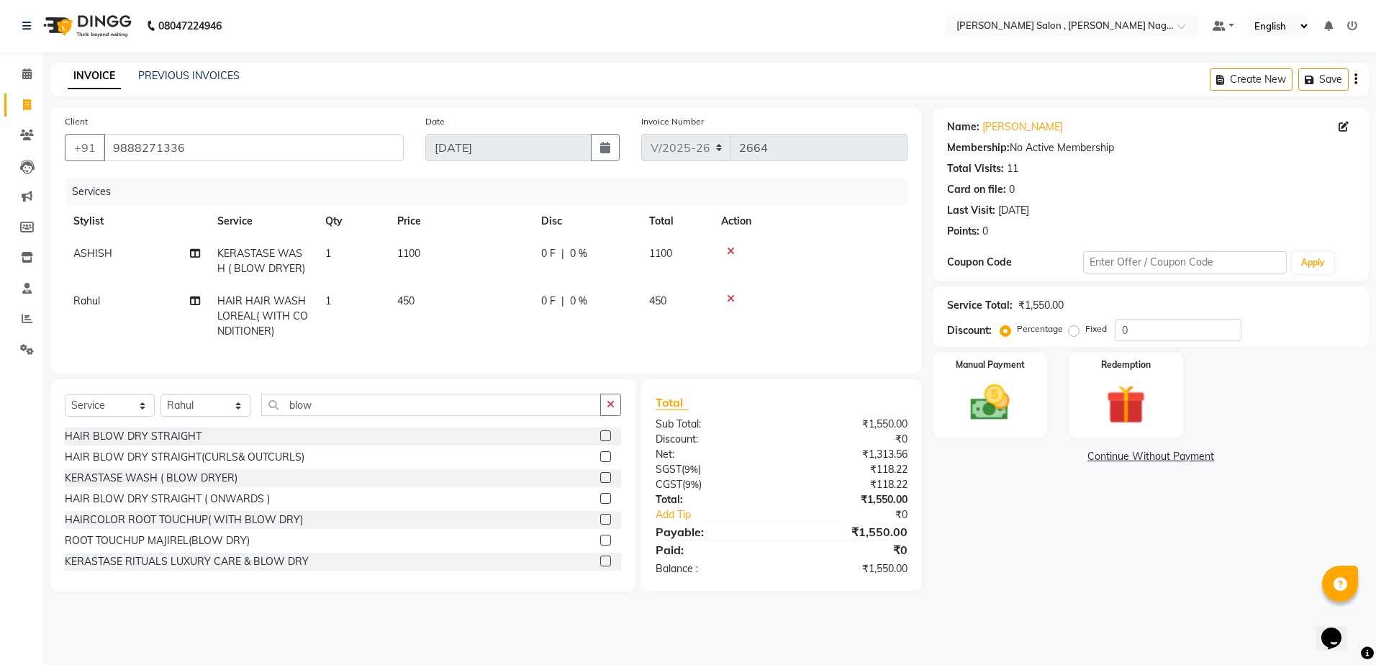
click at [600, 441] on label at bounding box center [605, 435] width 11 height 11
click at [600, 441] on input "checkbox" at bounding box center [604, 436] width 9 height 9
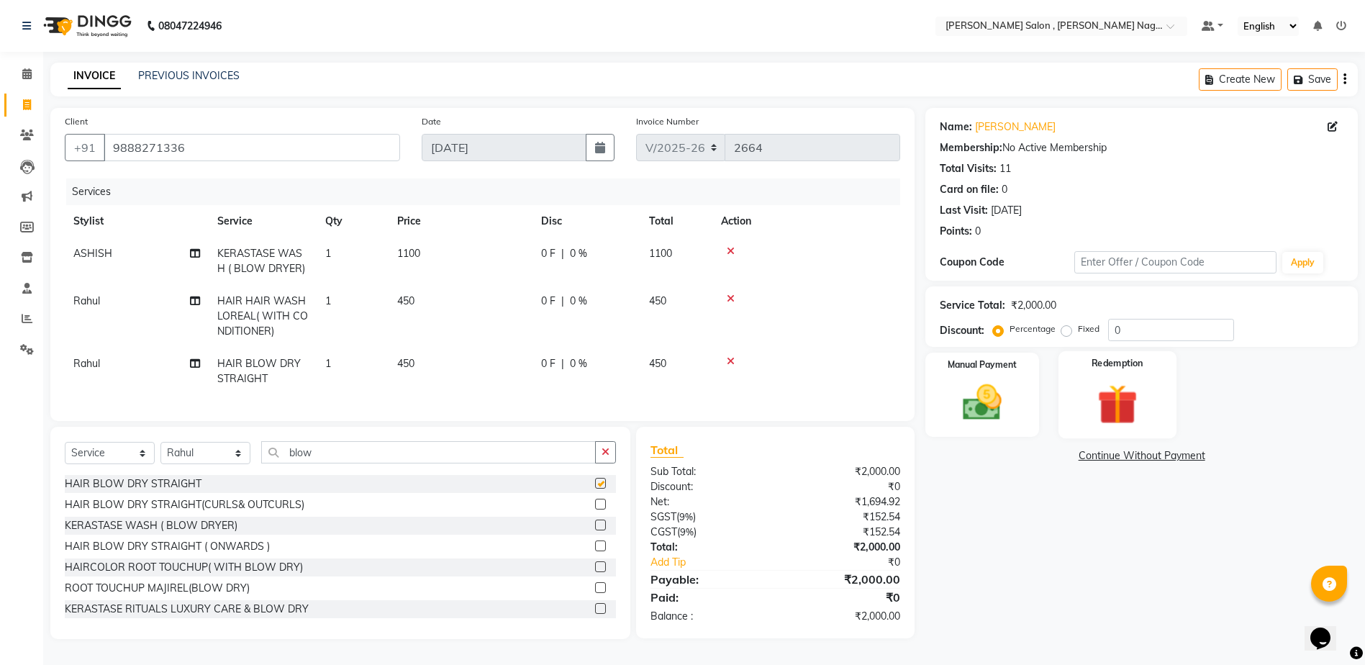
checkbox input "false"
click at [967, 386] on img at bounding box center [982, 402] width 66 height 47
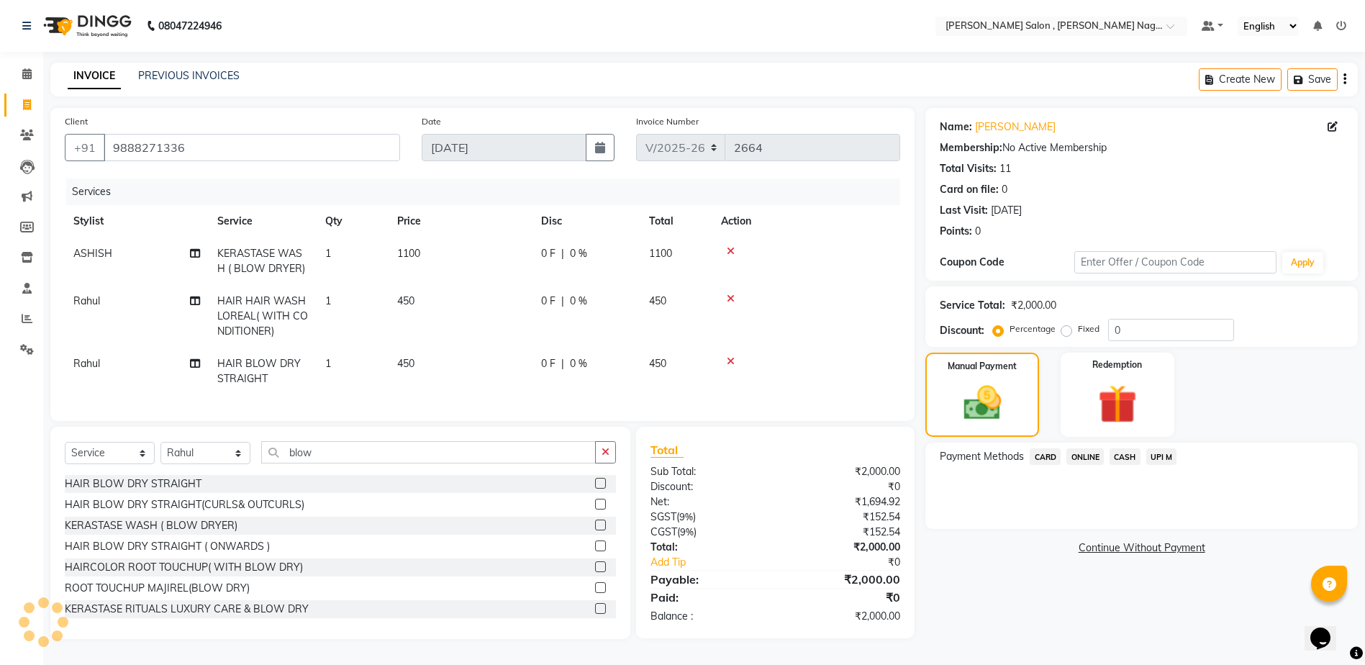
click at [1078, 460] on span "ONLINE" at bounding box center [1084, 456] width 37 height 17
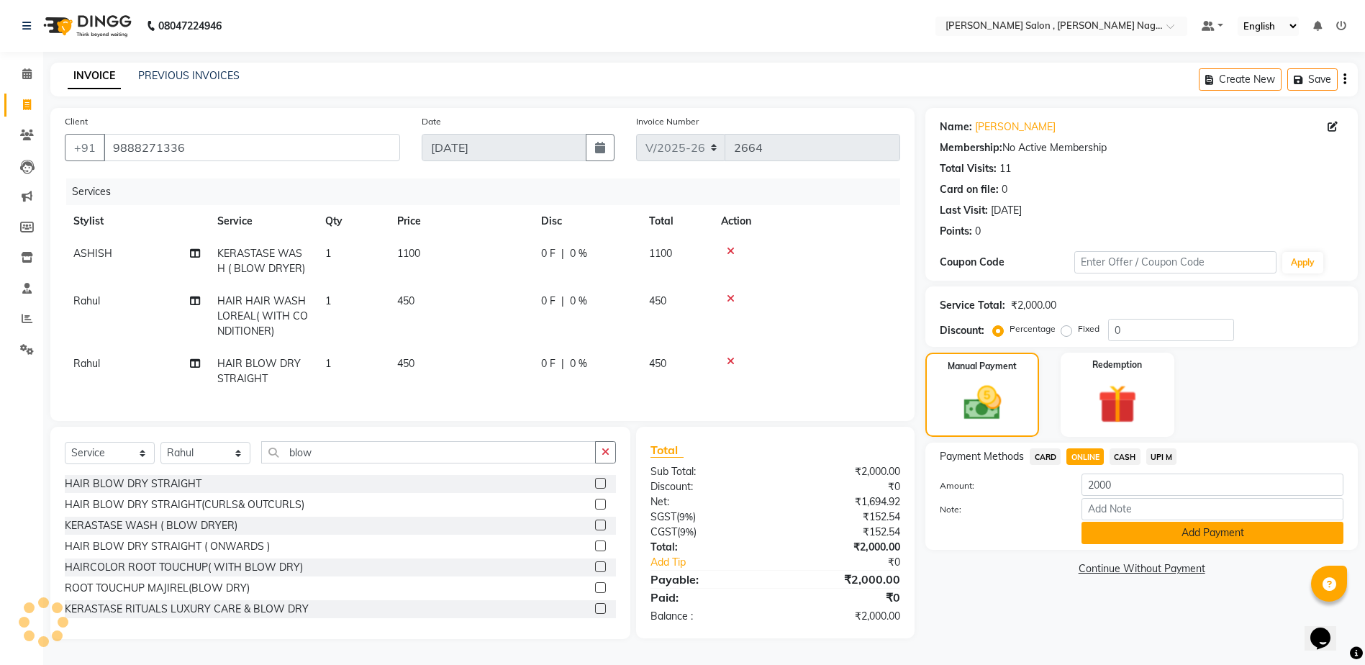
click at [1118, 537] on button "Add Payment" at bounding box center [1212, 533] width 262 height 22
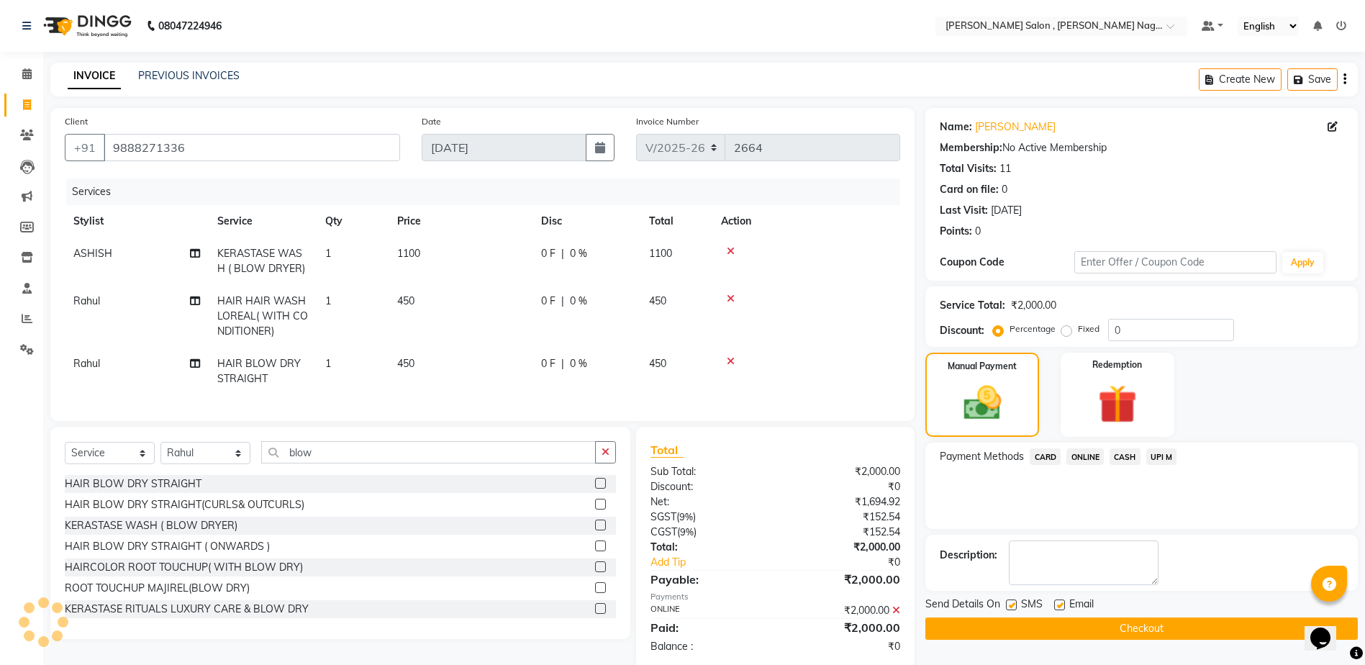
click at [1009, 596] on div "Name: [PERSON_NAME] Membership: No Active Membership Total Visits: 11 Card on f…" at bounding box center [1146, 388] width 443 height 560
click at [1010, 605] on label at bounding box center [1011, 604] width 11 height 11
click at [1010, 605] on input "checkbox" at bounding box center [1010, 605] width 9 height 9
checkbox input "false"
click at [1061, 603] on label at bounding box center [1059, 604] width 11 height 11
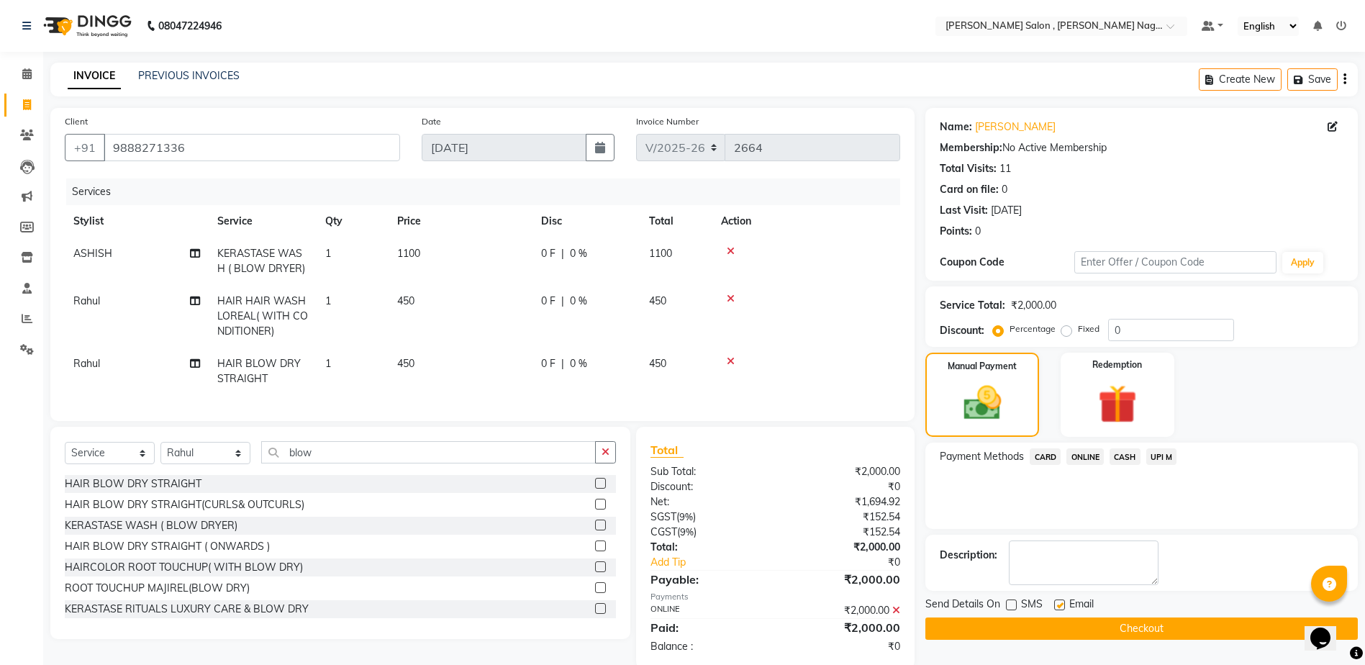
click at [1061, 603] on input "checkbox" at bounding box center [1058, 605] width 9 height 9
checkbox input "false"
click at [1045, 630] on button "Checkout" at bounding box center [1141, 628] width 432 height 22
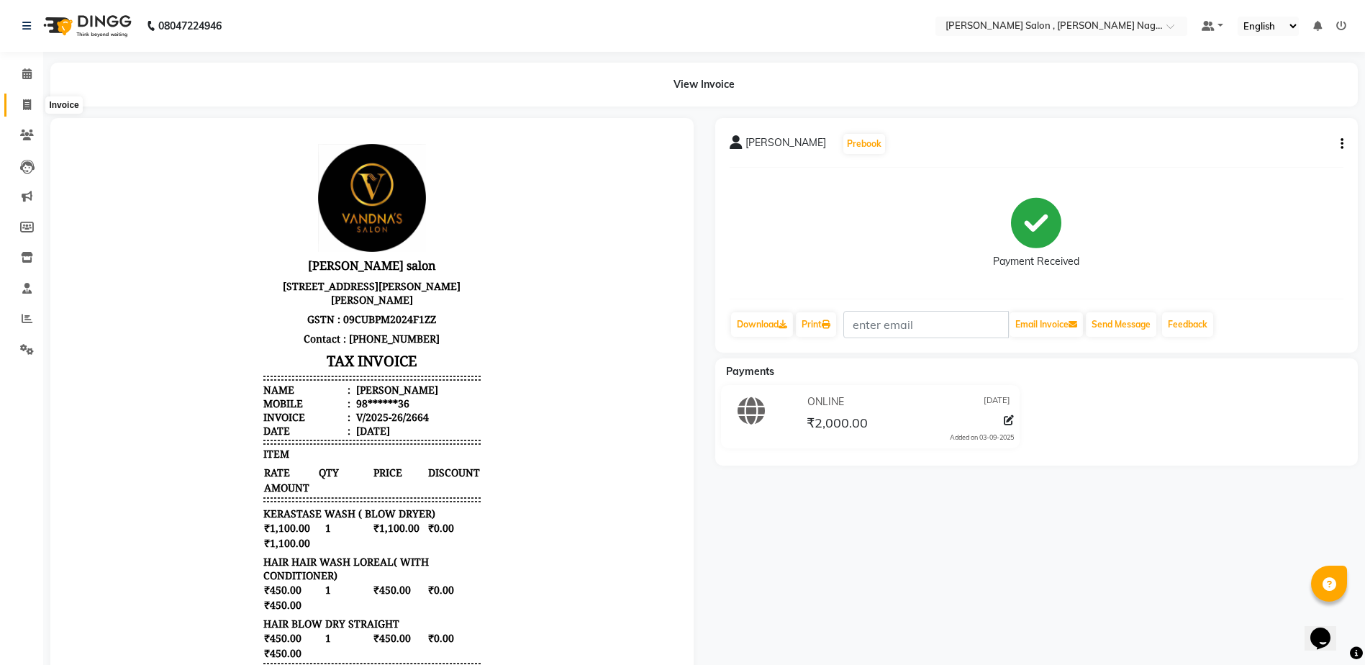
click at [18, 106] on span at bounding box center [26, 105] width 25 height 17
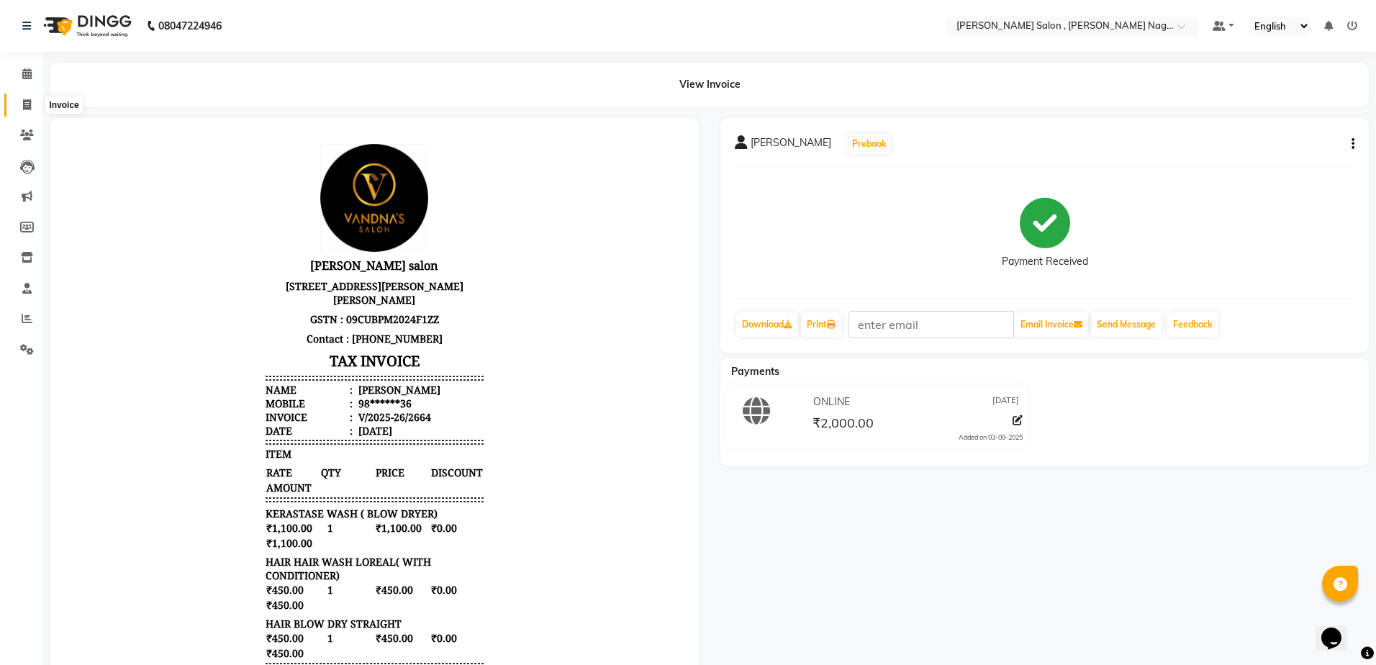
select select "service"
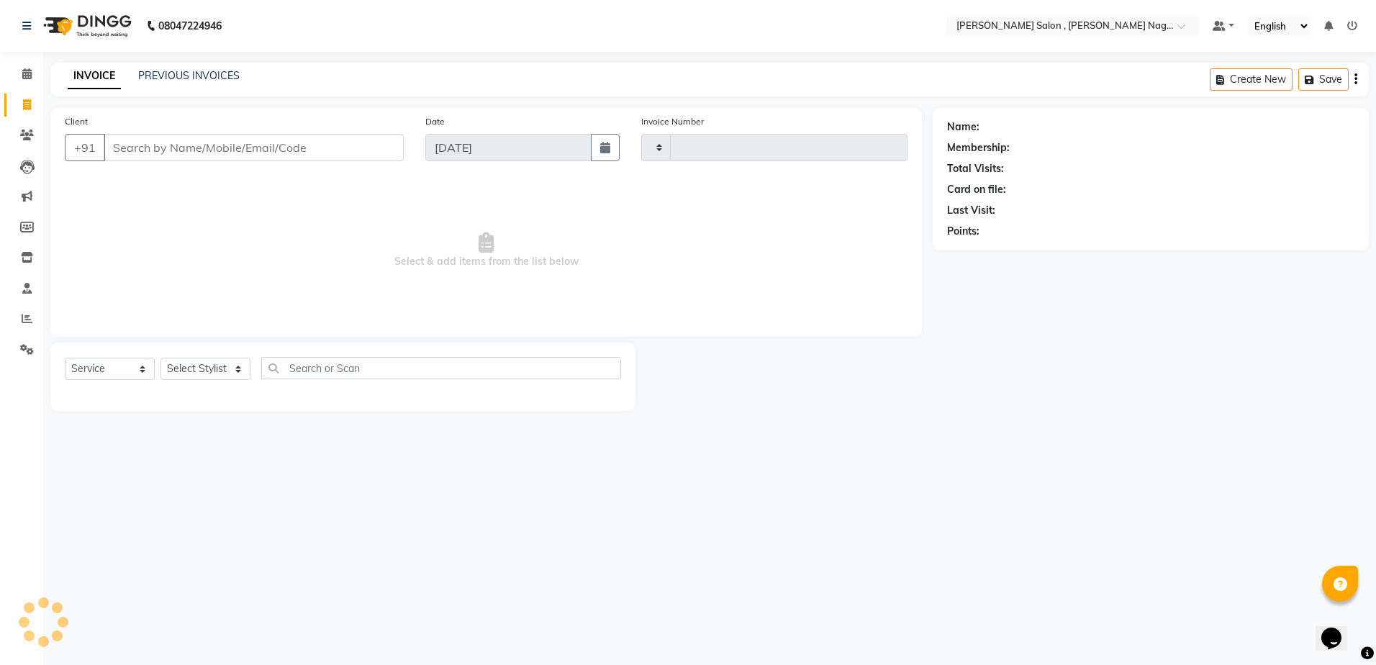
type input "2665"
select select "4120"
paste input "9412283085"
type input "9412283085"
click at [209, 367] on select "Select Stylist [PERSON_NAME] [PERSON_NAME] HARSH isha pal [PERSON_NAME] [PERSON…" at bounding box center [205, 374] width 90 height 22
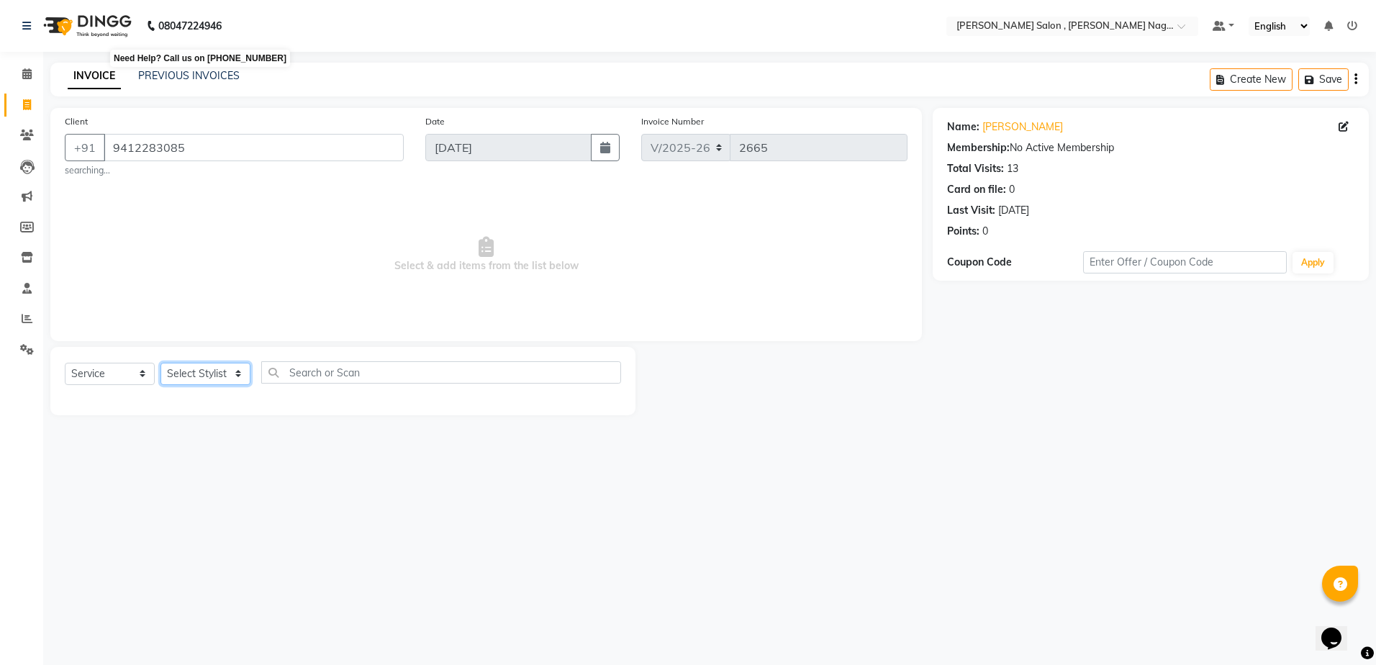
select select "21728"
click at [160, 363] on select "Select Stylist [PERSON_NAME] [PERSON_NAME] HARSH isha pal [PERSON_NAME] [PERSON…" at bounding box center [205, 374] width 90 height 22
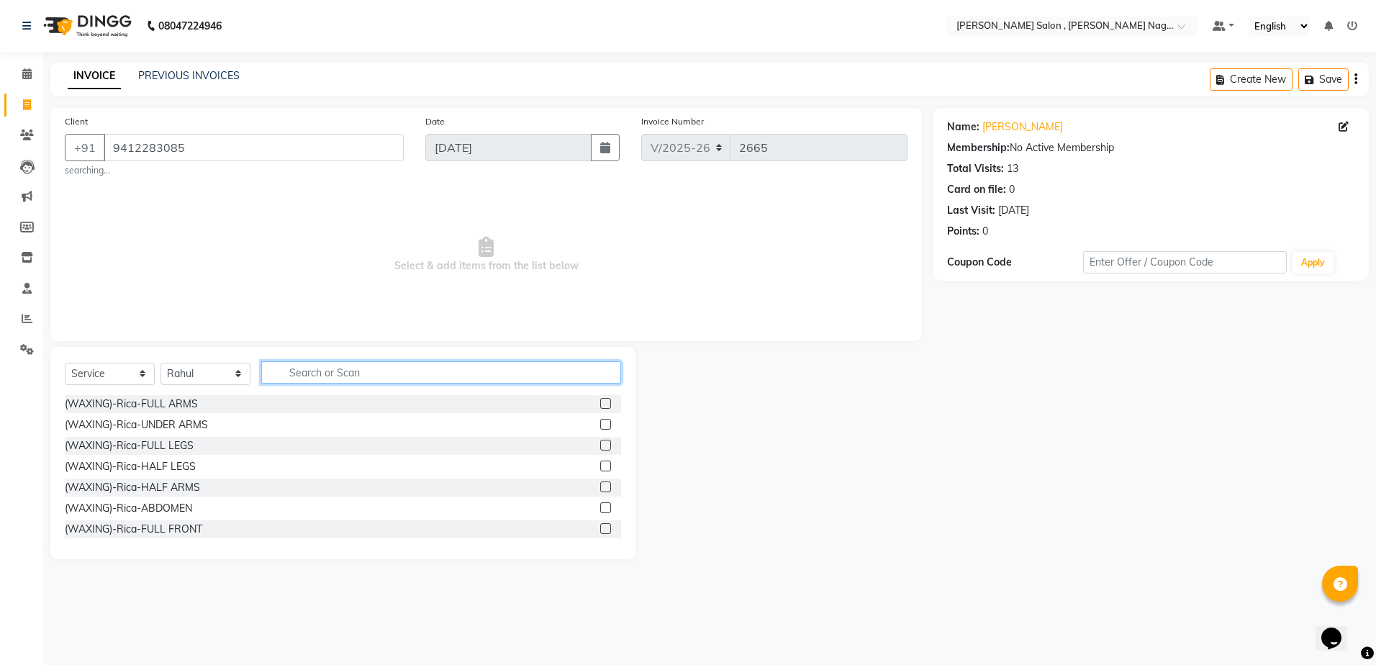
click at [299, 373] on input "text" at bounding box center [441, 372] width 360 height 22
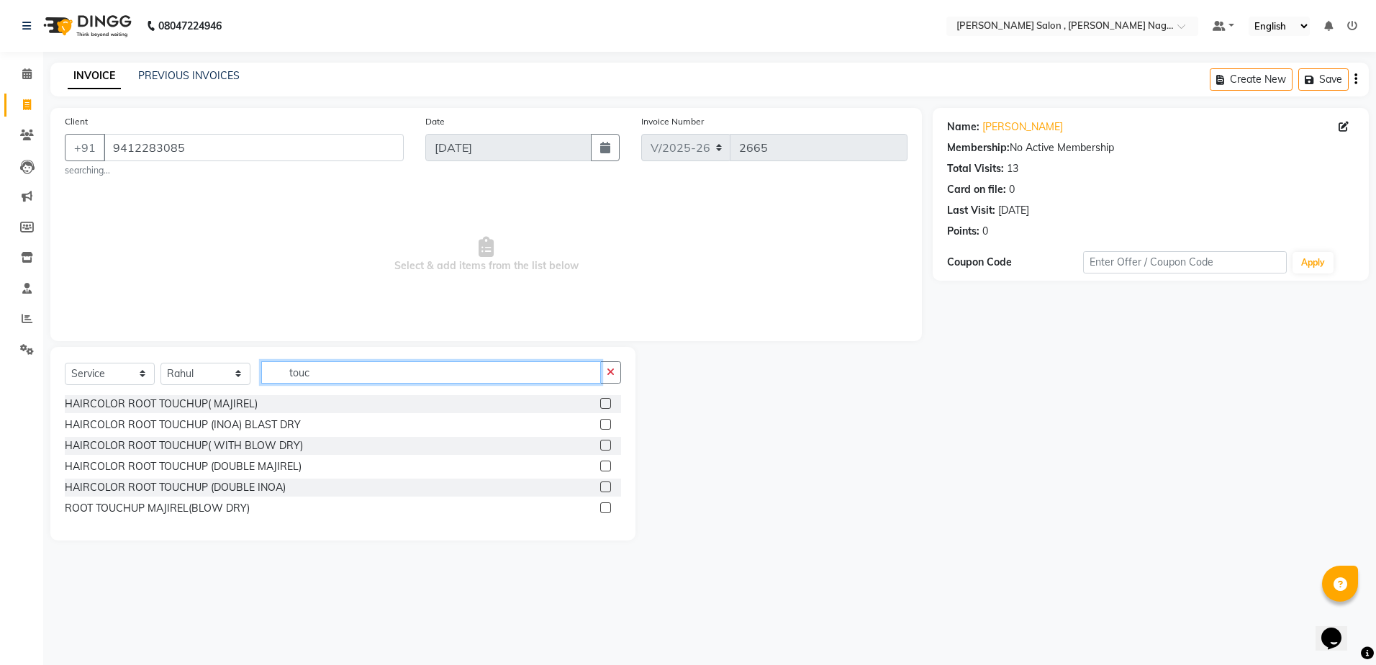
type input "touc"
click at [612, 419] on div at bounding box center [610, 425] width 21 height 18
click at [608, 419] on label at bounding box center [605, 424] width 11 height 11
click at [608, 420] on input "checkbox" at bounding box center [604, 424] width 9 height 9
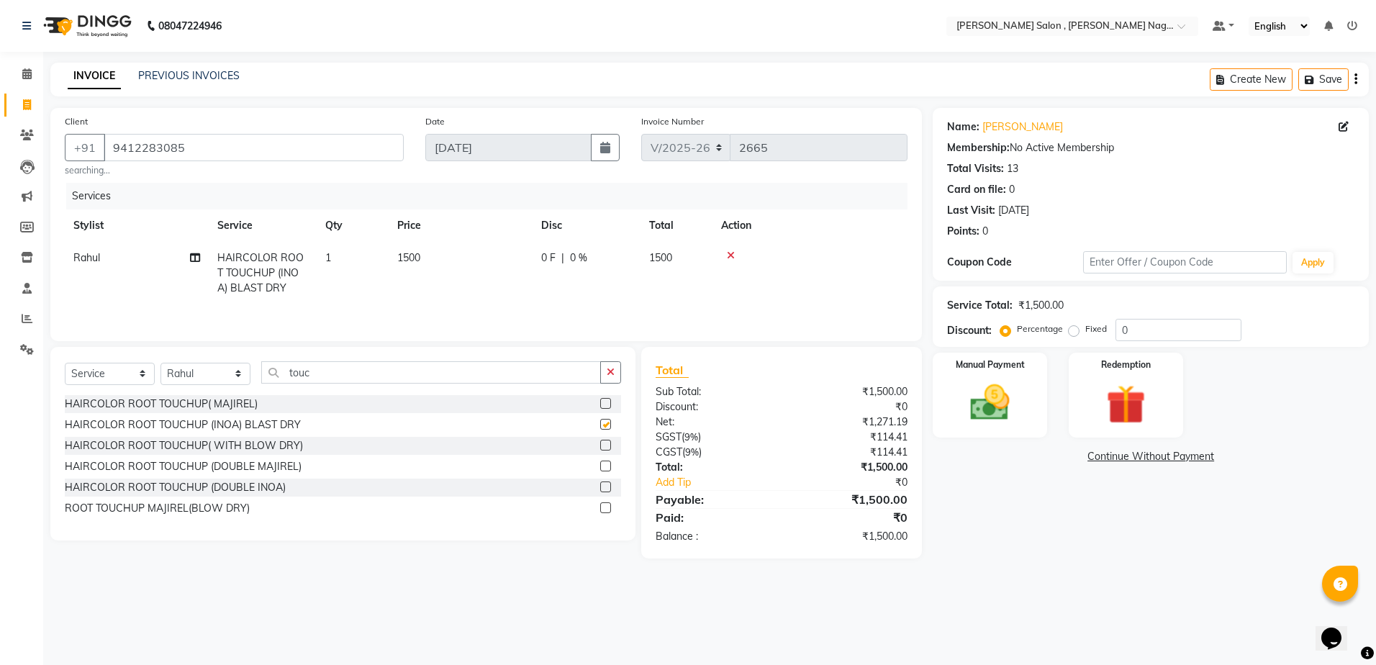
checkbox input "false"
click at [183, 387] on div "Select Service Product Membership Package Voucher Prepaid Gift Card Select Styl…" at bounding box center [343, 378] width 556 height 34
click at [186, 378] on select "Select Stylist [PERSON_NAME] [PERSON_NAME] HARSH isha pal [PERSON_NAME] [PERSON…" at bounding box center [205, 374] width 90 height 22
select select "30956"
click at [160, 363] on select "Select Stylist [PERSON_NAME] [PERSON_NAME] HARSH isha pal [PERSON_NAME] [PERSON…" at bounding box center [205, 374] width 90 height 22
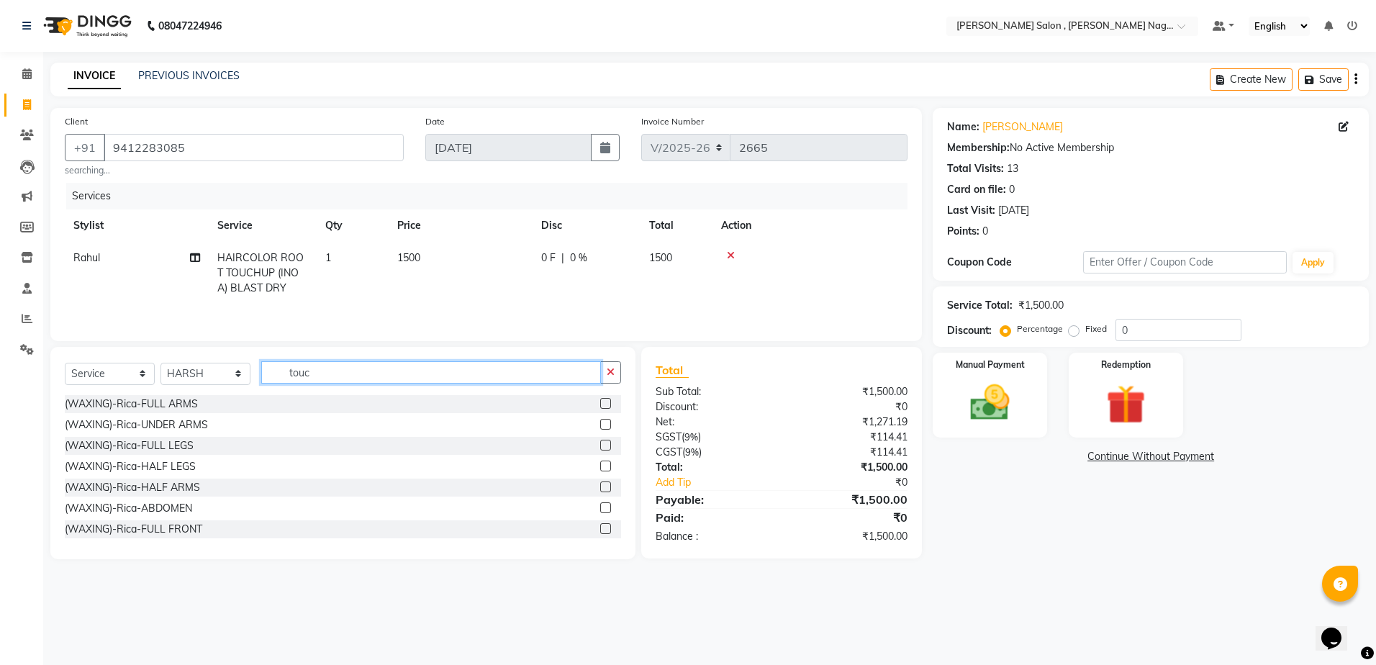
click at [340, 365] on input "touc" at bounding box center [431, 372] width 340 height 22
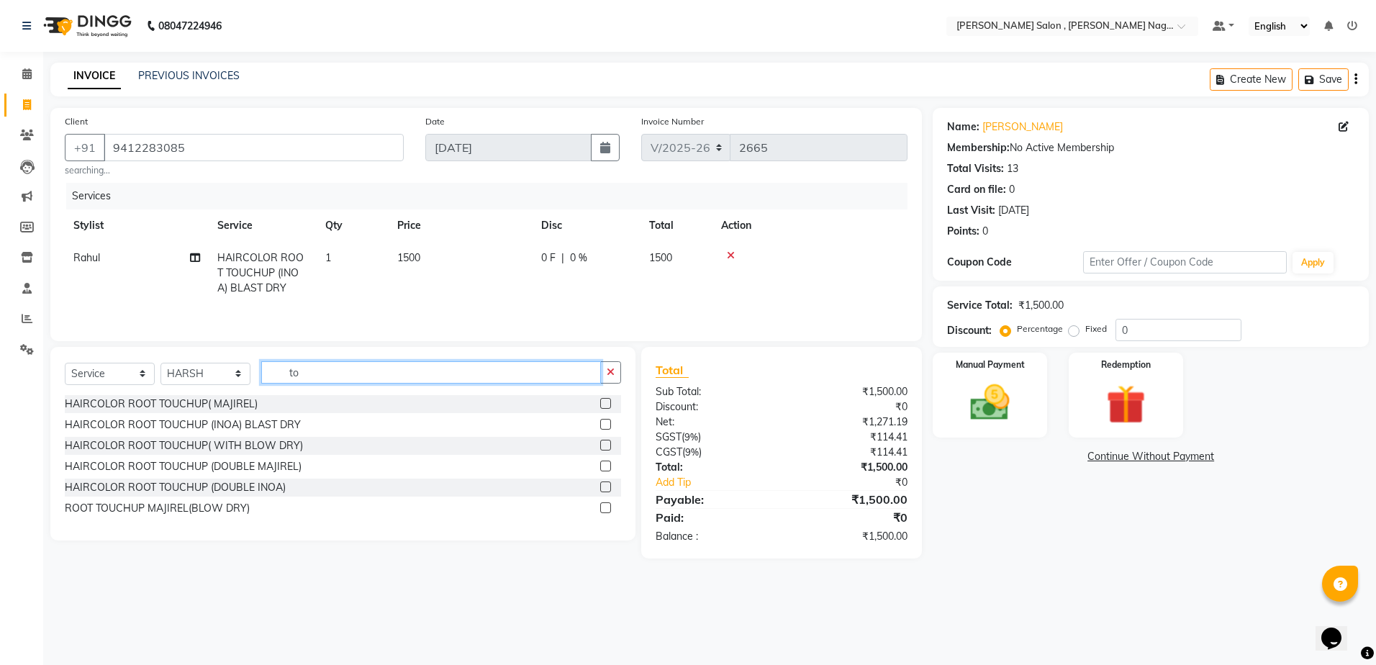
type input "t"
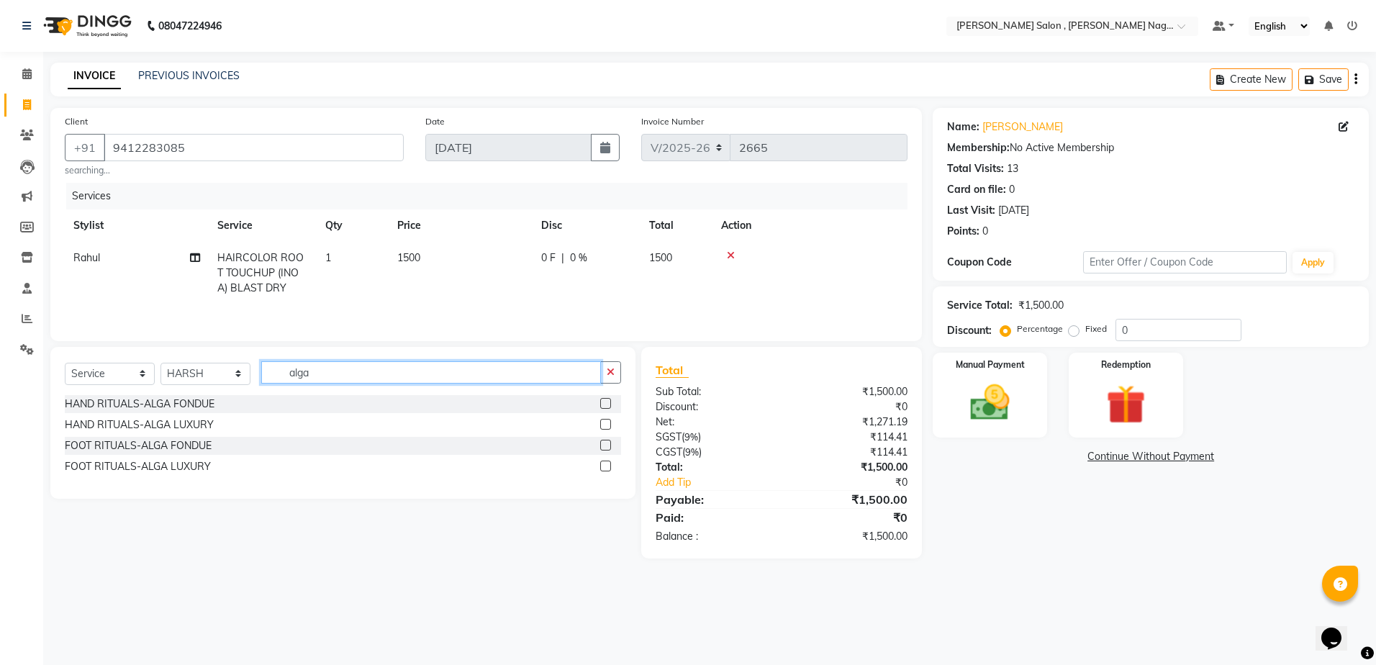
type input "alga"
click at [609, 425] on label at bounding box center [605, 424] width 11 height 11
click at [609, 425] on input "checkbox" at bounding box center [604, 424] width 9 height 9
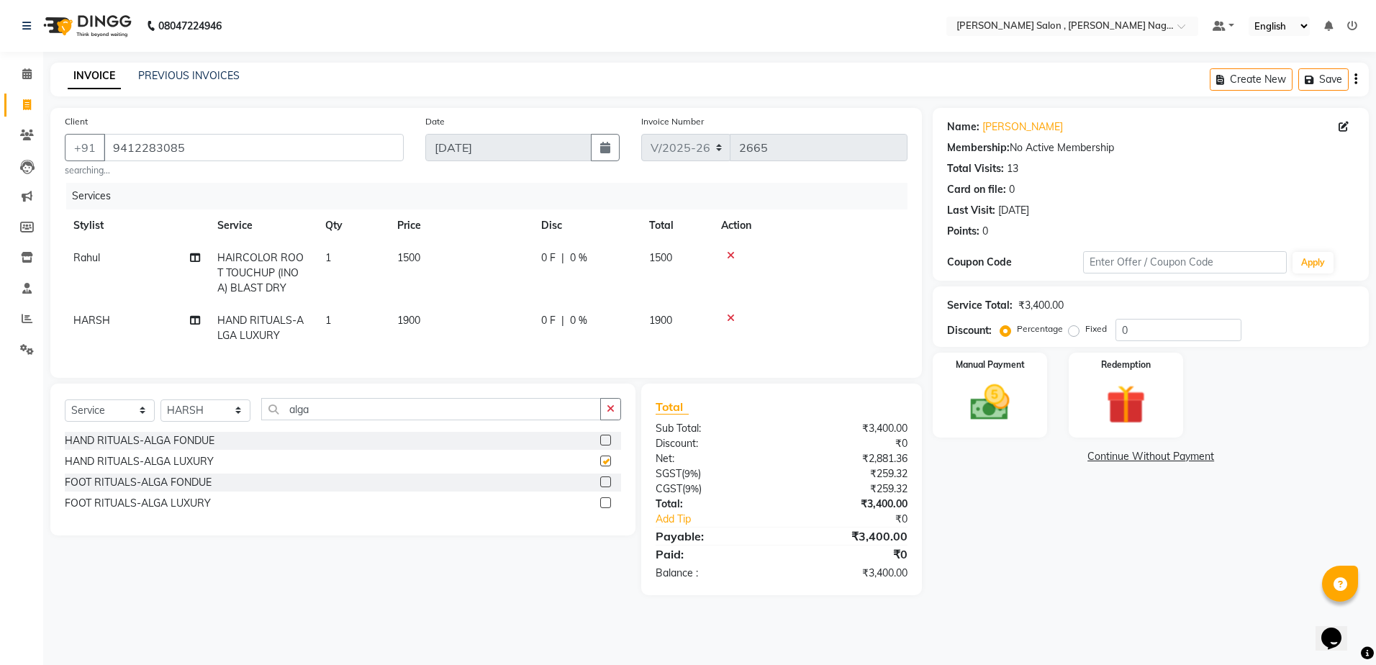
checkbox input "false"
click at [732, 316] on icon at bounding box center [731, 318] width 8 height 10
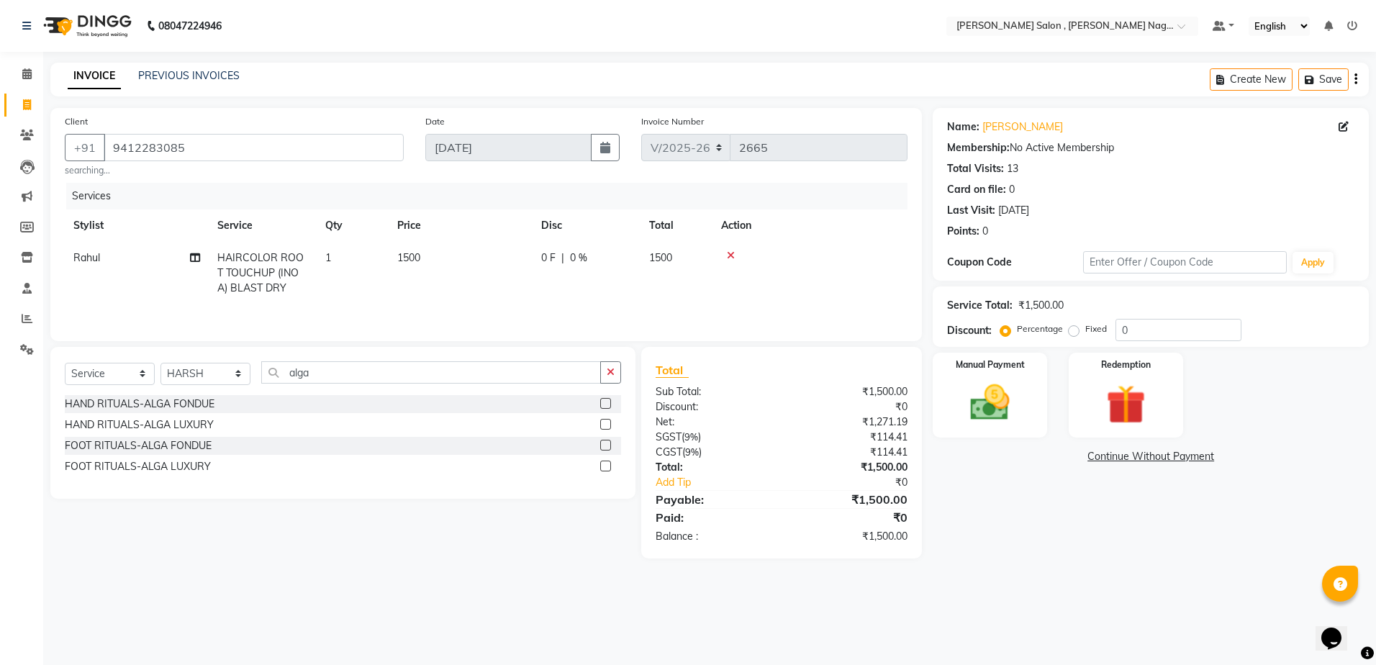
click at [605, 463] on label at bounding box center [605, 465] width 11 height 11
click at [605, 463] on input "checkbox" at bounding box center [604, 466] width 9 height 9
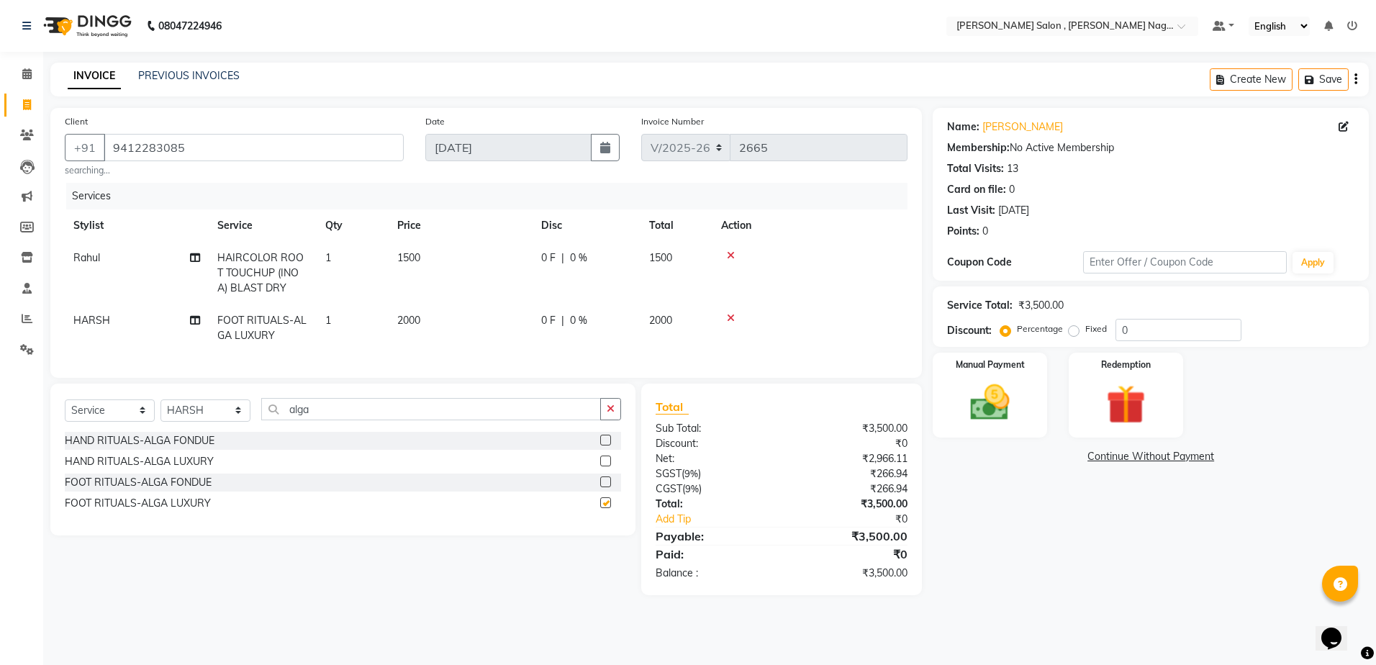
checkbox input "false"
click at [1189, 334] on input "0" at bounding box center [1178, 330] width 126 height 22
type input "020"
click at [998, 396] on img at bounding box center [989, 402] width 67 height 47
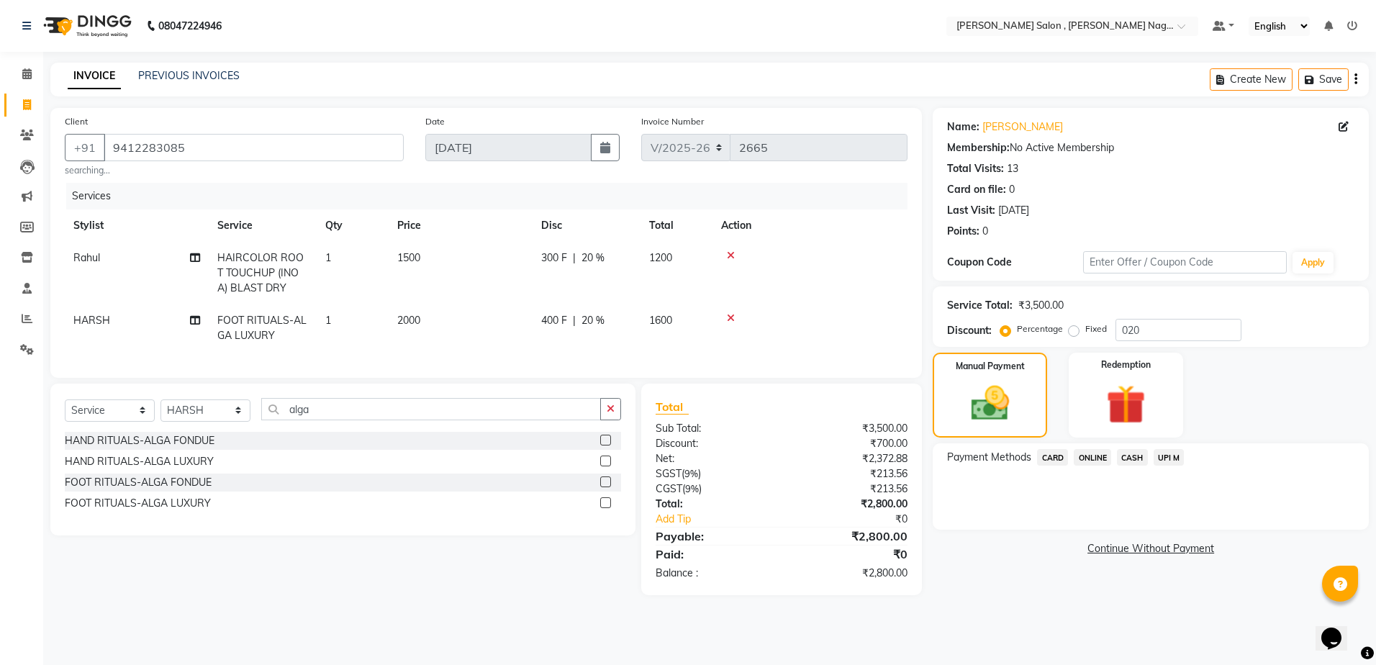
click at [1143, 468] on div "CASH" at bounding box center [1129, 458] width 37 height 19
click at [1135, 458] on span "CASH" at bounding box center [1132, 457] width 31 height 17
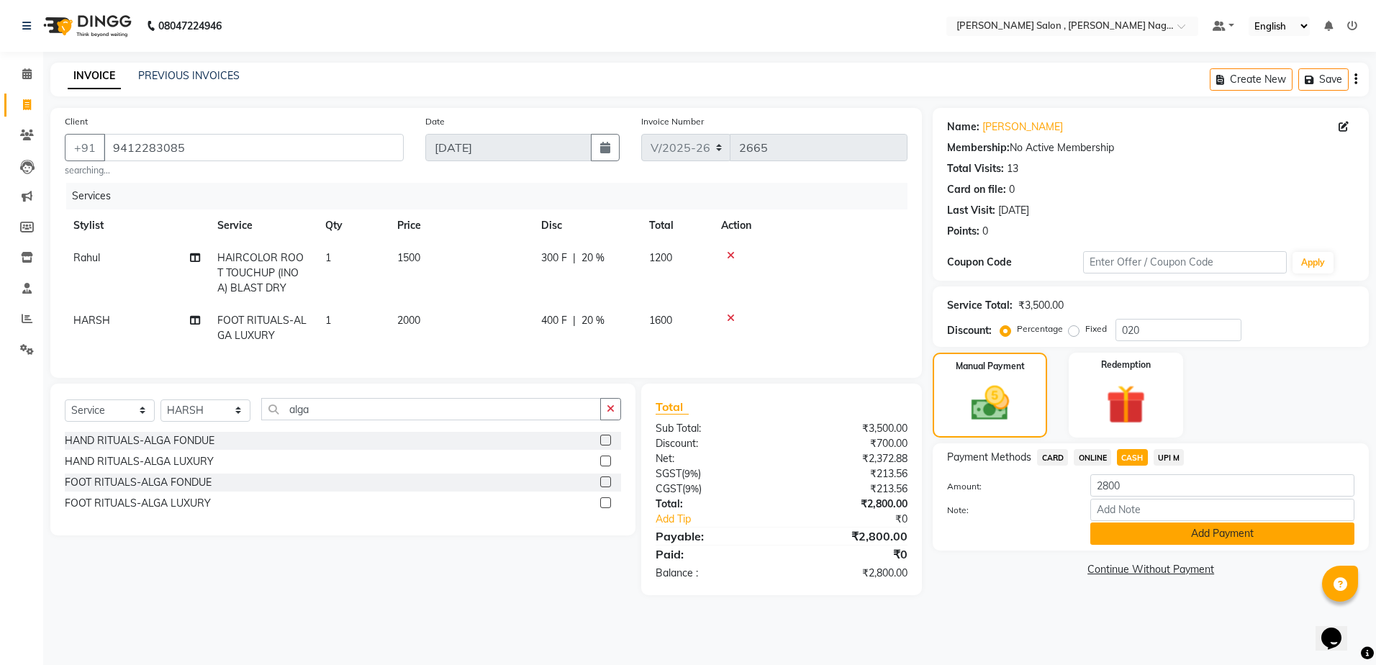
click at [1143, 539] on button "Add Payment" at bounding box center [1222, 533] width 264 height 22
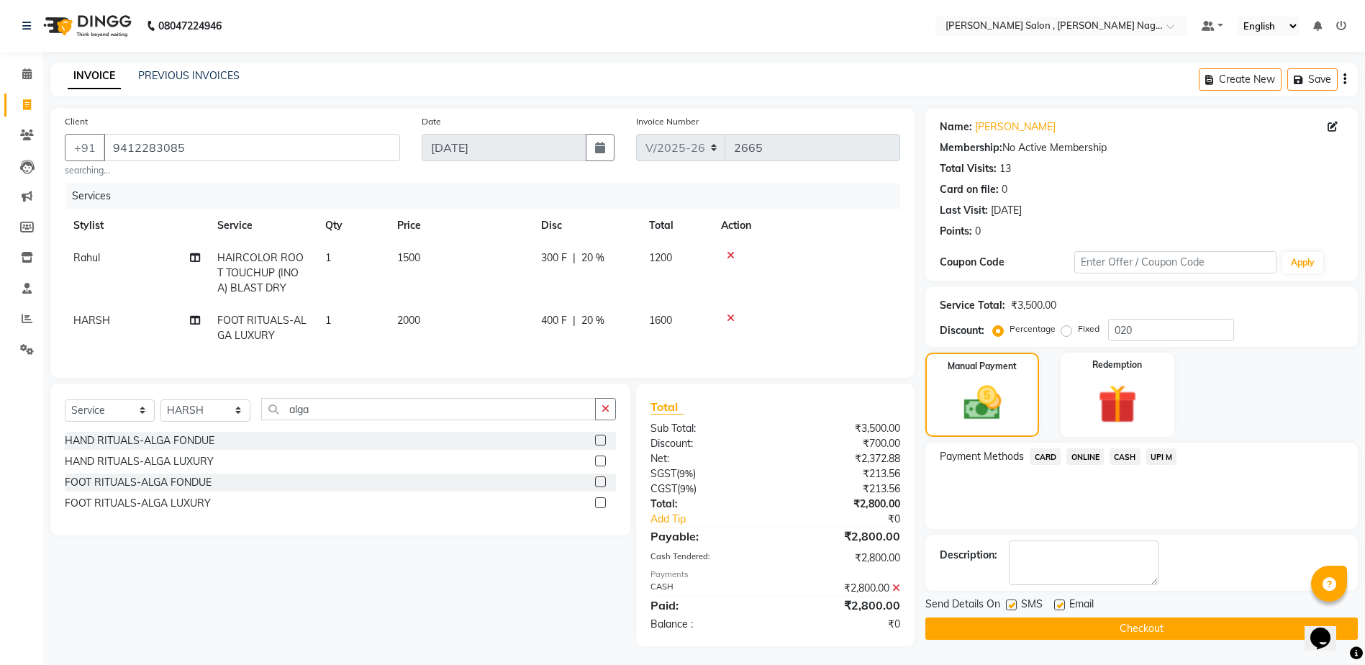
click at [1015, 608] on label at bounding box center [1011, 604] width 11 height 11
click at [1015, 608] on input "checkbox" at bounding box center [1010, 605] width 9 height 9
checkbox input "false"
click at [1066, 607] on div "Email" at bounding box center [1079, 605] width 51 height 18
click at [1056, 609] on label at bounding box center [1059, 604] width 11 height 11
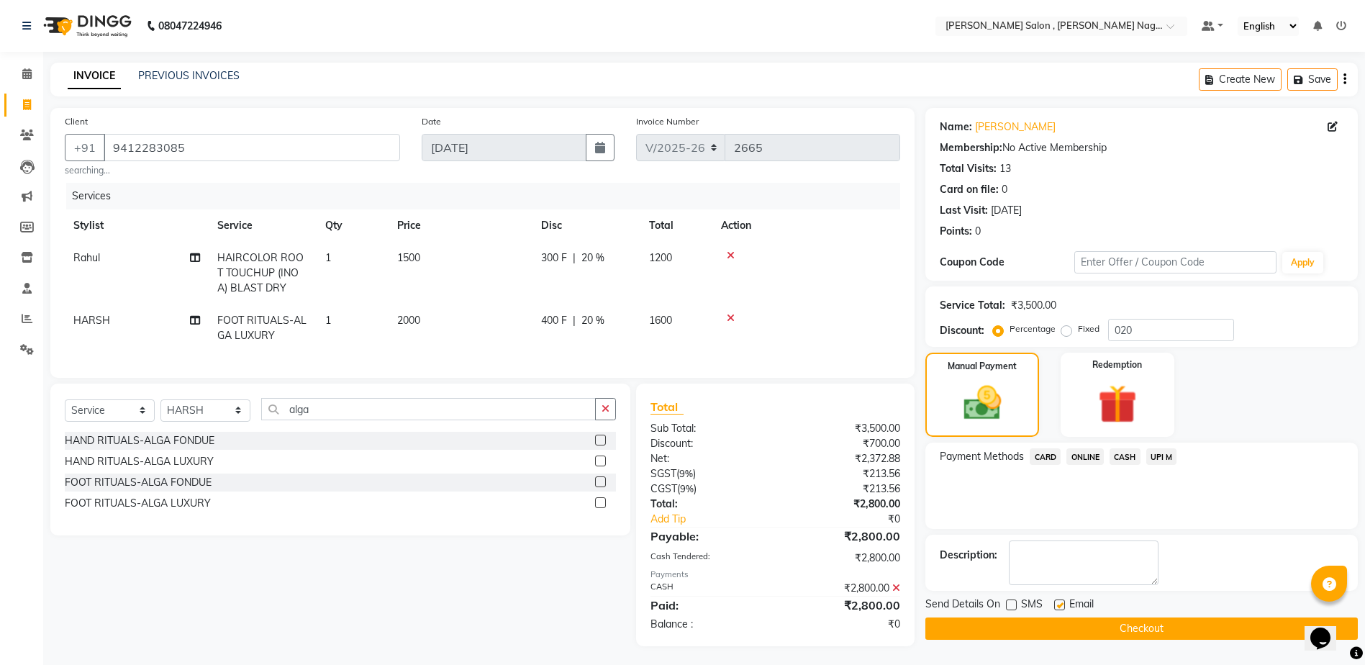
click at [1056, 609] on input "checkbox" at bounding box center [1058, 605] width 9 height 9
checkbox input "false"
click at [1053, 625] on button "Checkout" at bounding box center [1141, 628] width 432 height 22
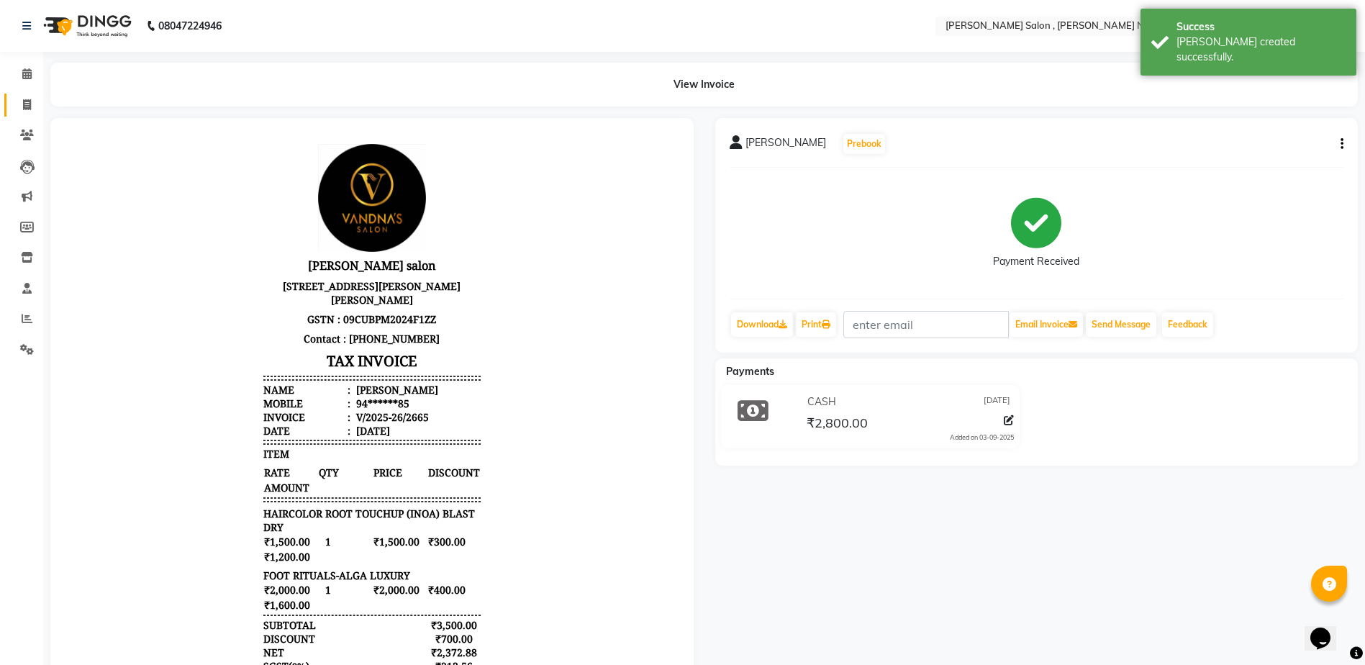
click at [29, 110] on span at bounding box center [26, 105] width 25 height 17
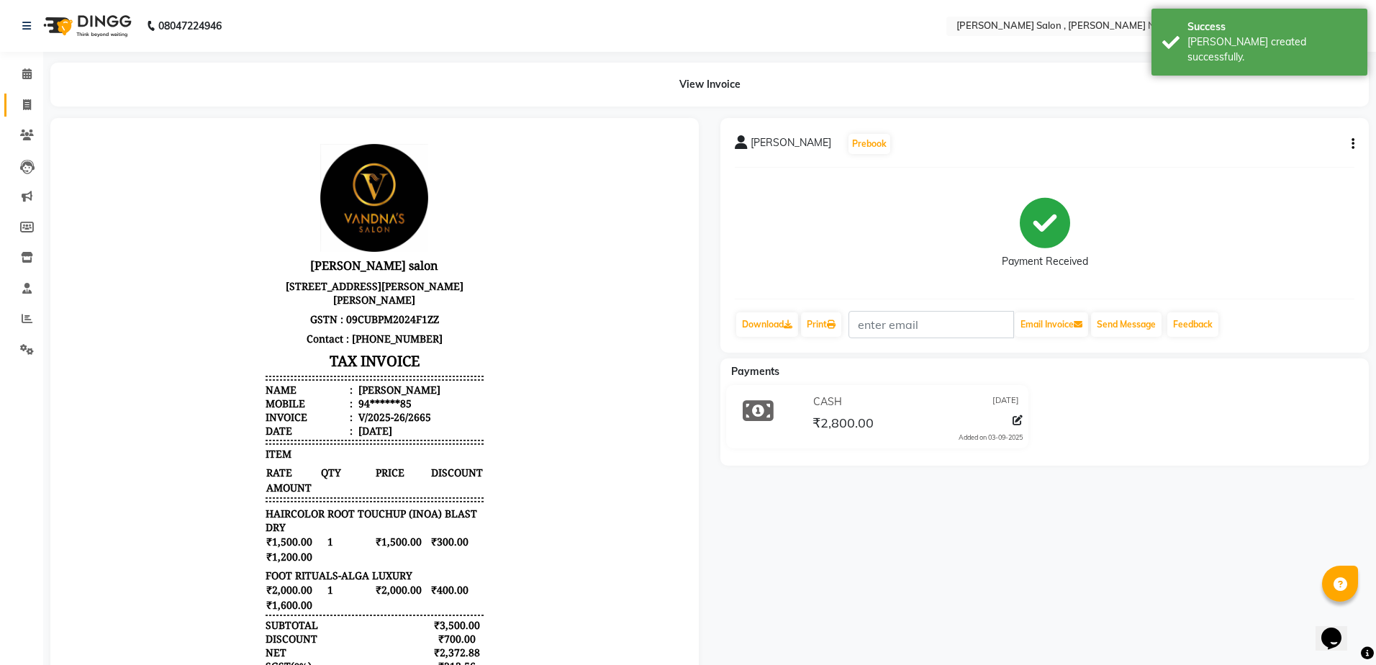
select select "service"
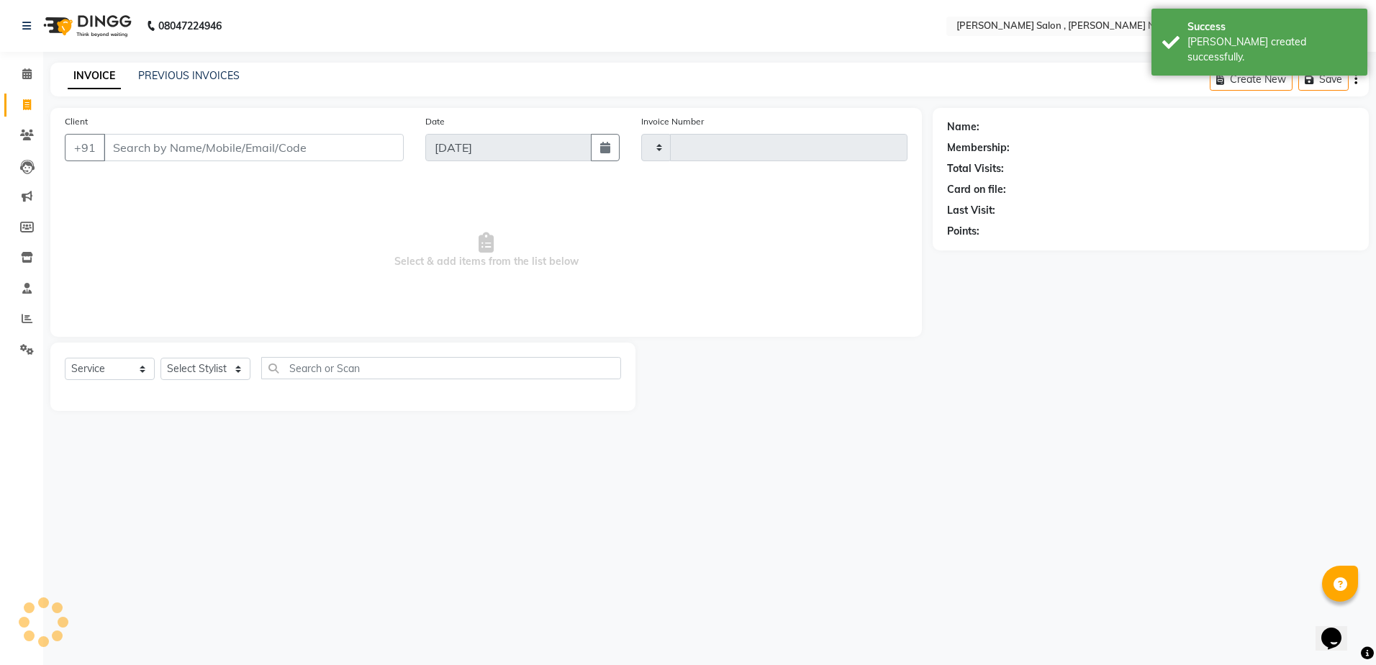
click at [168, 152] on input "Client" at bounding box center [254, 147] width 300 height 27
type input "2666"
type input "r"
select select "4120"
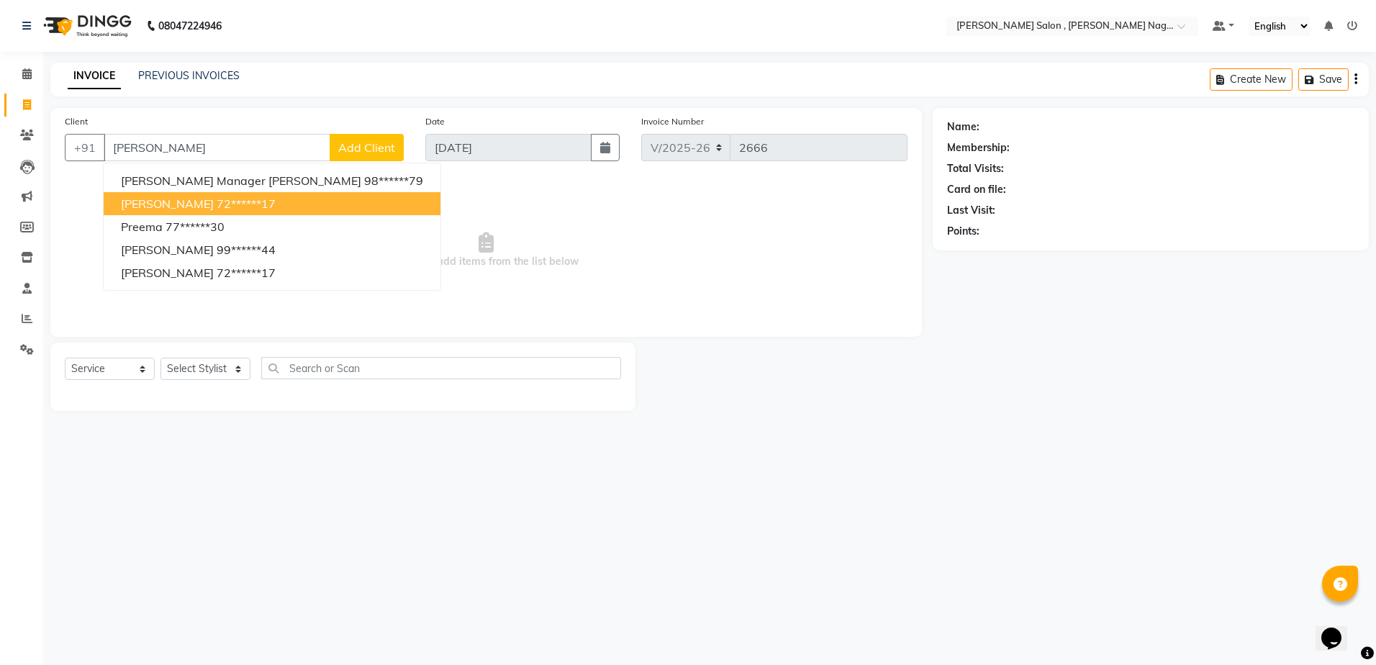
click at [189, 212] on button "[PERSON_NAME] 72******17" at bounding box center [272, 203] width 337 height 23
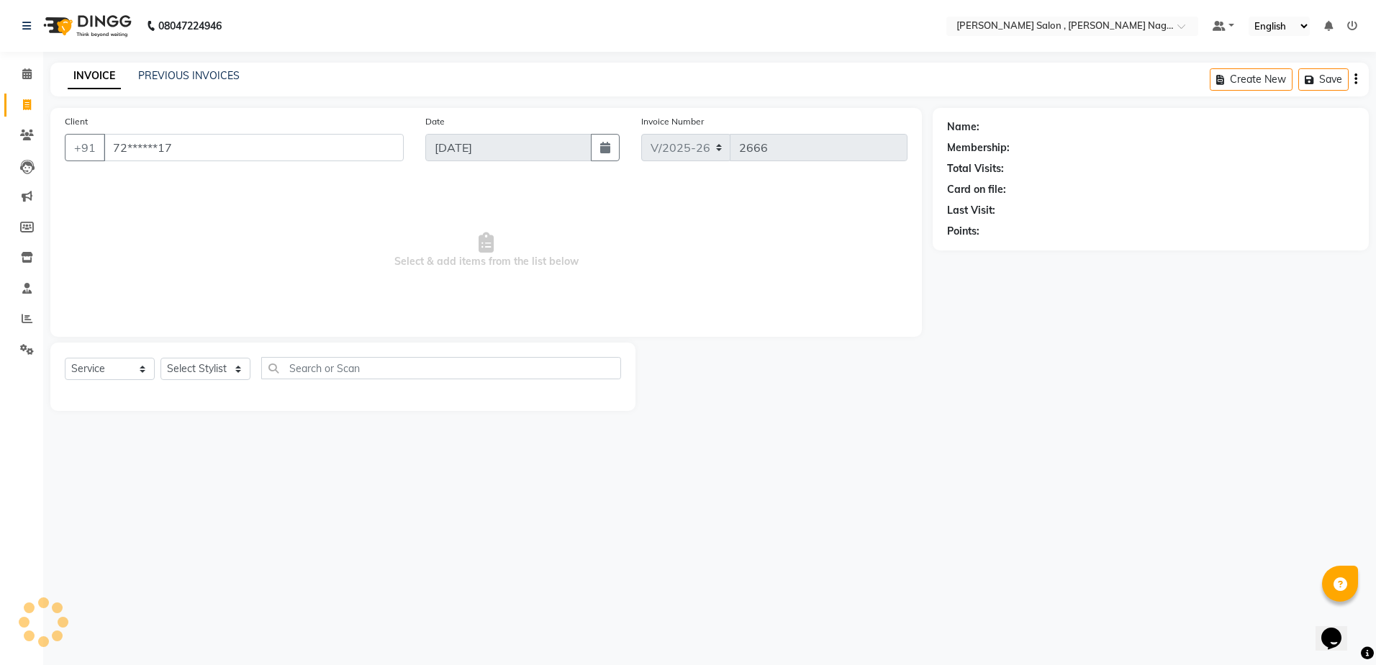
type input "72******17"
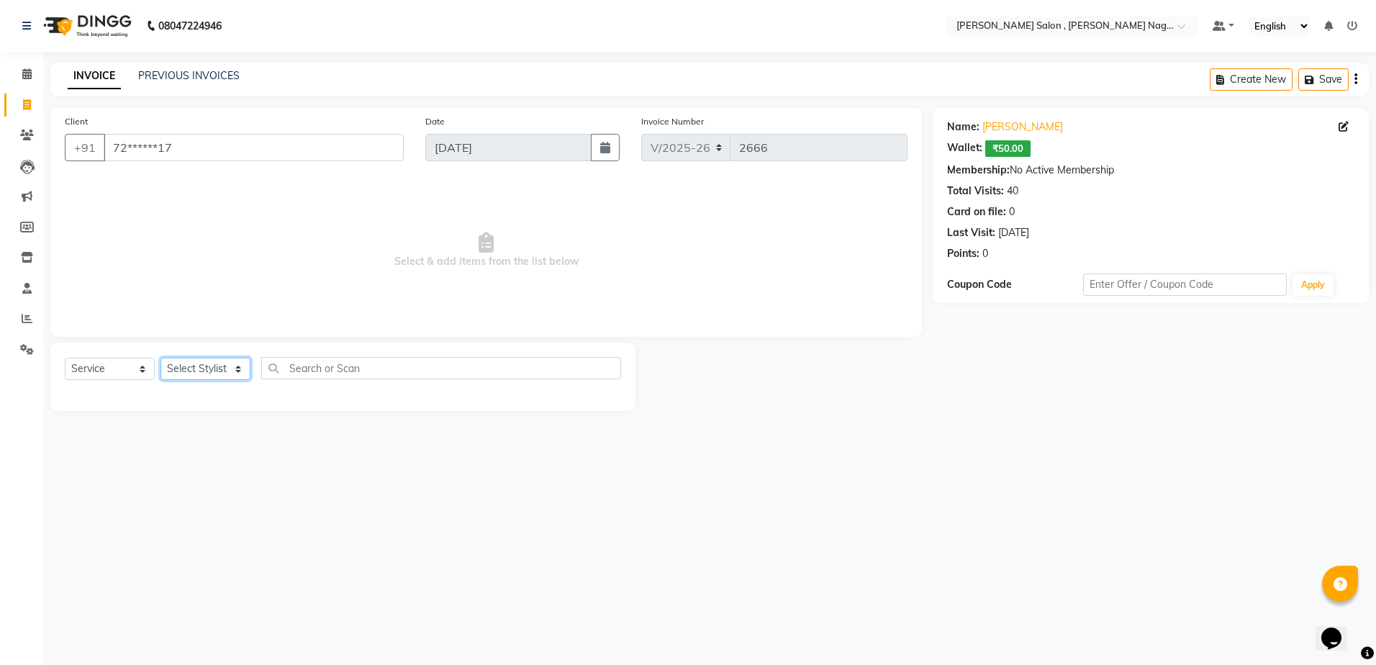
click at [206, 364] on select "Select Stylist [PERSON_NAME] [PERSON_NAME] HARSH isha pal [PERSON_NAME] [PERSON…" at bounding box center [205, 369] width 90 height 22
select select "33786"
click at [160, 358] on select "Select Stylist [PERSON_NAME] [PERSON_NAME] HARSH isha pal [PERSON_NAME] [PERSON…" at bounding box center [205, 369] width 90 height 22
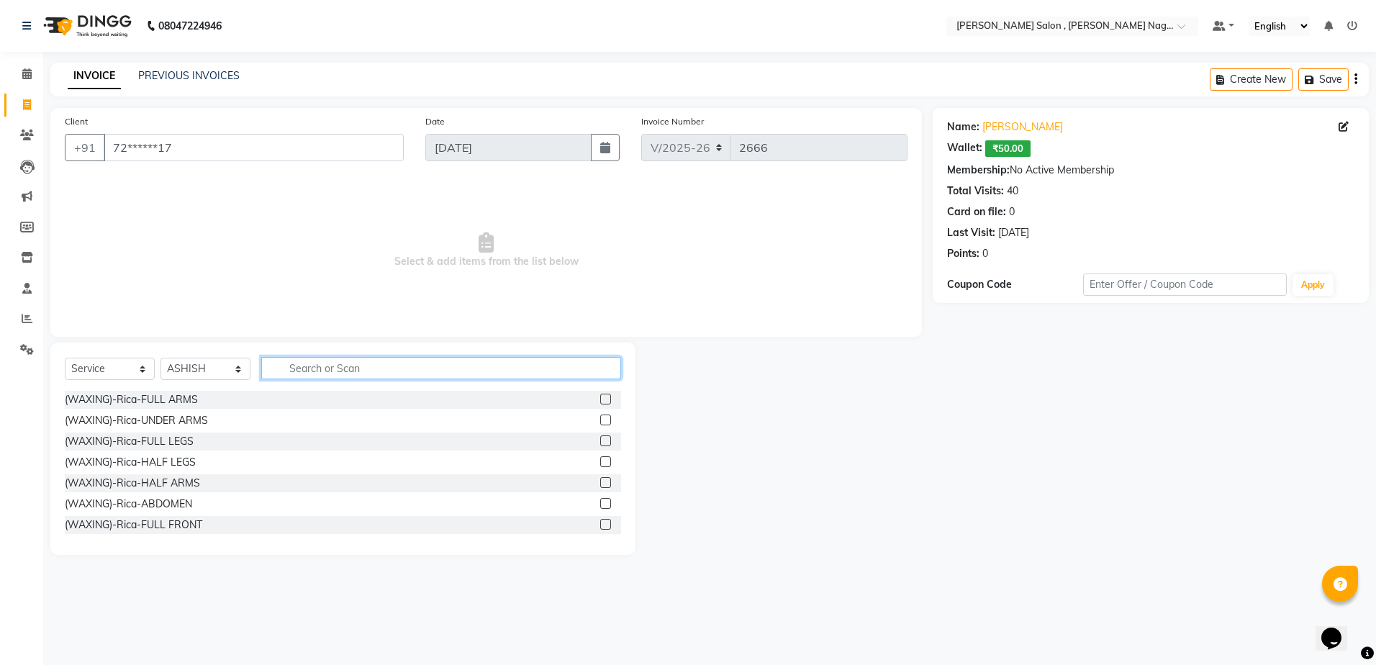
click at [268, 373] on input "text" at bounding box center [441, 368] width 360 height 22
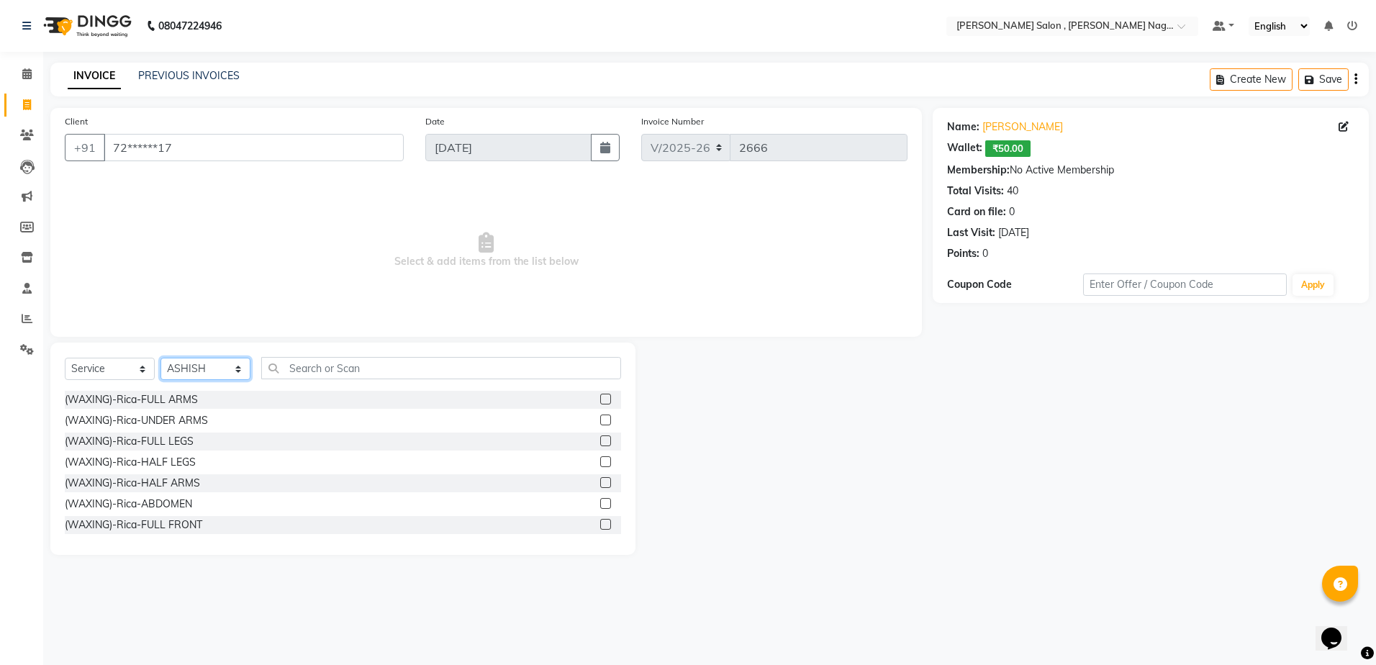
click at [235, 360] on select "Select Stylist [PERSON_NAME] [PERSON_NAME] HARSH isha pal [PERSON_NAME] [PERSON…" at bounding box center [205, 369] width 90 height 22
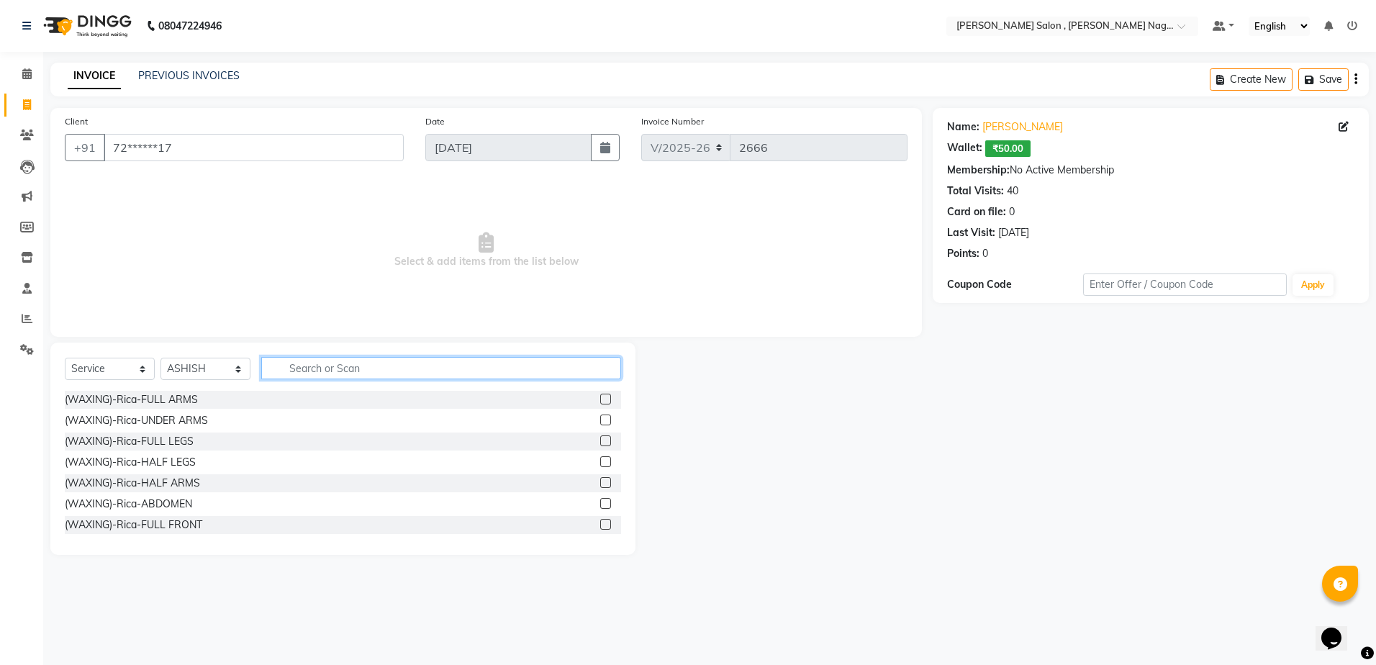
click at [291, 366] on input "text" at bounding box center [441, 368] width 360 height 22
type input "was"
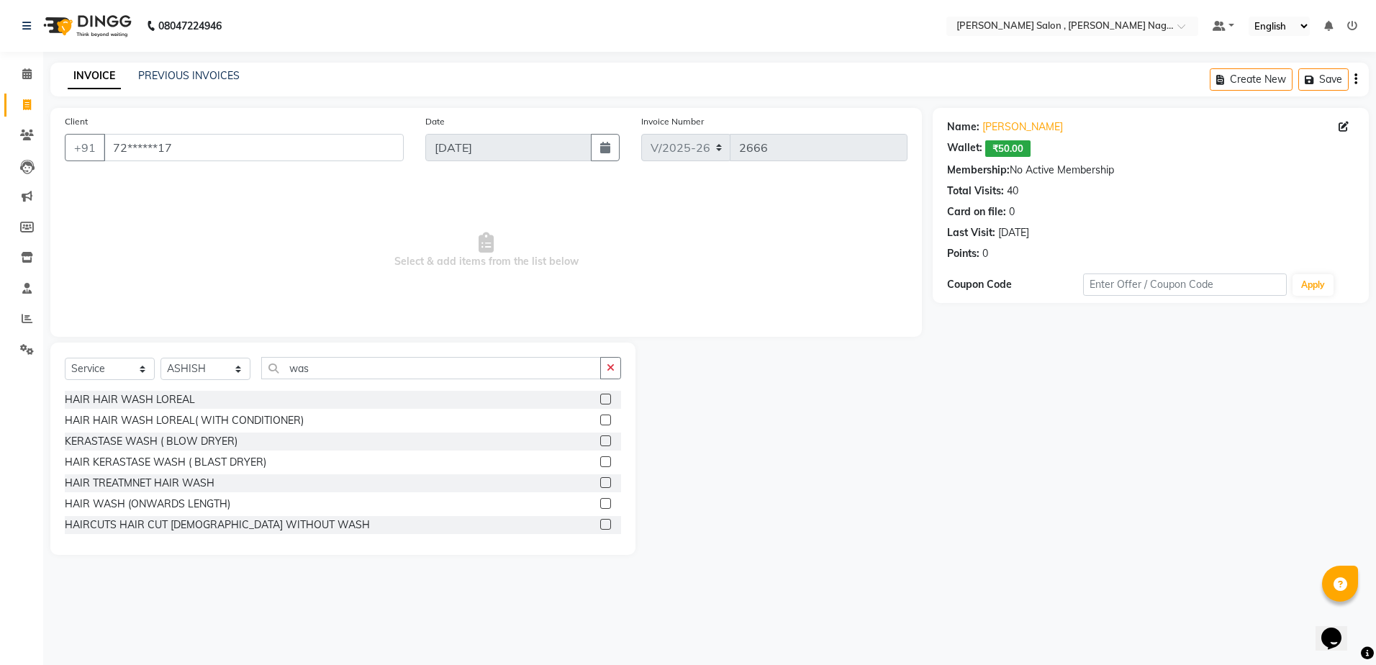
click at [600, 415] on label at bounding box center [605, 419] width 11 height 11
click at [600, 416] on input "checkbox" at bounding box center [604, 420] width 9 height 9
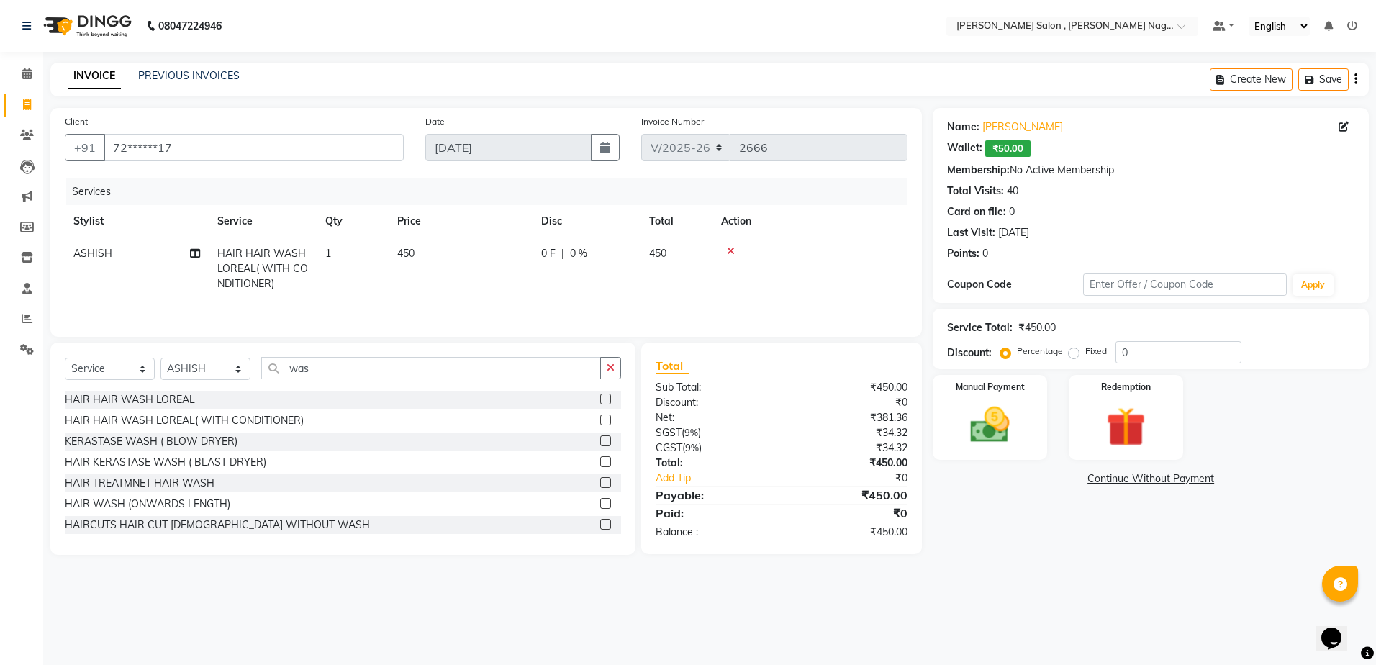
click at [600, 424] on label at bounding box center [605, 419] width 11 height 11
click at [600, 424] on input "checkbox" at bounding box center [604, 420] width 9 height 9
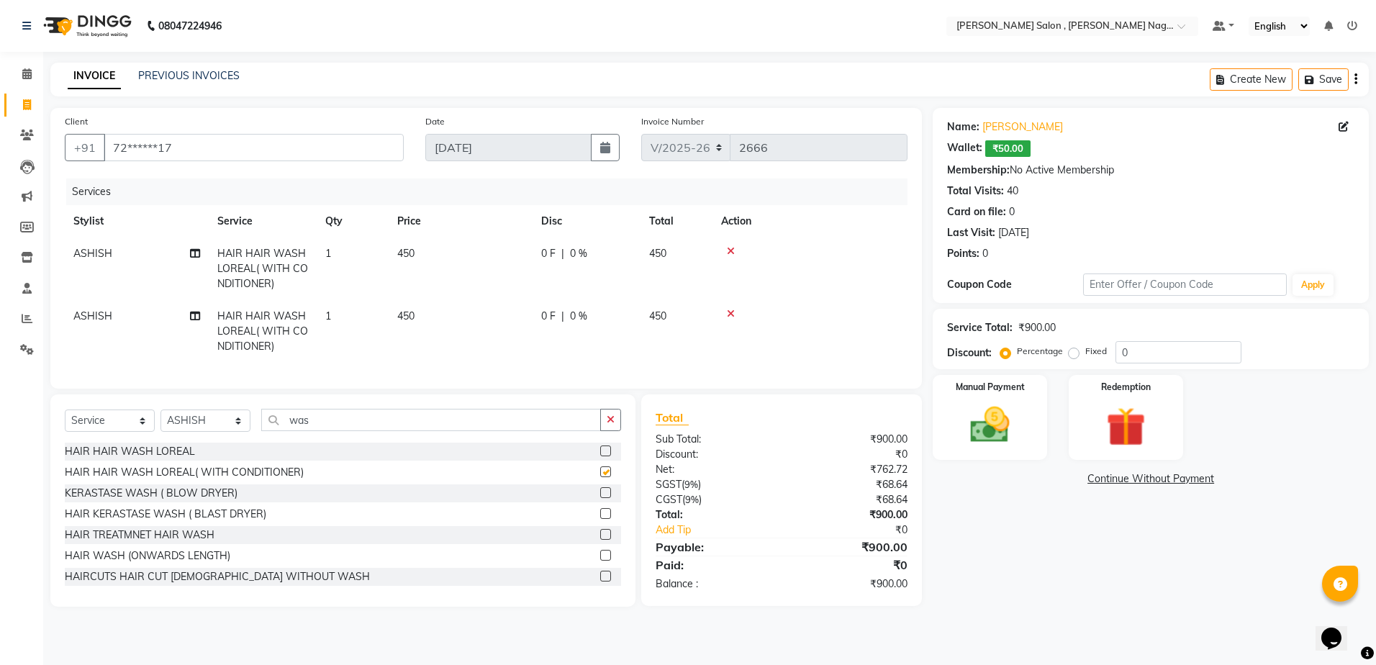
checkbox input "false"
click at [995, 396] on div "Manual Payment" at bounding box center [989, 417] width 119 height 88
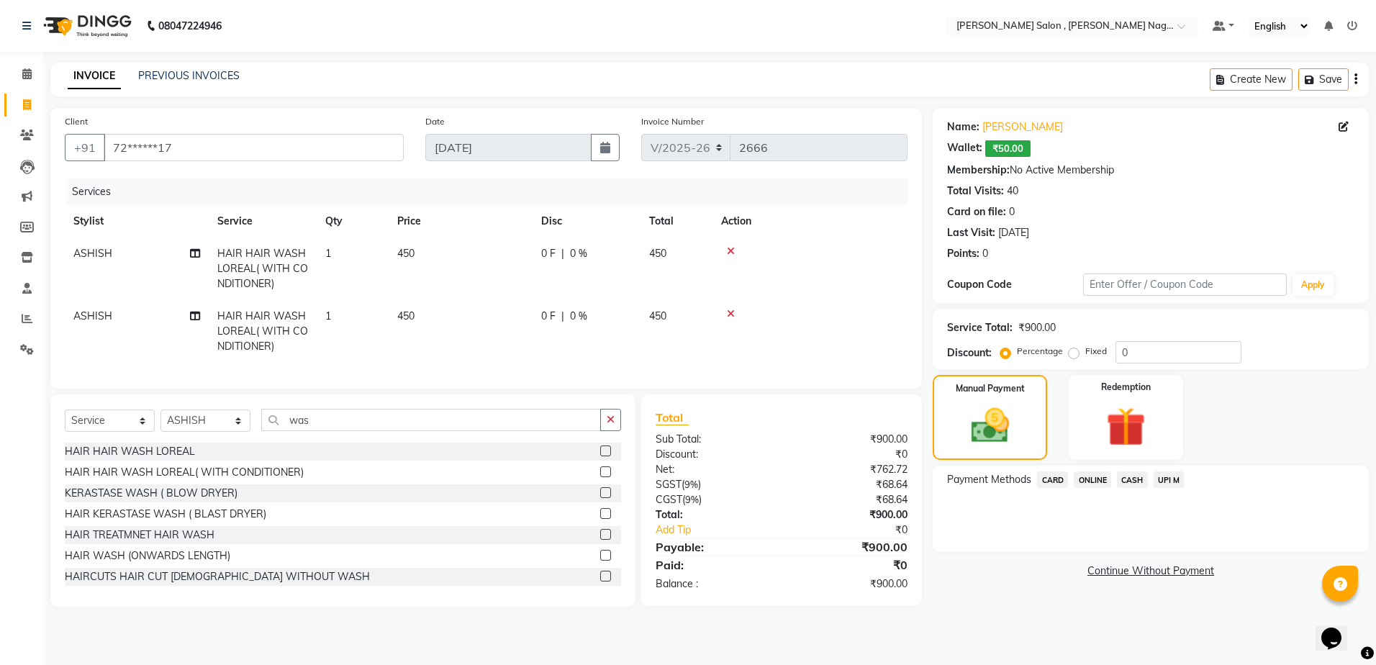
click at [1134, 473] on span "CASH" at bounding box center [1132, 479] width 31 height 17
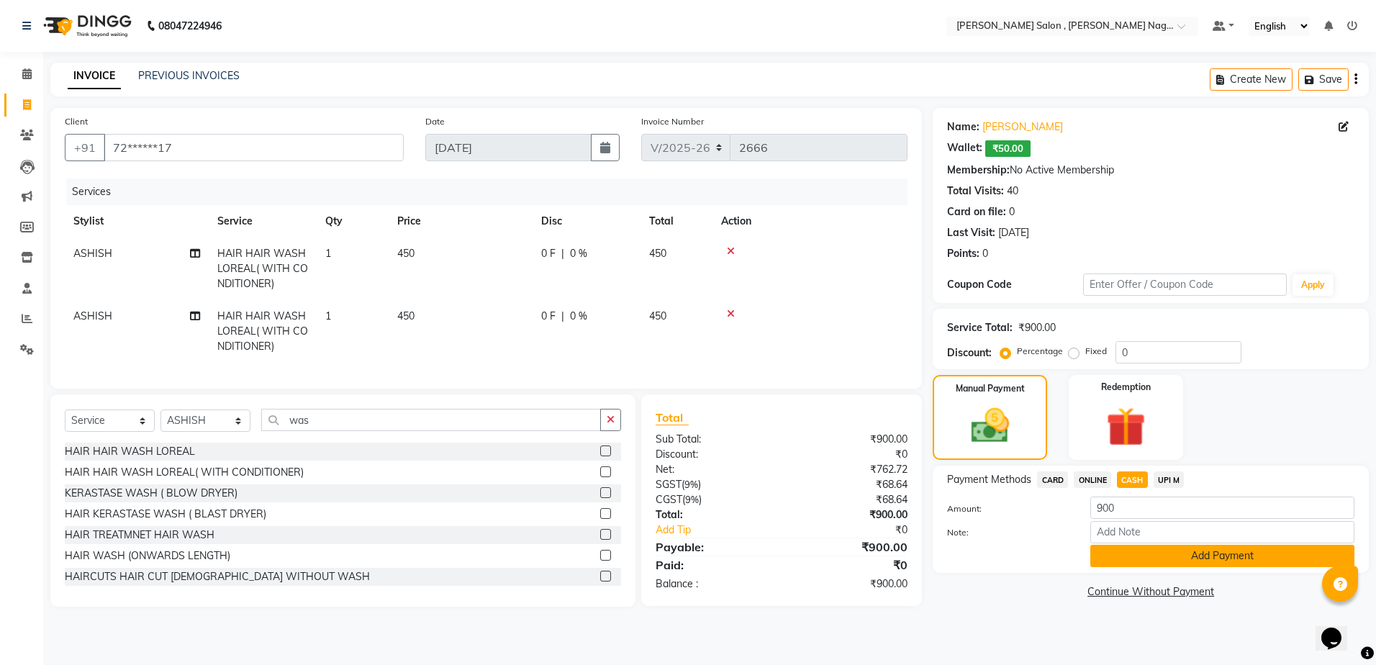
click at [1132, 553] on button "Add Payment" at bounding box center [1222, 556] width 264 height 22
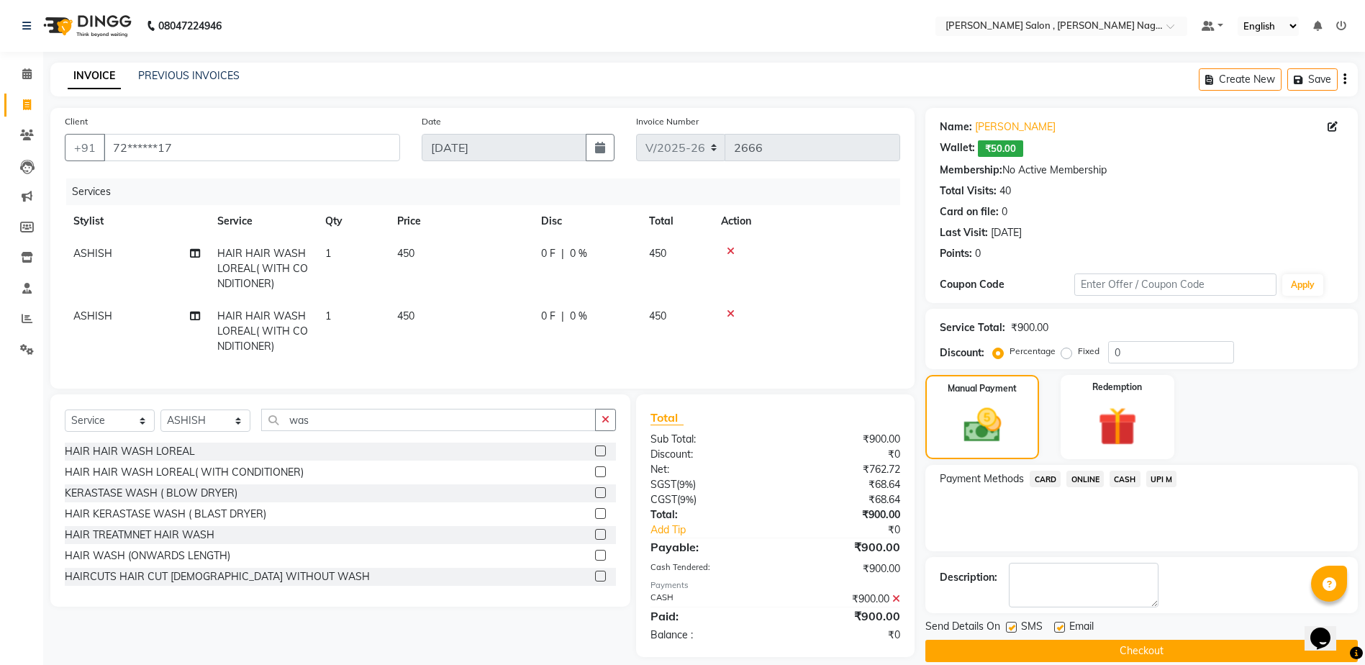
click at [1016, 625] on label at bounding box center [1011, 627] width 11 height 11
click at [1015, 625] on input "checkbox" at bounding box center [1010, 627] width 9 height 9
checkbox input "false"
click at [1052, 626] on div "SMS" at bounding box center [1030, 628] width 48 height 18
click at [1058, 632] on label at bounding box center [1059, 627] width 11 height 11
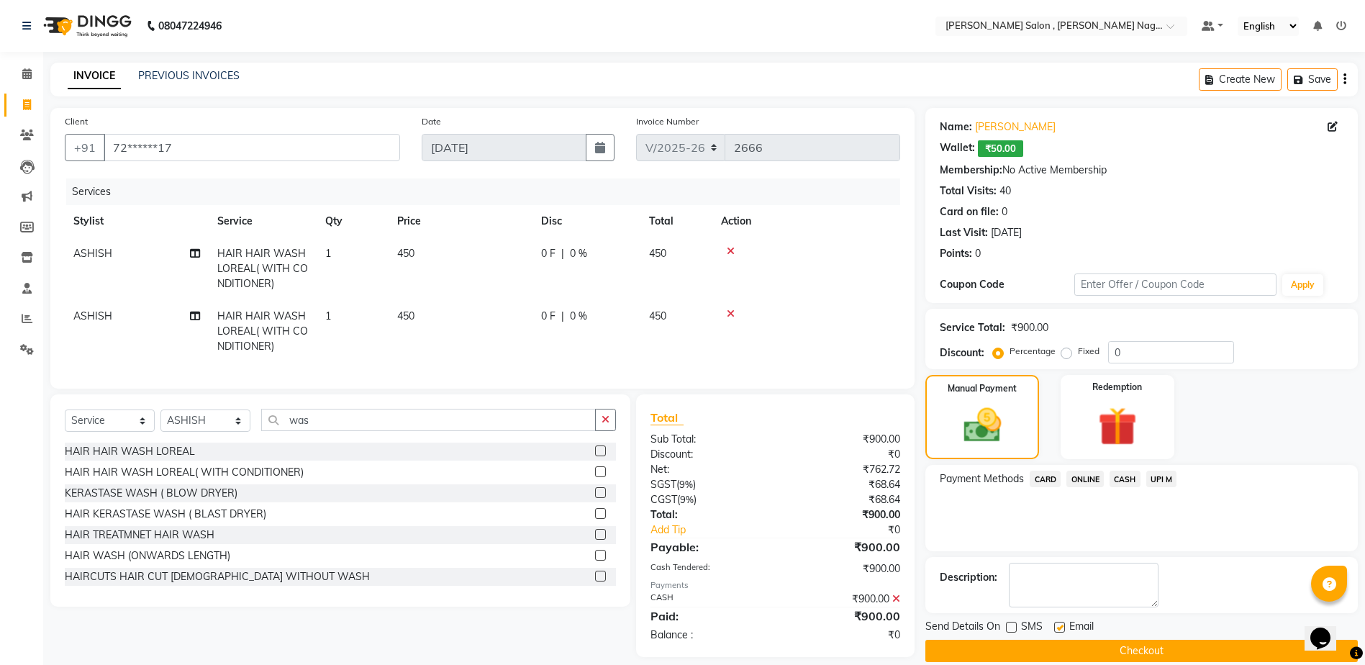
click at [1058, 632] on input "checkbox" at bounding box center [1058, 627] width 9 height 9
checkbox input "false"
click at [1056, 643] on button "Checkout" at bounding box center [1141, 651] width 432 height 22
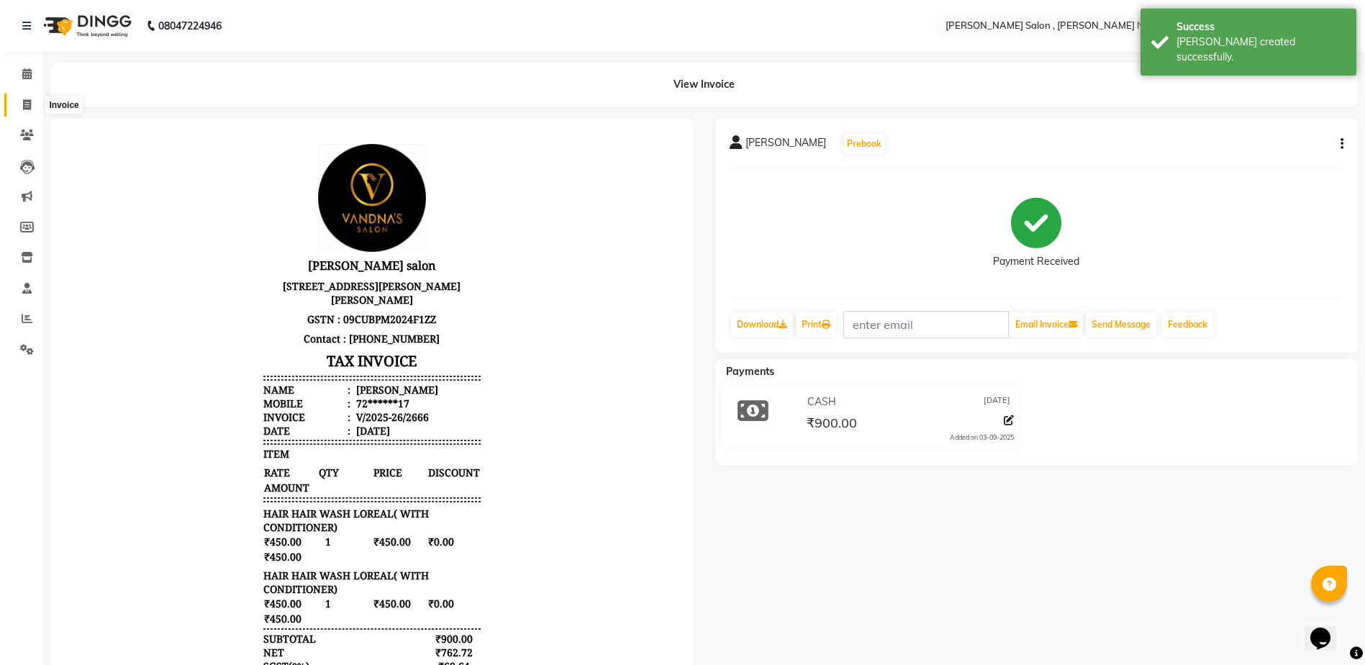
click at [27, 107] on icon at bounding box center [27, 104] width 8 height 11
select select "service"
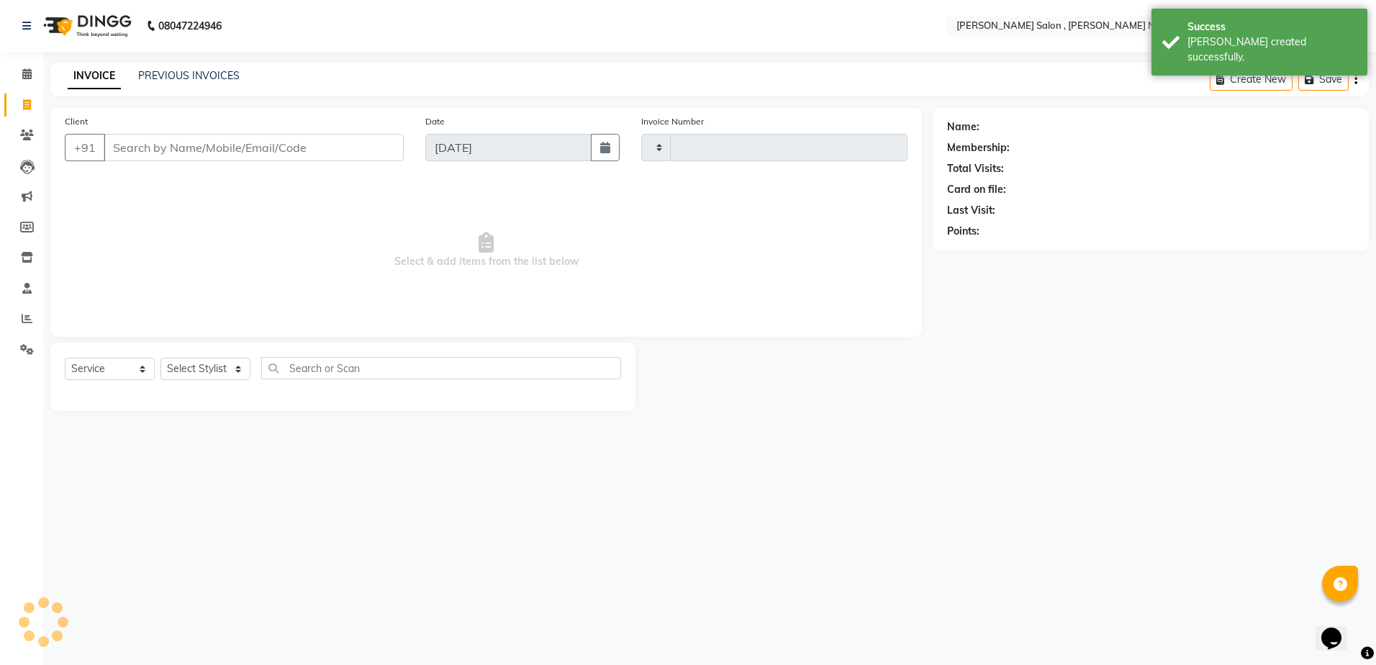
type input "2667"
select select "4120"
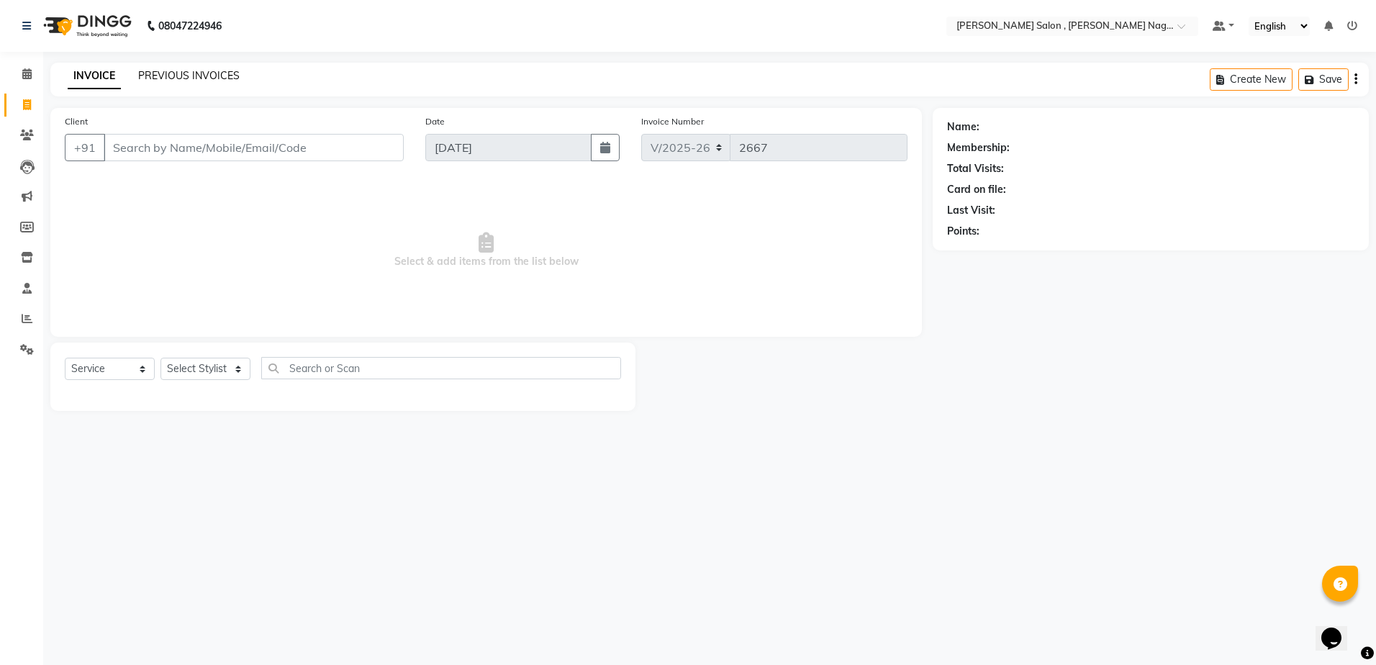
click at [168, 71] on link "PREVIOUS INVOICES" at bounding box center [188, 75] width 101 height 13
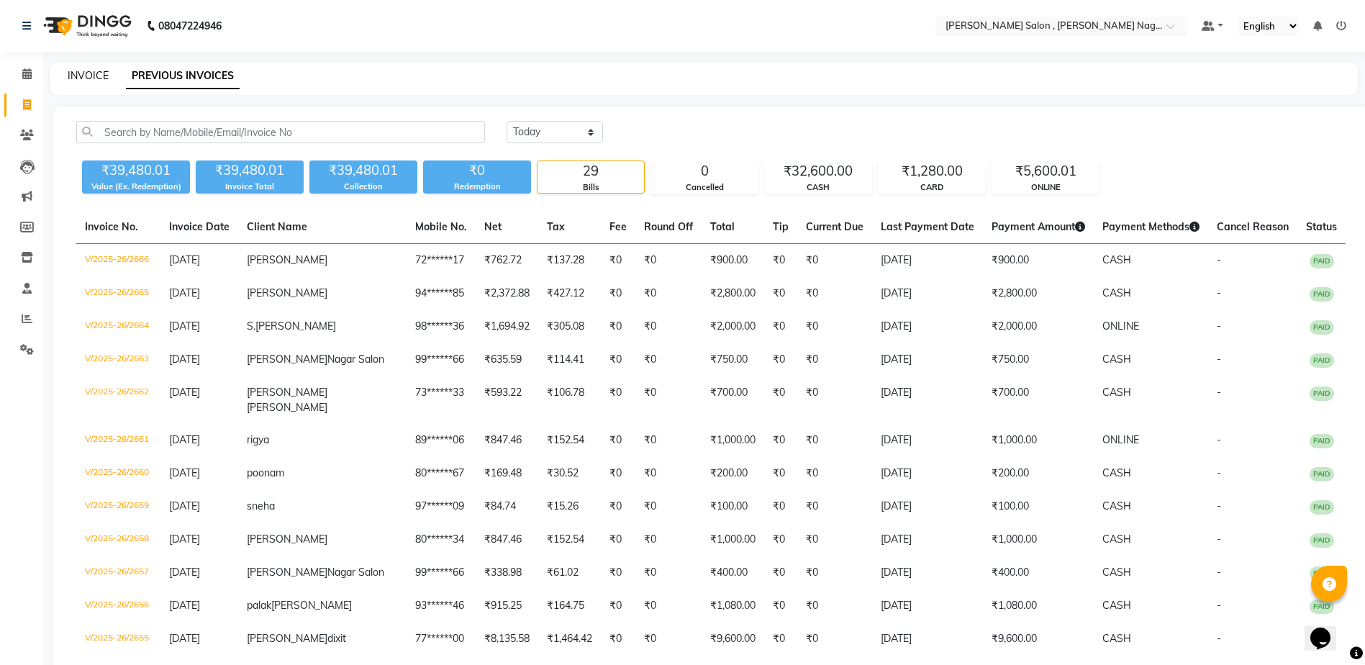
click at [101, 74] on link "INVOICE" at bounding box center [88, 75] width 41 height 13
select select "service"
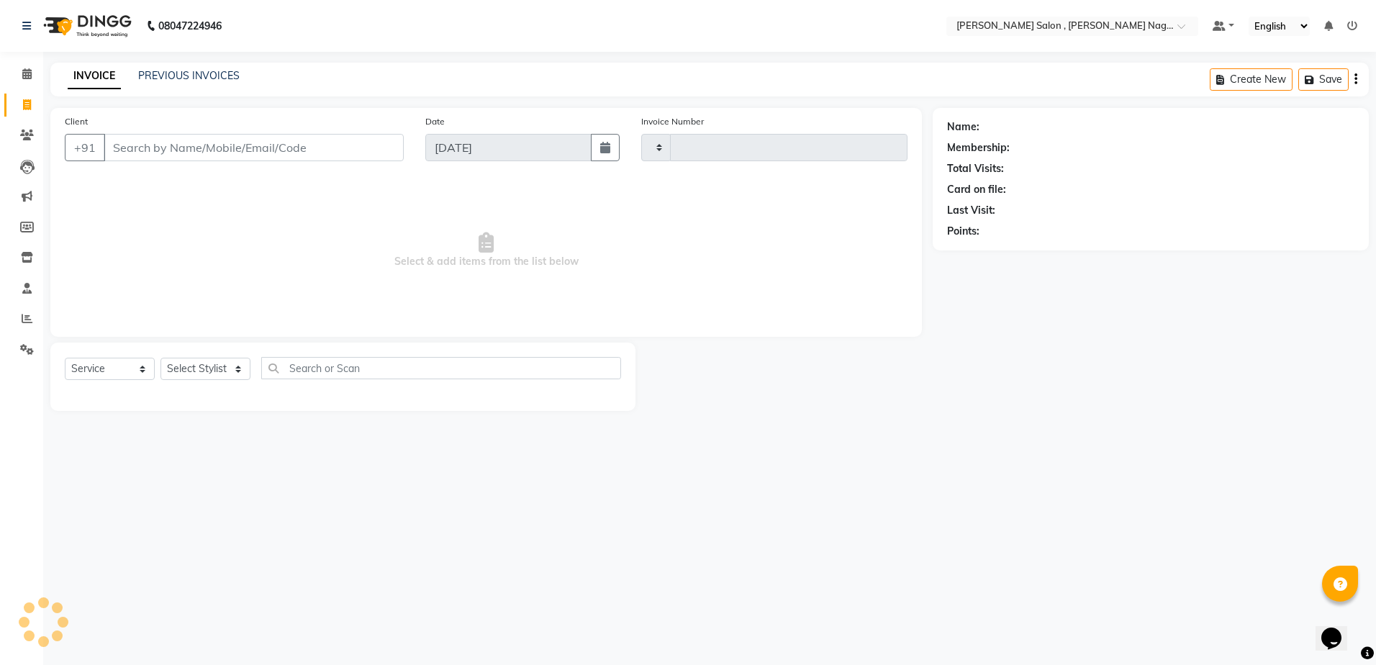
type input "2667"
select select "4120"
click at [210, 137] on input "Client" at bounding box center [254, 147] width 300 height 27
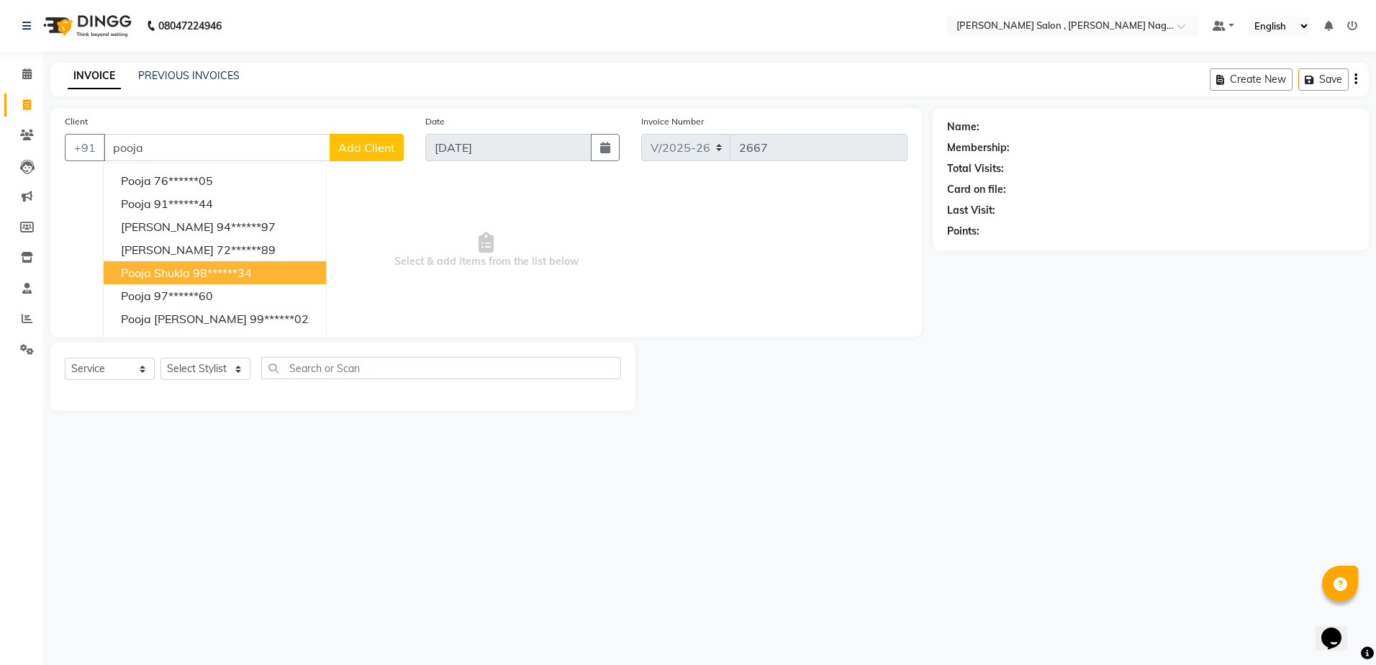
click at [227, 271] on ngb-highlight "98******34" at bounding box center [222, 272] width 59 height 14
type input "98******34"
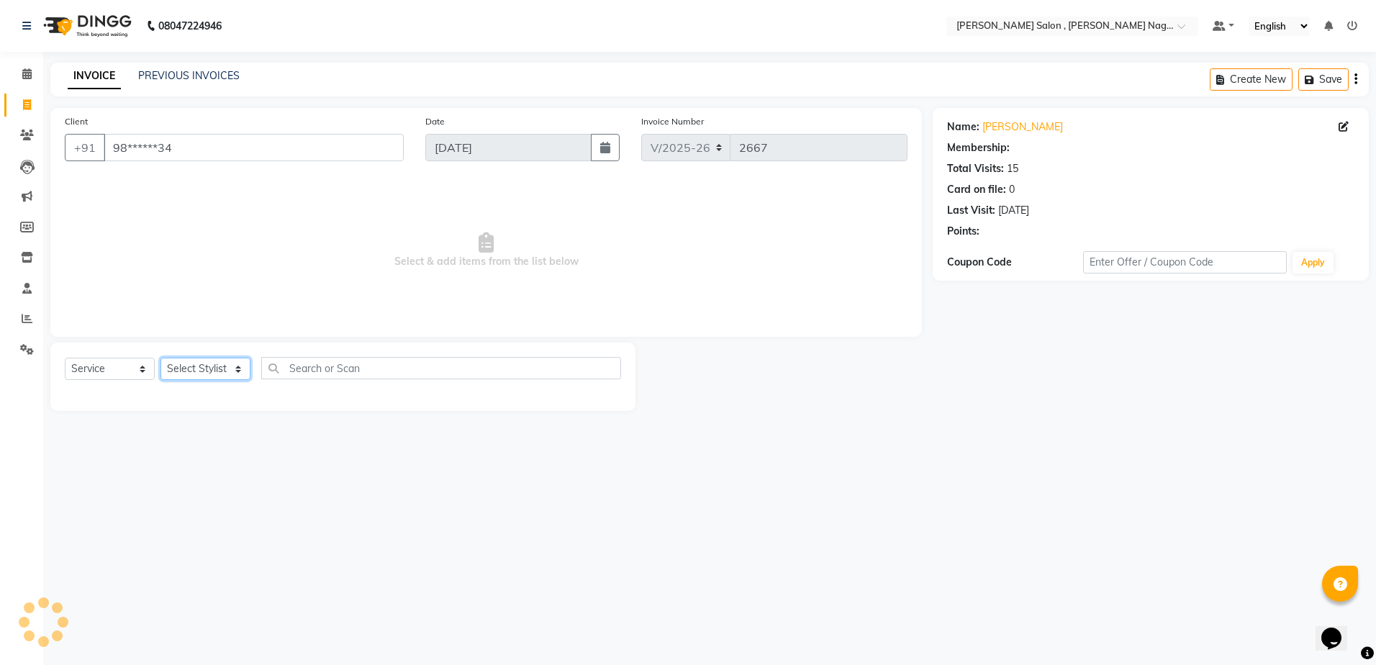
click at [203, 374] on select "Select Stylist [PERSON_NAME] [PERSON_NAME] HARSH isha pal [PERSON_NAME] [PERSON…" at bounding box center [205, 369] width 90 height 22
select select "33786"
click at [160, 358] on select "Select Stylist [PERSON_NAME] [PERSON_NAME] HARSH isha pal [PERSON_NAME] [PERSON…" at bounding box center [205, 369] width 90 height 22
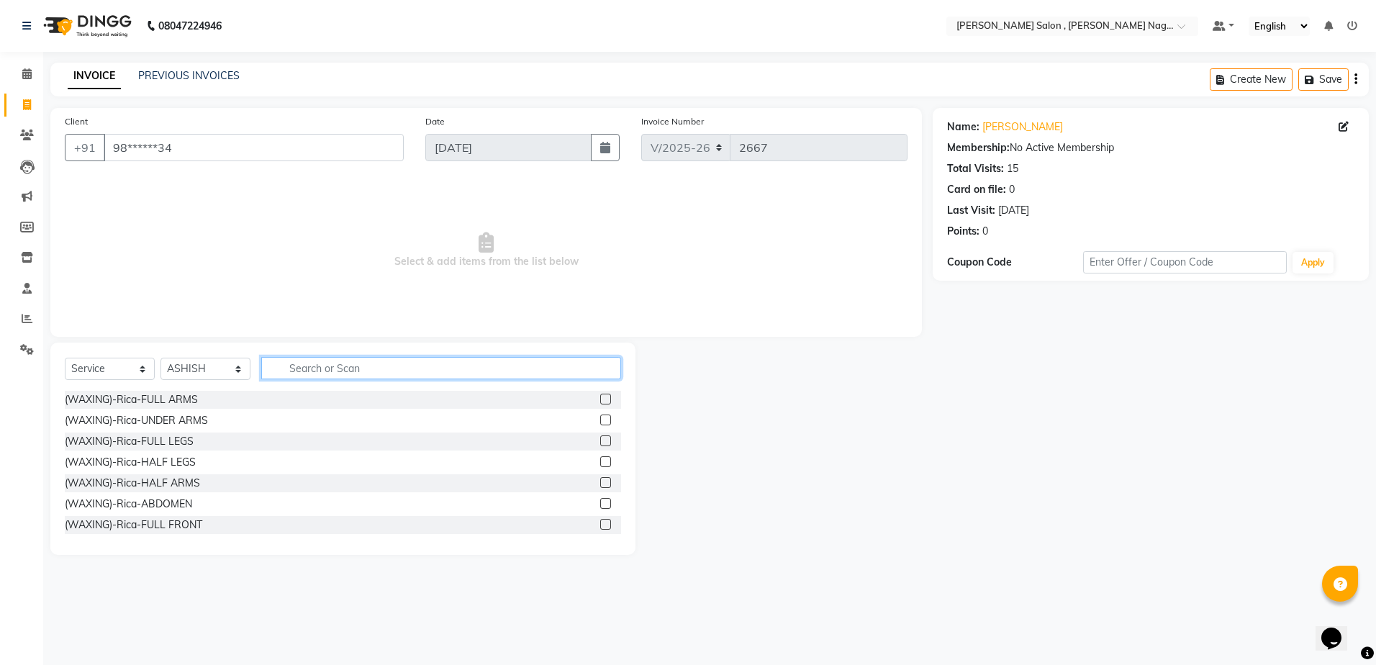
click at [270, 366] on input "text" at bounding box center [441, 368] width 360 height 22
type input "extr"
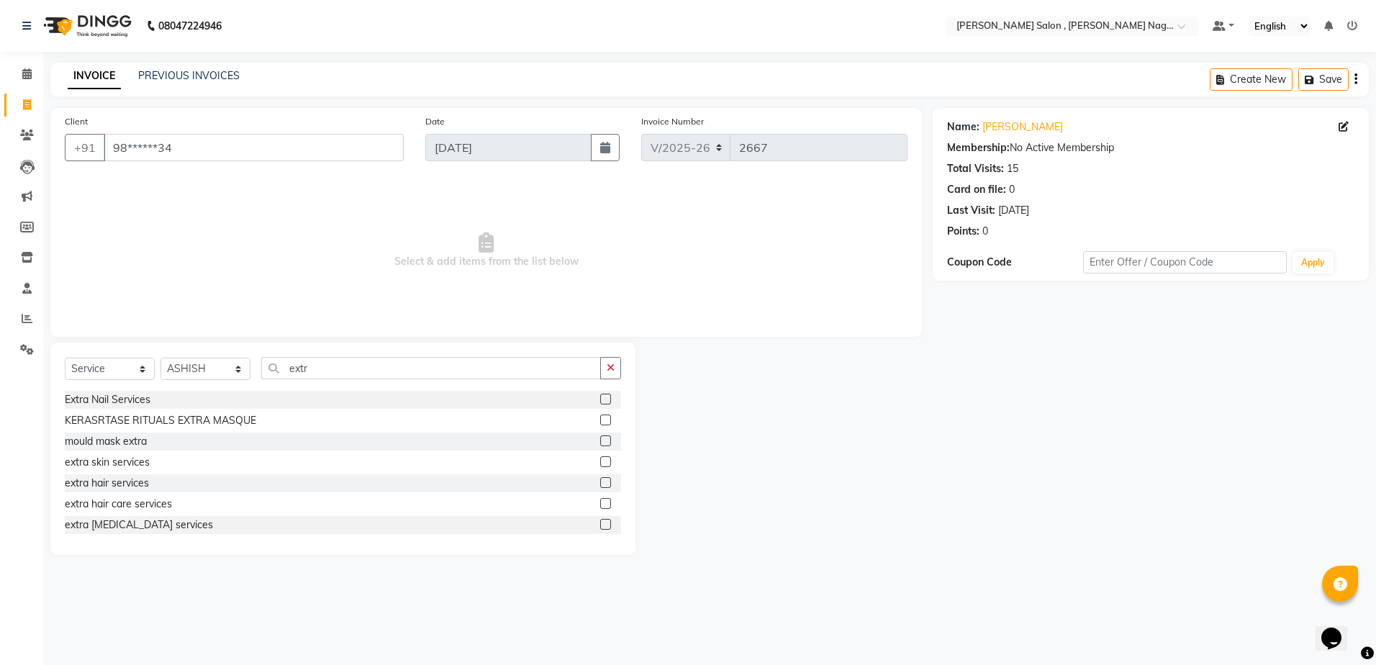
click at [600, 484] on div at bounding box center [610, 483] width 21 height 18
click at [600, 484] on label at bounding box center [605, 482] width 11 height 11
click at [600, 484] on input "checkbox" at bounding box center [604, 482] width 9 height 9
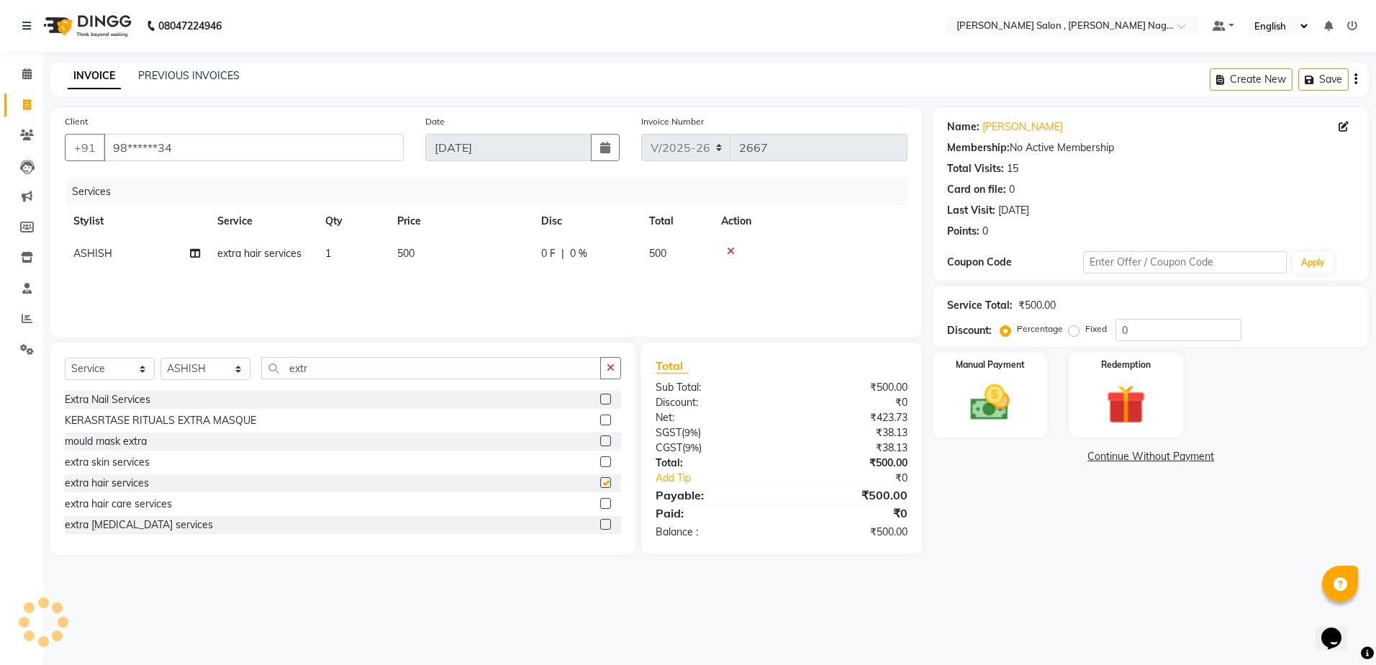
checkbox input "false"
click at [973, 443] on div "Name: [PERSON_NAME] Membership: No Active Membership Total Visits: 15 Card on f…" at bounding box center [1155, 331] width 447 height 447
click at [986, 405] on img at bounding box center [989, 402] width 67 height 47
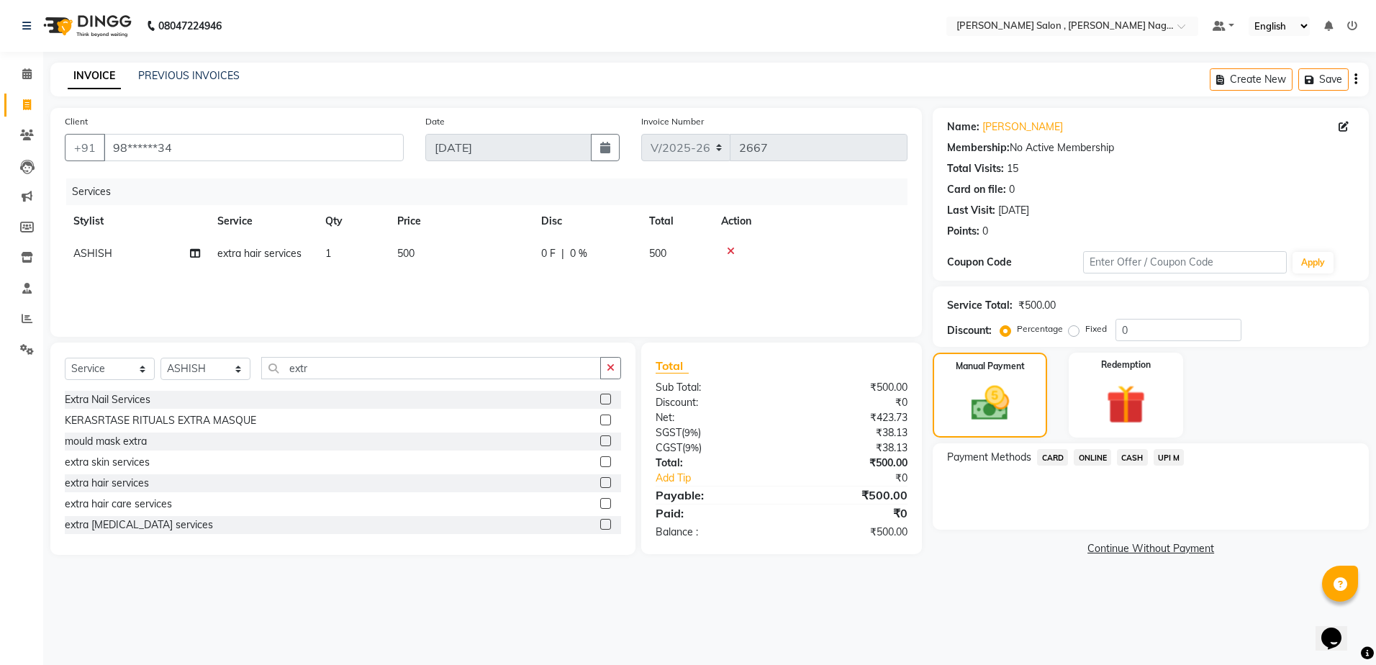
click at [1125, 461] on span "CASH" at bounding box center [1132, 457] width 31 height 17
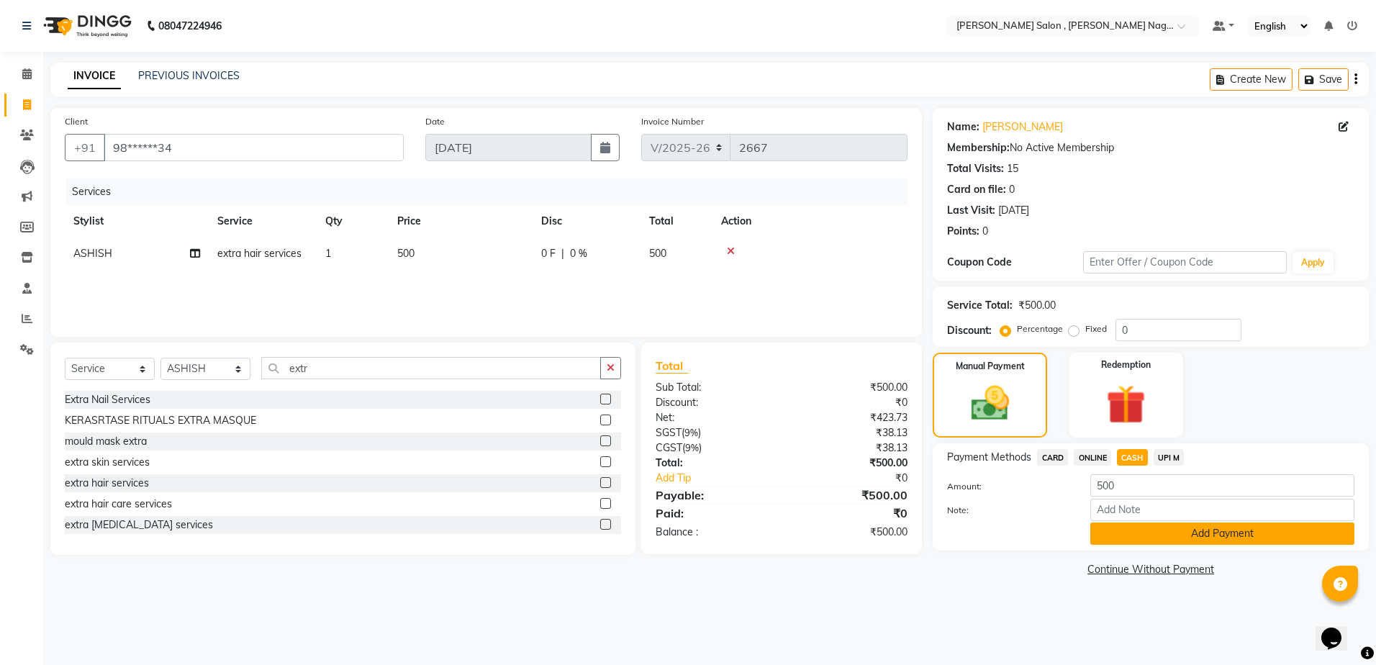
click at [1127, 540] on button "Add Payment" at bounding box center [1222, 533] width 264 height 22
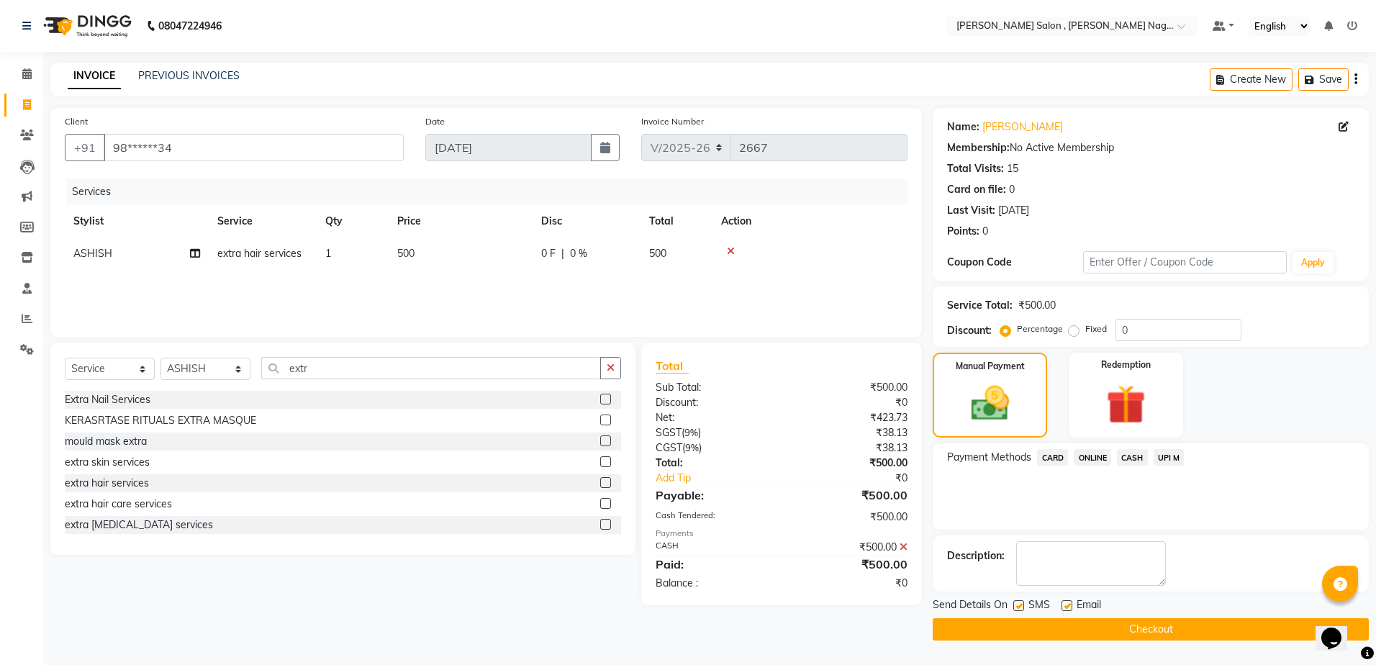
click at [1020, 604] on label at bounding box center [1018, 605] width 11 height 11
click at [1020, 604] on input "checkbox" at bounding box center [1017, 606] width 9 height 9
checkbox input "false"
click at [1064, 606] on label at bounding box center [1066, 605] width 11 height 11
click at [1064, 606] on input "checkbox" at bounding box center [1065, 606] width 9 height 9
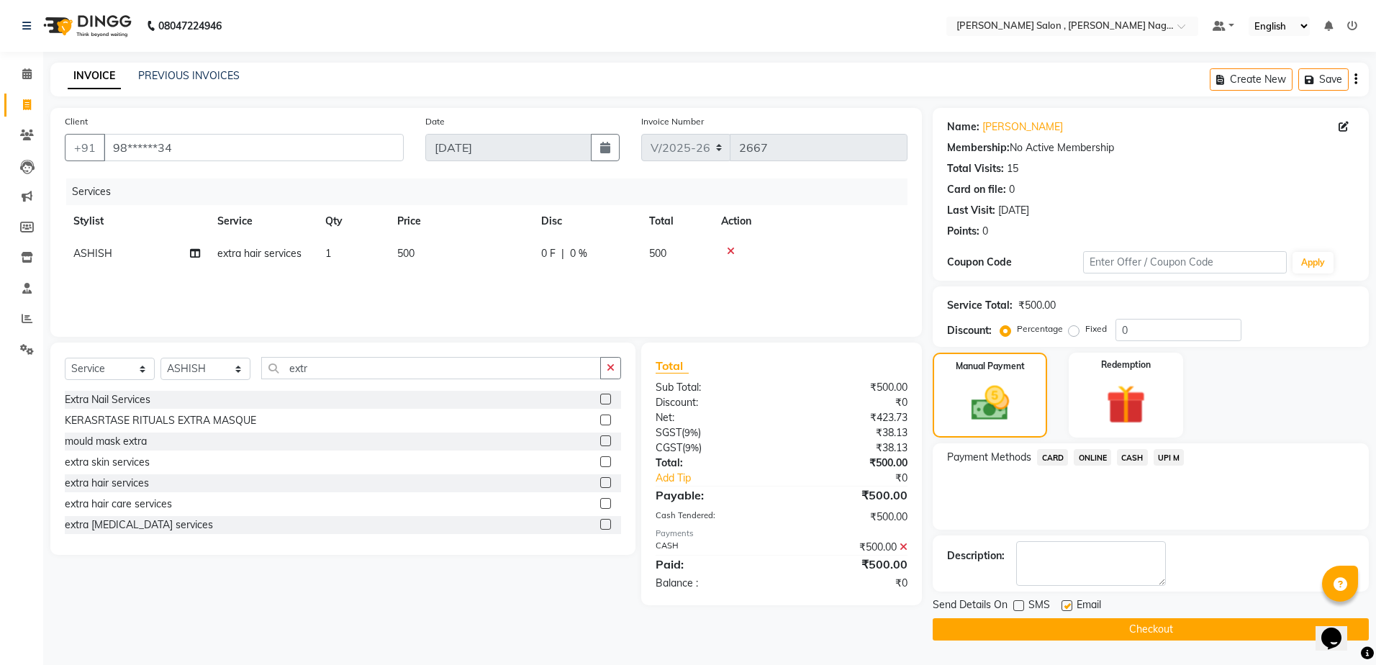
checkbox input "false"
click at [1057, 625] on button "Checkout" at bounding box center [1150, 629] width 436 height 22
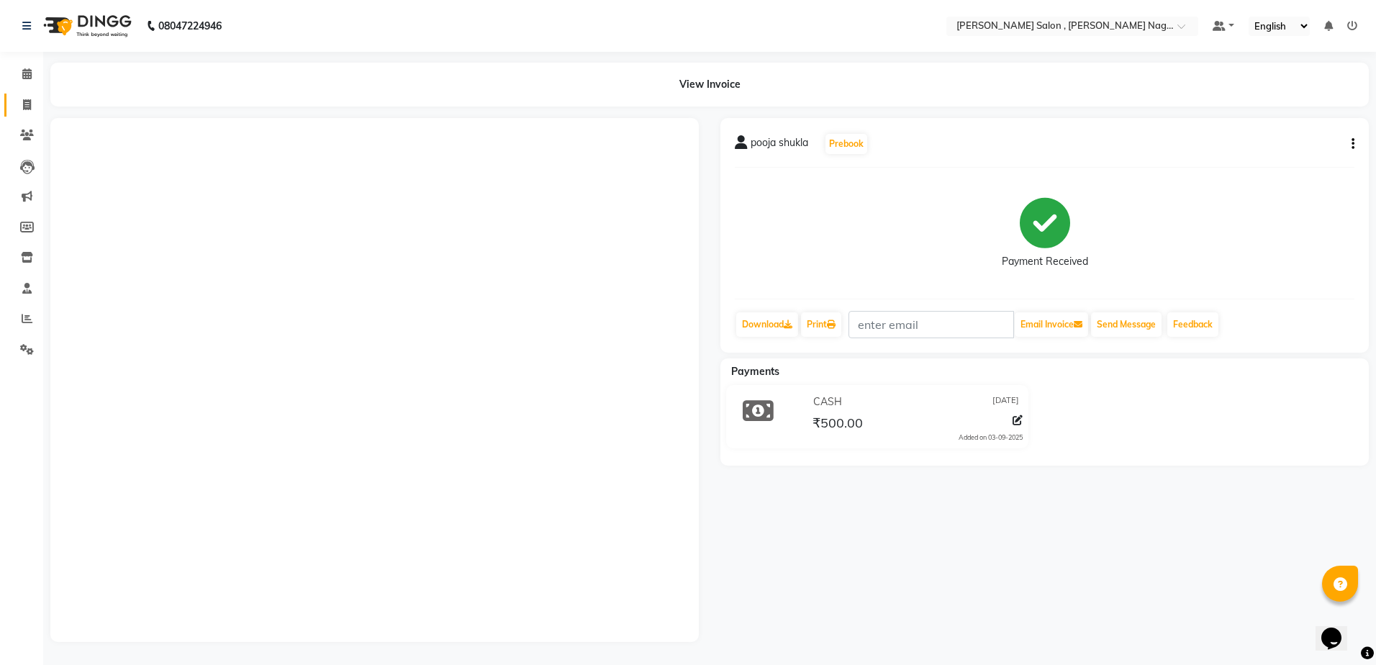
click at [45, 102] on div "View Invoice" at bounding box center [710, 85] width 1340 height 44
click at [33, 105] on span at bounding box center [26, 105] width 25 height 17
select select "service"
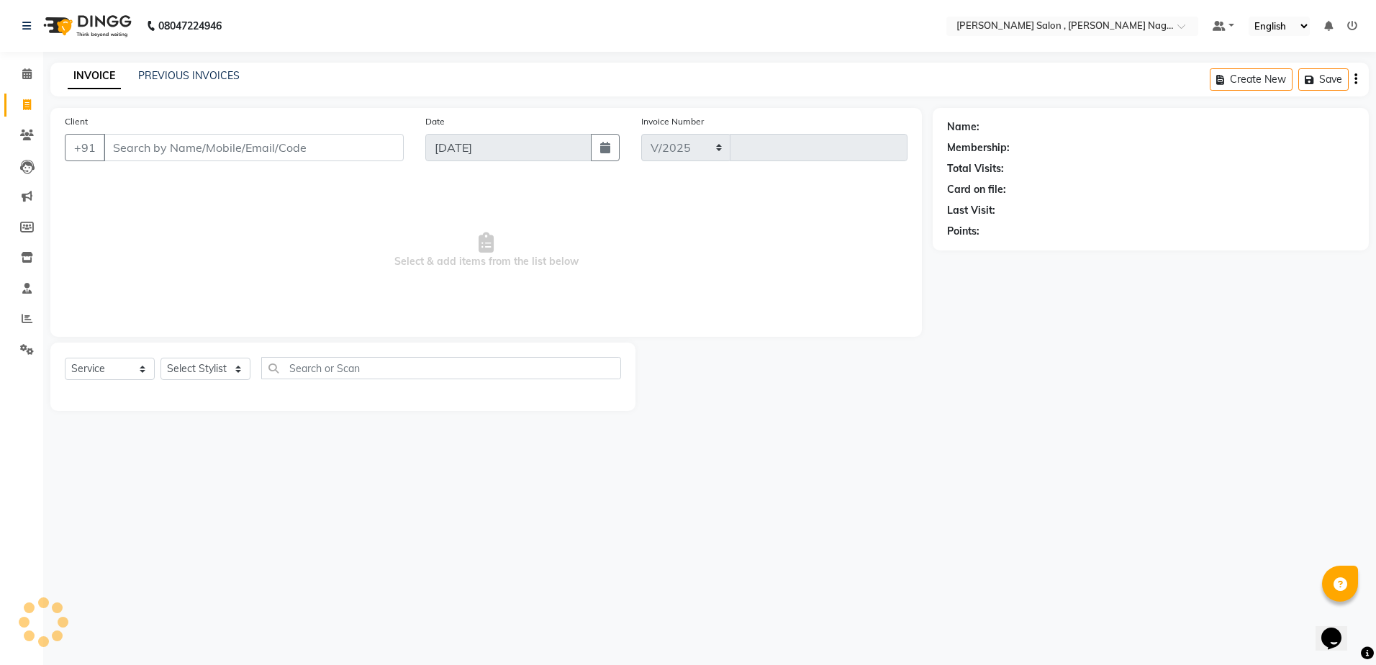
select select "4120"
type input "2668"
drag, startPoint x: 363, startPoint y: 109, endPoint x: 344, endPoint y: 149, distance: 44.1
paste input "9696770771"
type input "9696770771"
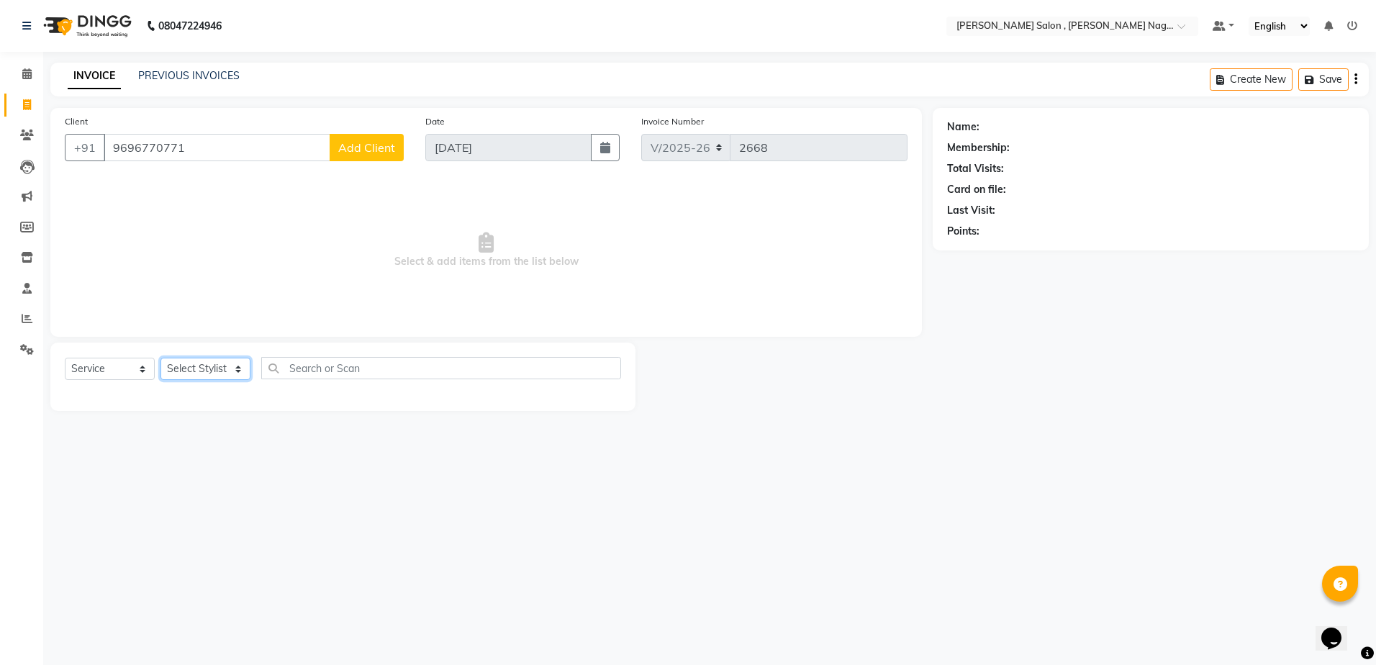
click at [235, 369] on select "Select Stylist [PERSON_NAME] [PERSON_NAME] HARSH isha pal [PERSON_NAME] [PERSON…" at bounding box center [205, 369] width 90 height 22
click at [358, 163] on div "Client [PHONE_NUMBER] Add Client" at bounding box center [234, 143] width 360 height 59
click at [359, 157] on button "Add Client" at bounding box center [367, 147] width 74 height 27
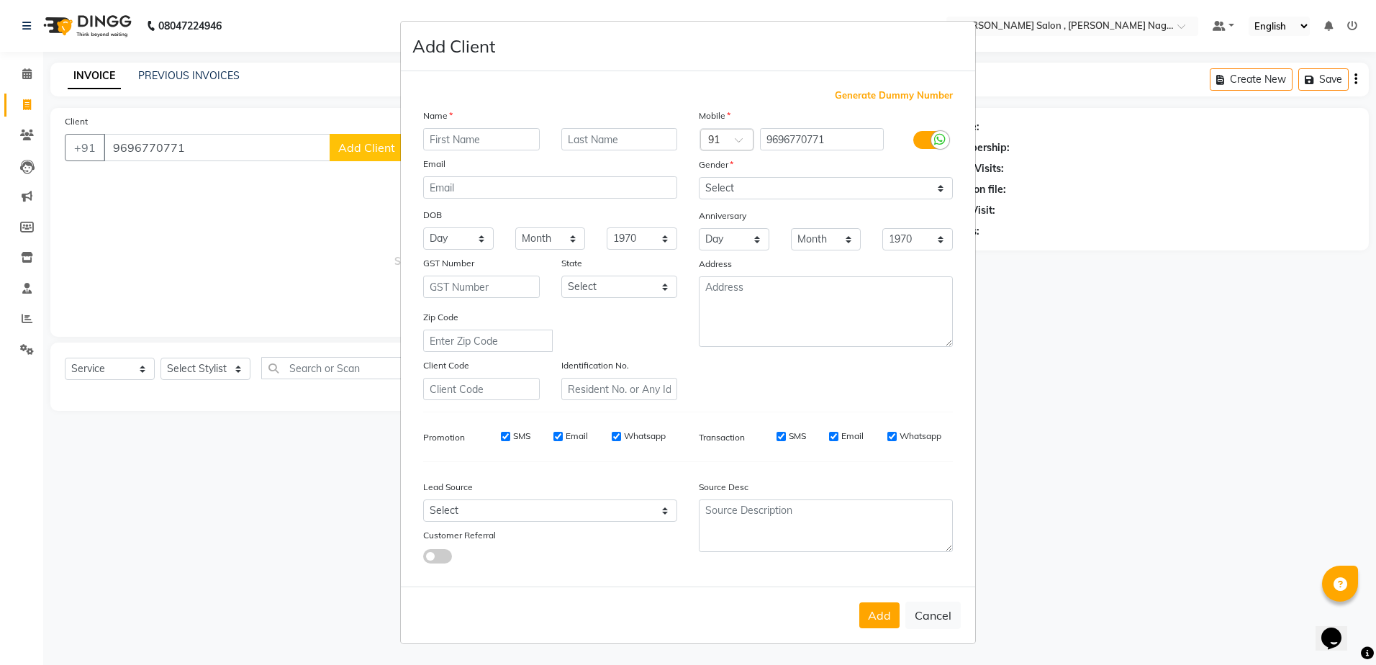
click at [471, 143] on input "text" at bounding box center [481, 139] width 117 height 22
type input "abhishek"
click at [765, 197] on select "Select [DEMOGRAPHIC_DATA] [DEMOGRAPHIC_DATA] Other Prefer Not To Say" at bounding box center [826, 188] width 254 height 22
select select "[DEMOGRAPHIC_DATA]"
click at [699, 177] on select "Select [DEMOGRAPHIC_DATA] [DEMOGRAPHIC_DATA] Other Prefer Not To Say" at bounding box center [826, 188] width 254 height 22
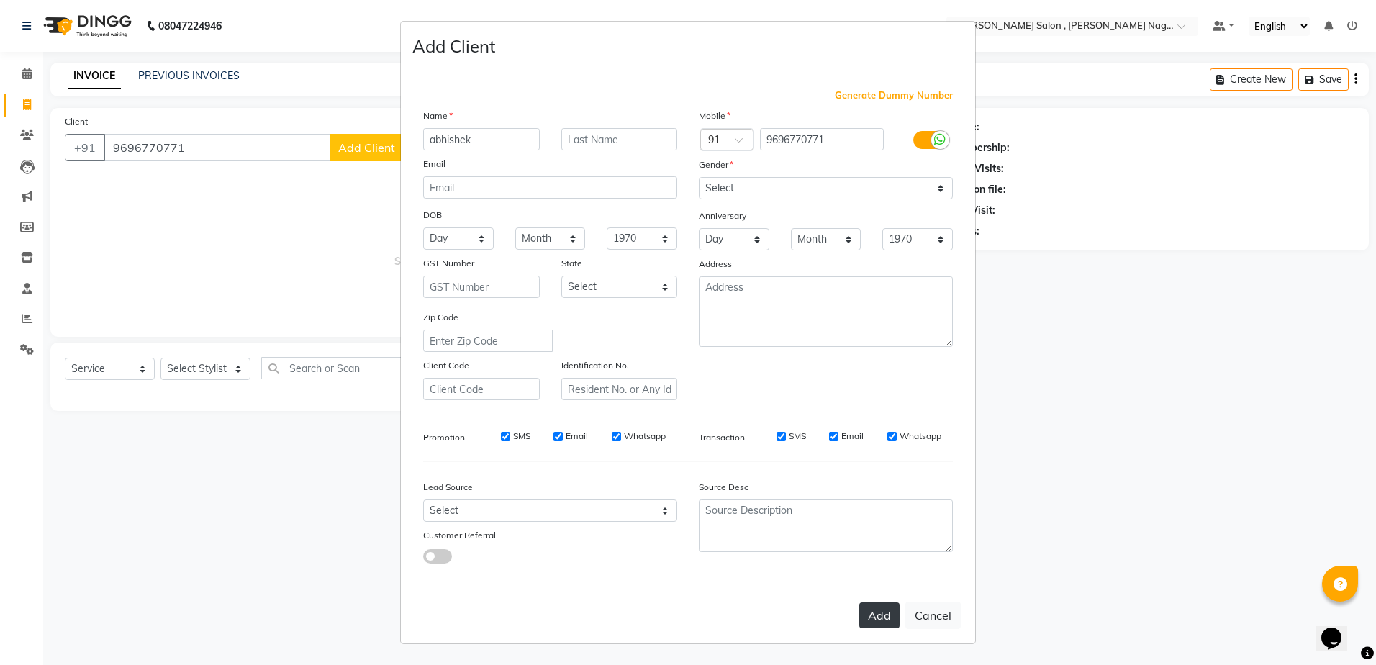
click at [880, 617] on button "Add" at bounding box center [879, 615] width 40 height 26
type input "96******71"
select select
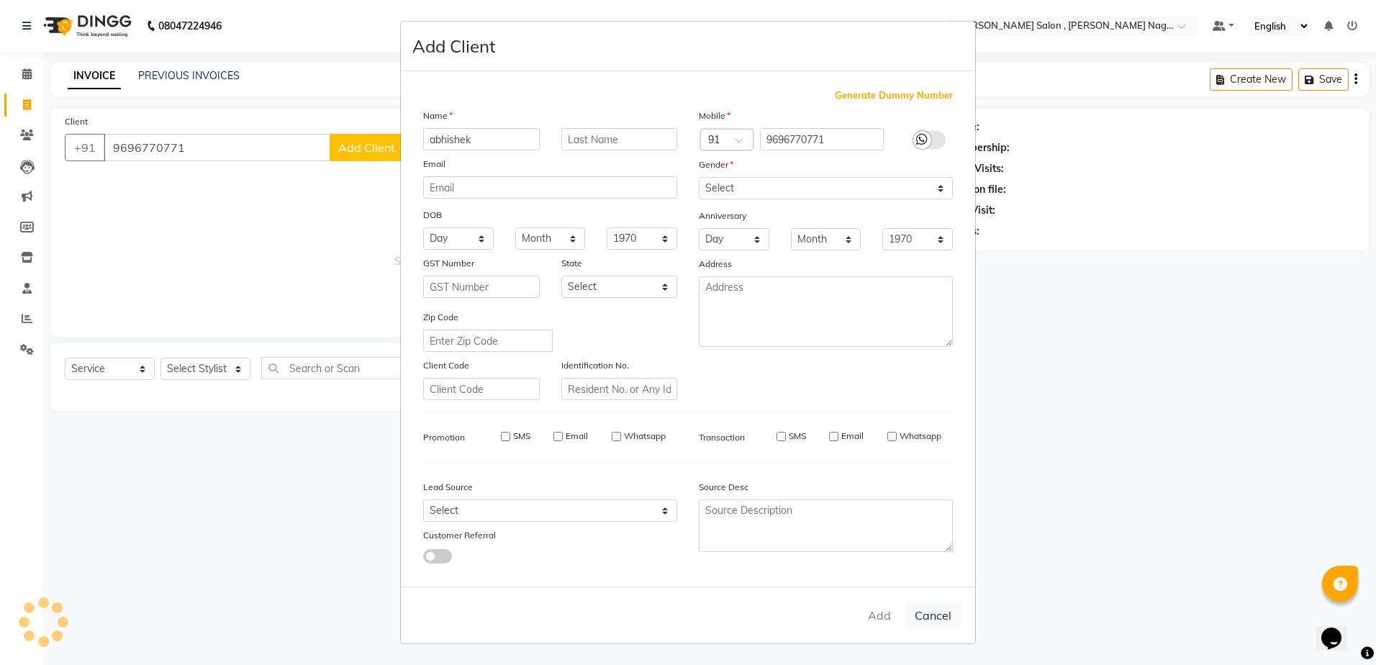
select select
checkbox input "false"
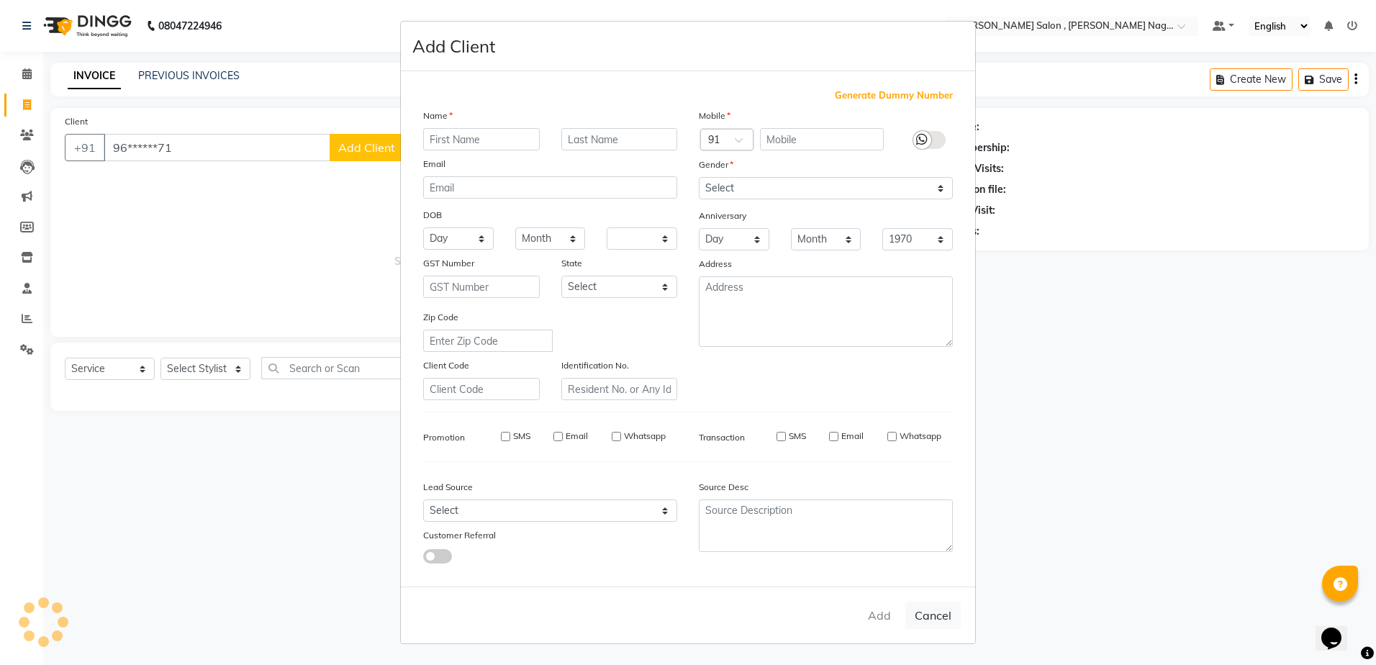
checkbox input "false"
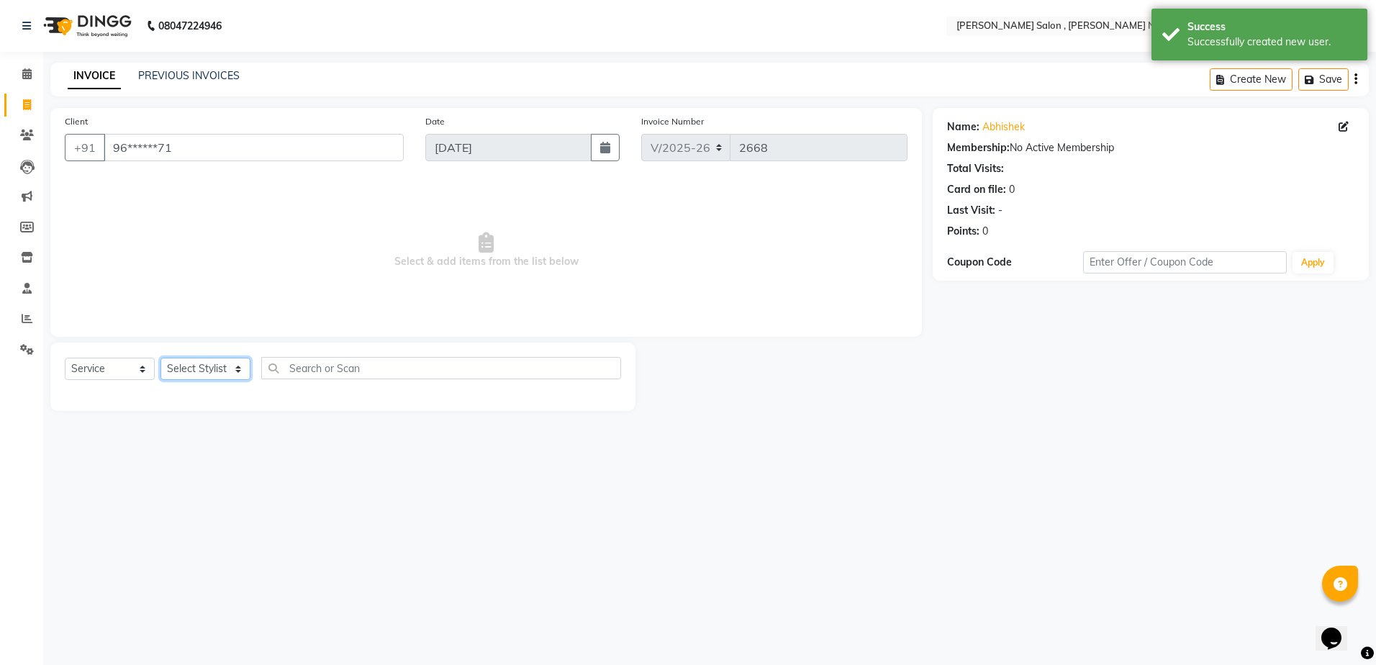
click at [230, 367] on select "Select Stylist [PERSON_NAME] [PERSON_NAME] HARSH isha pal [PERSON_NAME] [PERSON…" at bounding box center [205, 369] width 90 height 22
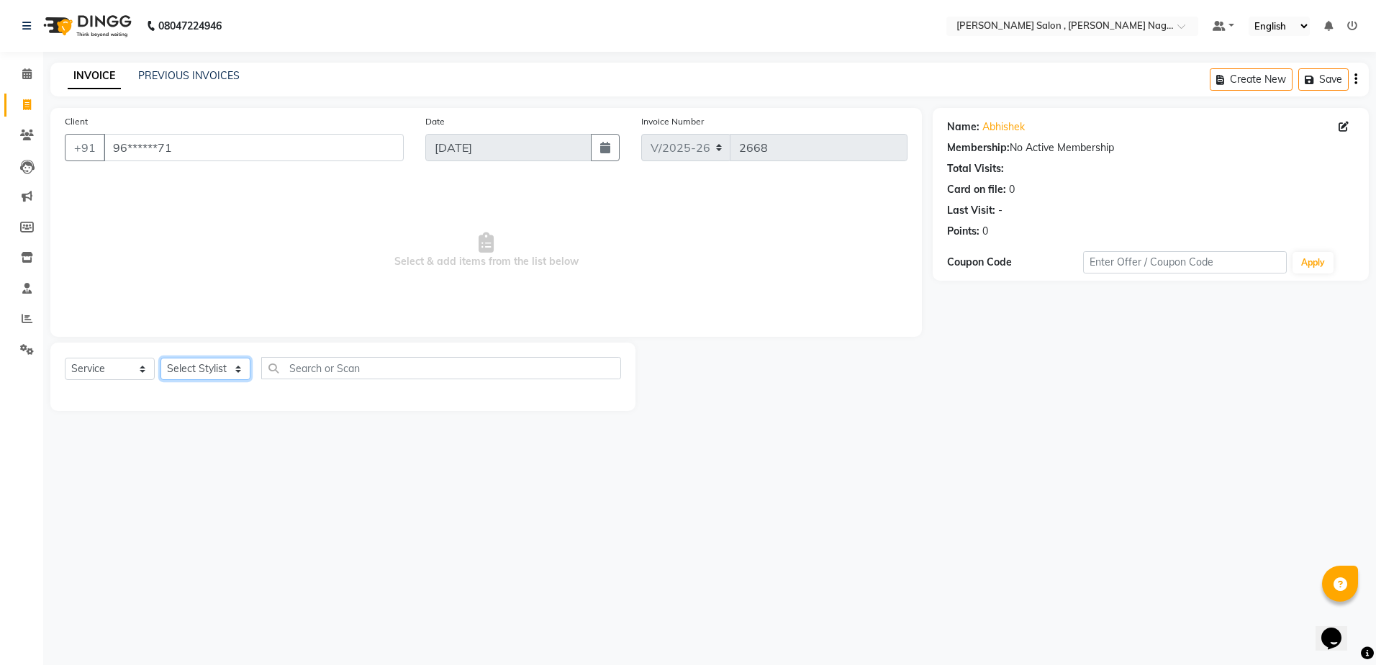
click at [209, 375] on select "Select Stylist [PERSON_NAME] [PERSON_NAME] HARSH isha pal [PERSON_NAME] [PERSON…" at bounding box center [205, 369] width 90 height 22
select select "21939"
click at [160, 358] on select "Select Stylist [PERSON_NAME] [PERSON_NAME] HARSH isha pal [PERSON_NAME] [PERSON…" at bounding box center [205, 369] width 90 height 22
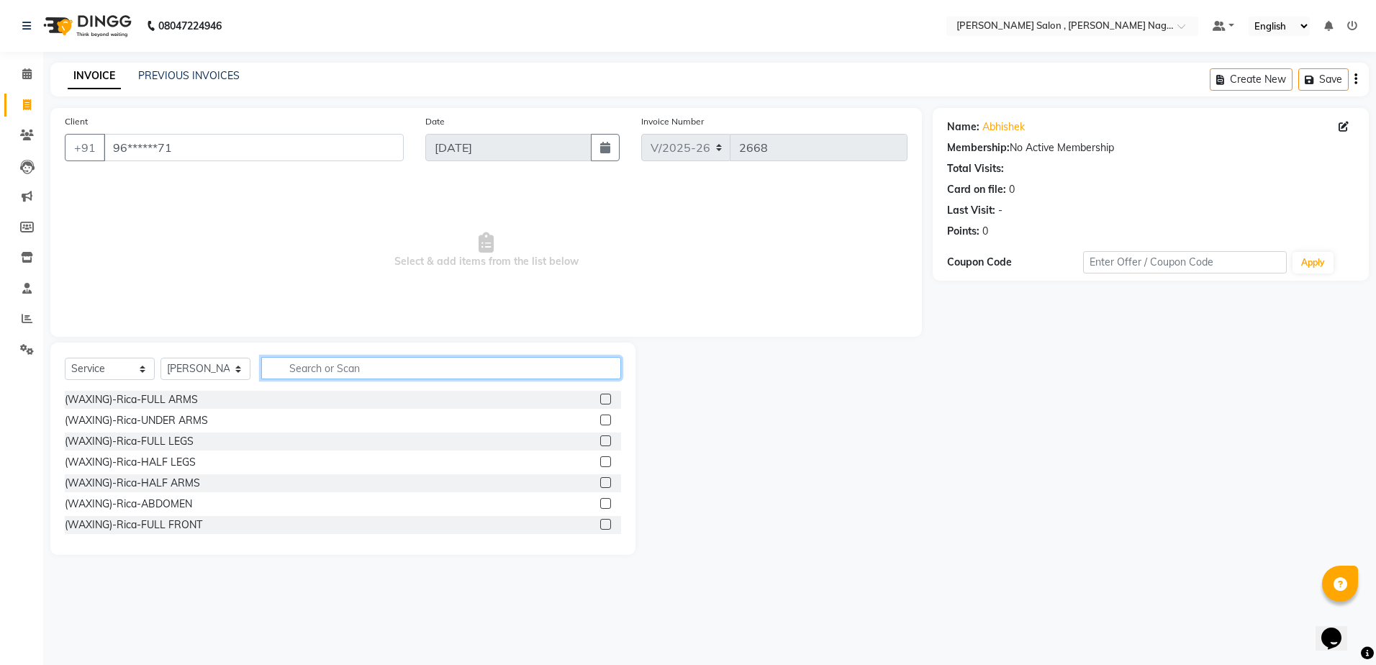
click at [353, 363] on input "text" at bounding box center [441, 368] width 360 height 22
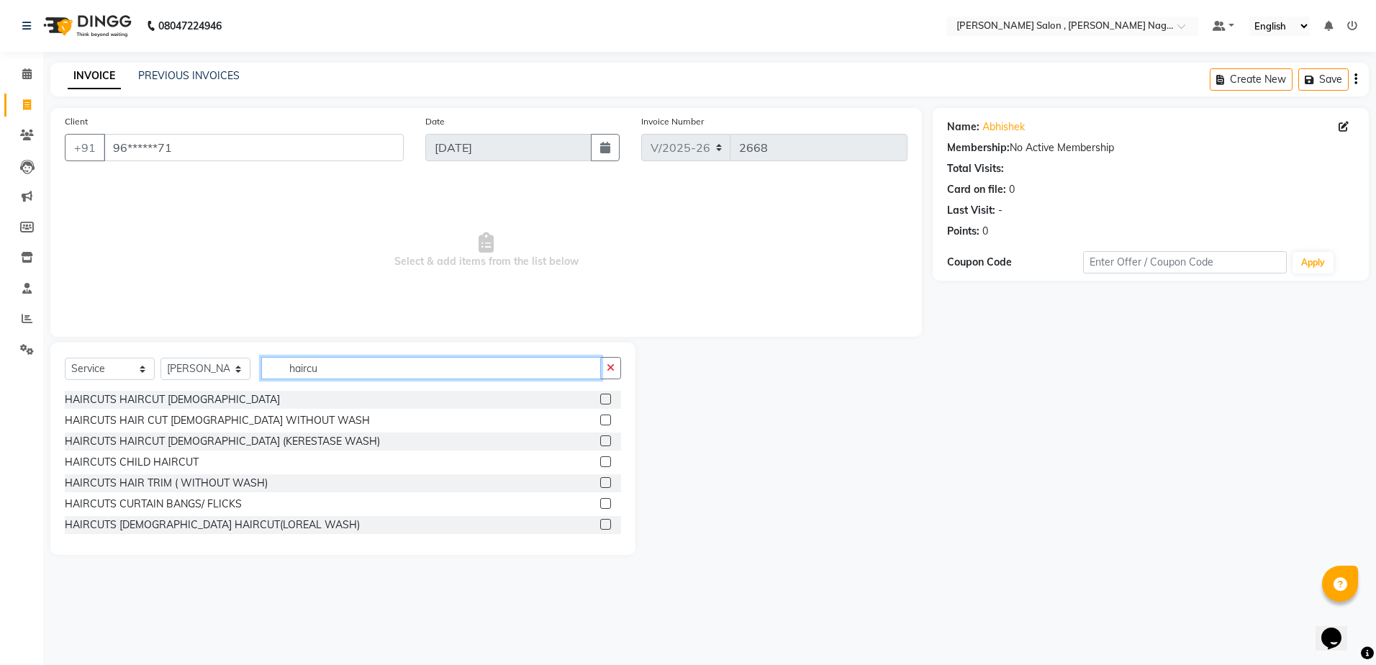
type input "haircu"
click at [586, 397] on div "HAIRCUTS HAIRCUT [DEMOGRAPHIC_DATA]" at bounding box center [343, 400] width 556 height 18
click at [600, 397] on label at bounding box center [605, 399] width 11 height 11
click at [600, 397] on input "checkbox" at bounding box center [604, 399] width 9 height 9
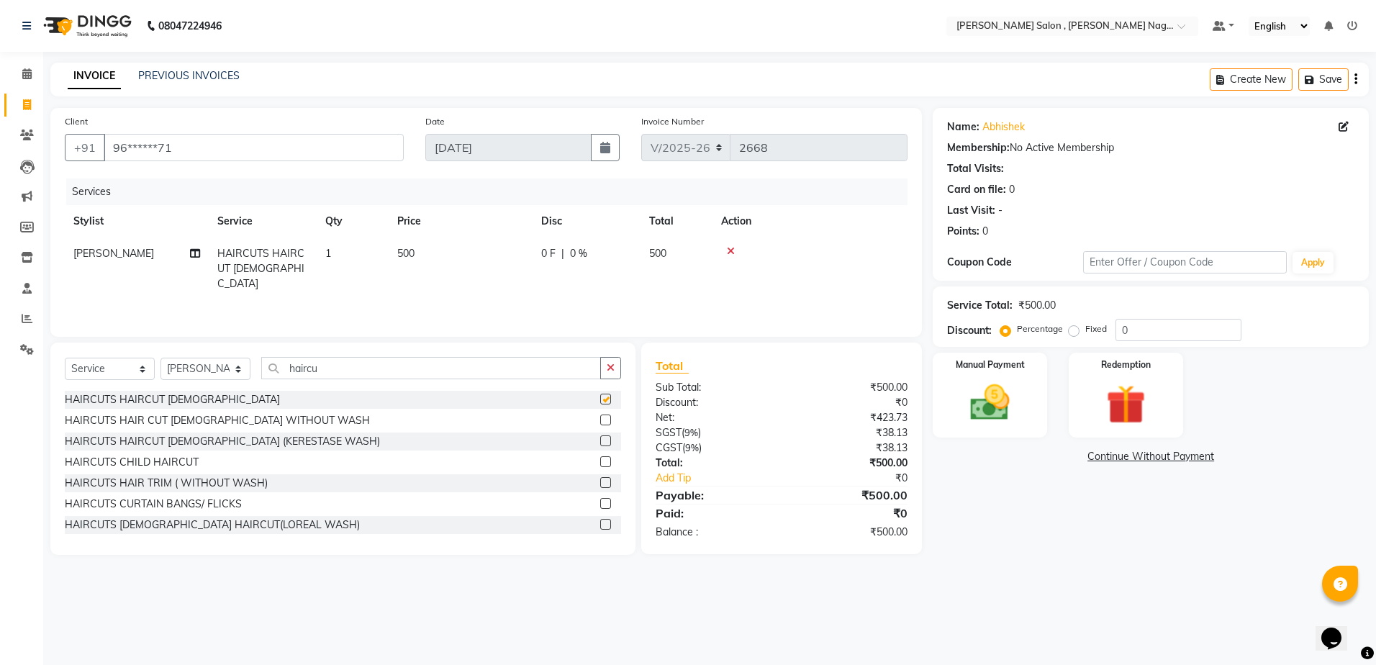
checkbox input "false"
click at [989, 380] on img at bounding box center [989, 402] width 67 height 47
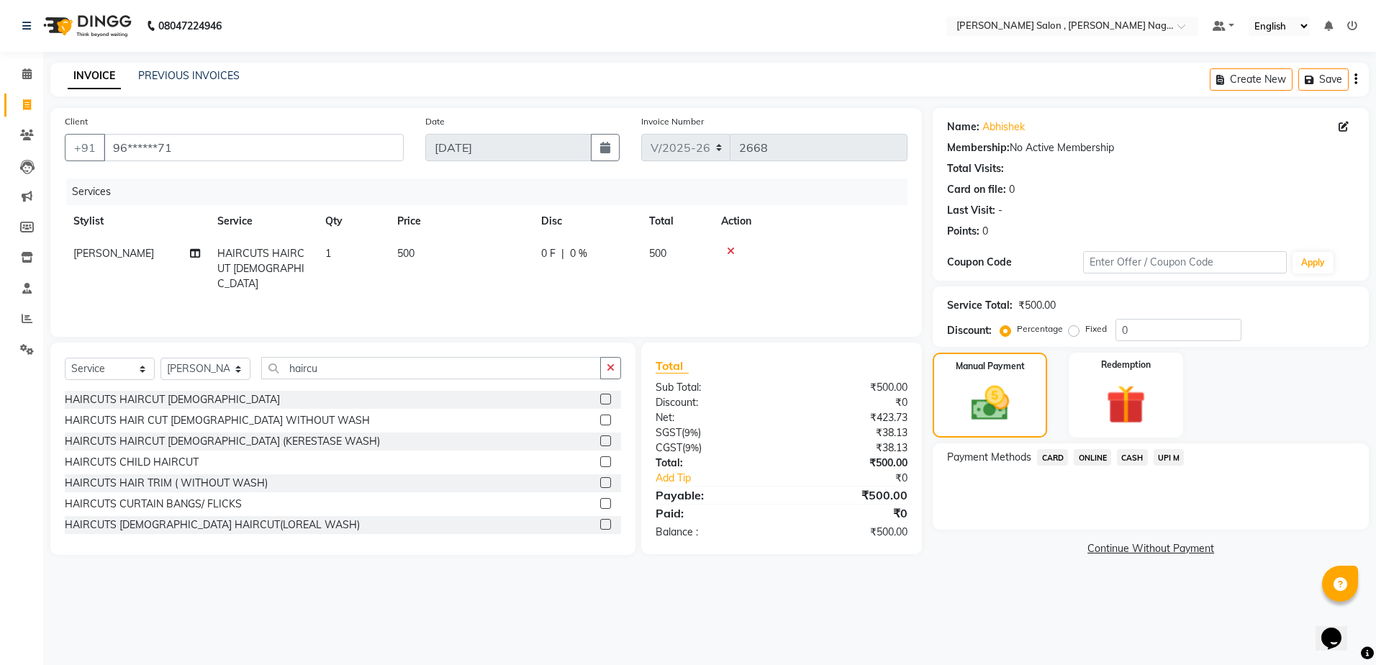
click at [1138, 454] on span "CASH" at bounding box center [1132, 457] width 31 height 17
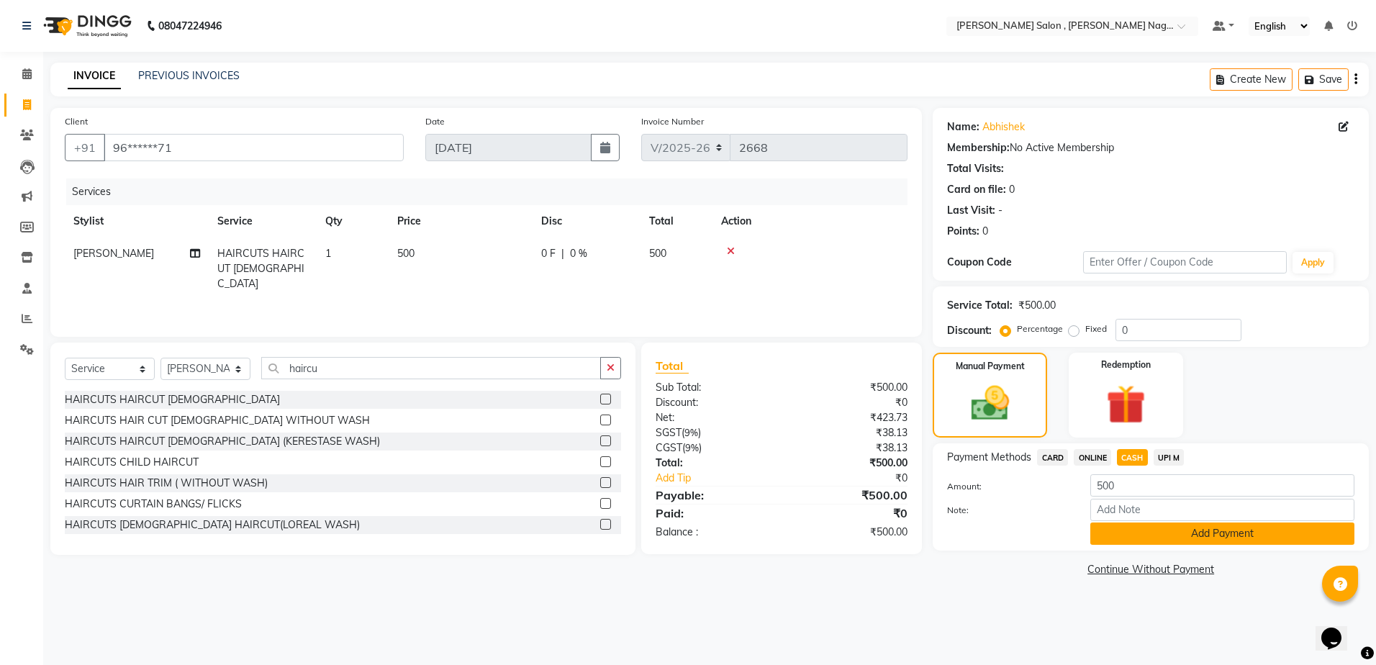
click at [1133, 532] on button "Add Payment" at bounding box center [1222, 533] width 264 height 22
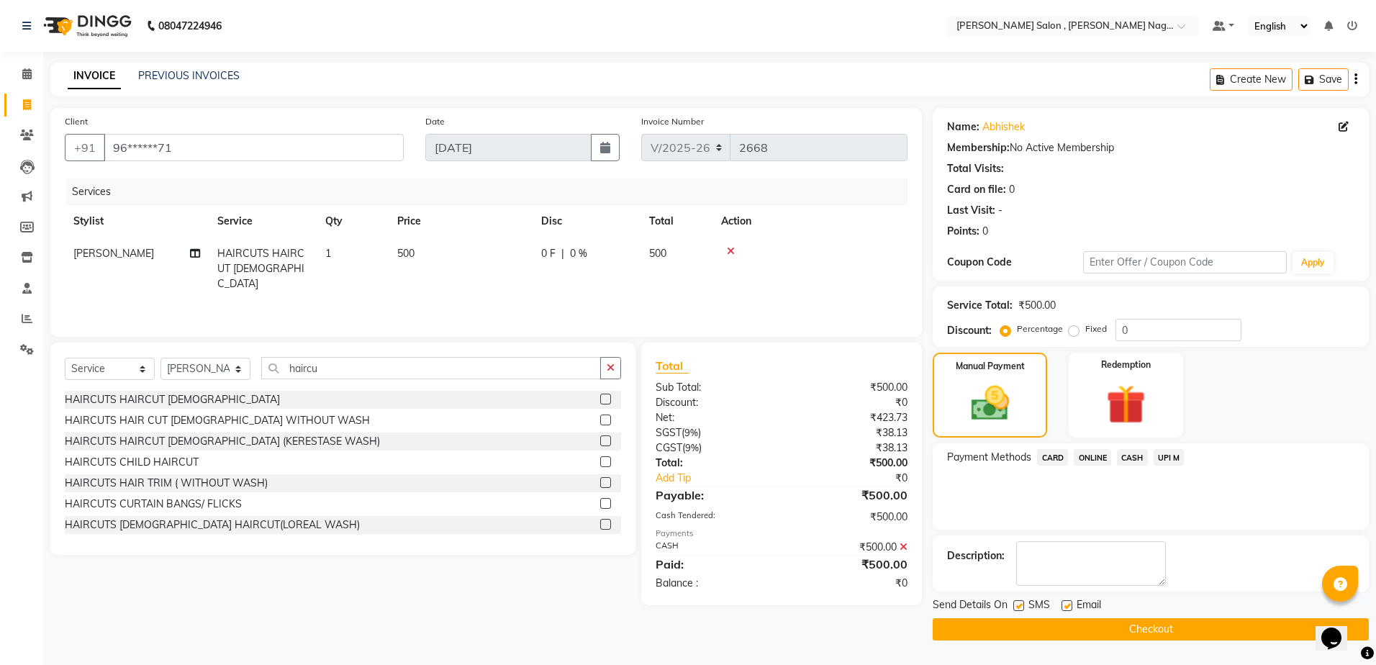
click at [1020, 601] on label at bounding box center [1018, 605] width 11 height 11
click at [1020, 602] on input "checkbox" at bounding box center [1017, 606] width 9 height 9
checkbox input "false"
click at [1061, 607] on label at bounding box center [1066, 605] width 11 height 11
click at [1061, 607] on input "checkbox" at bounding box center [1065, 606] width 9 height 9
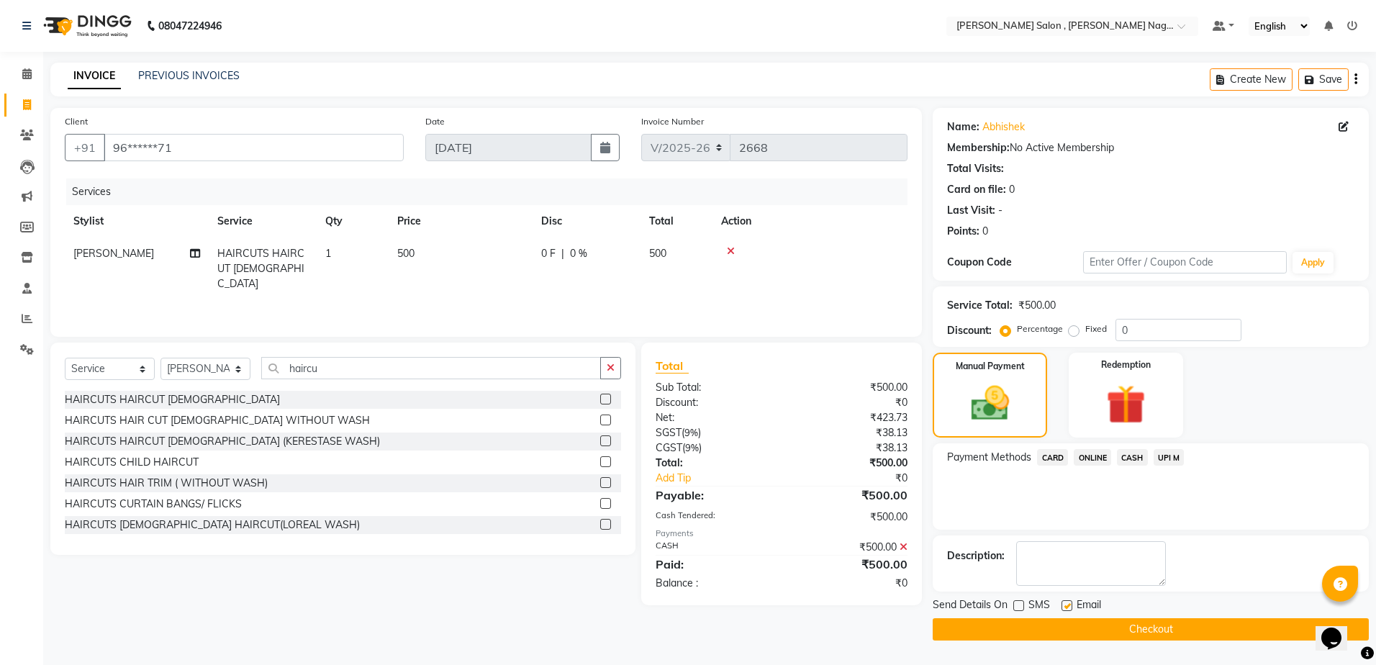
checkbox input "false"
click at [1065, 626] on button "Checkout" at bounding box center [1150, 629] width 436 height 22
